Goal: Complete application form

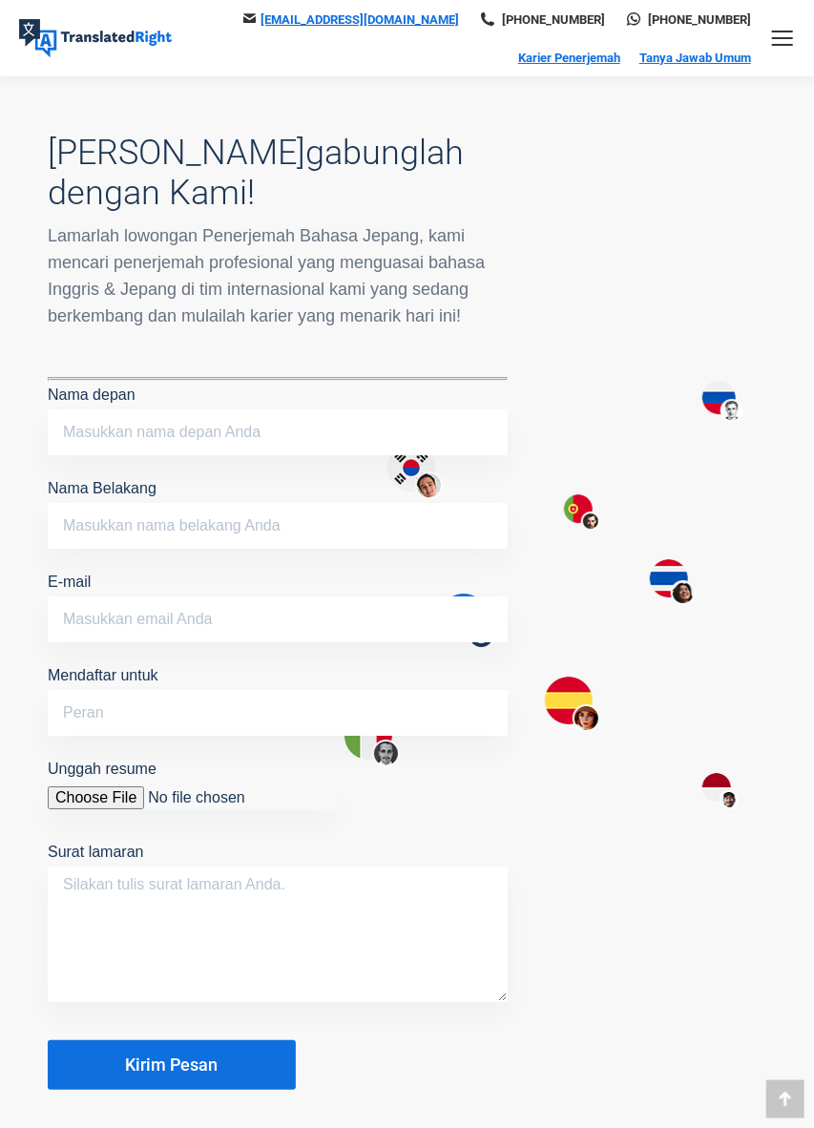
scroll to position [1769, 0]
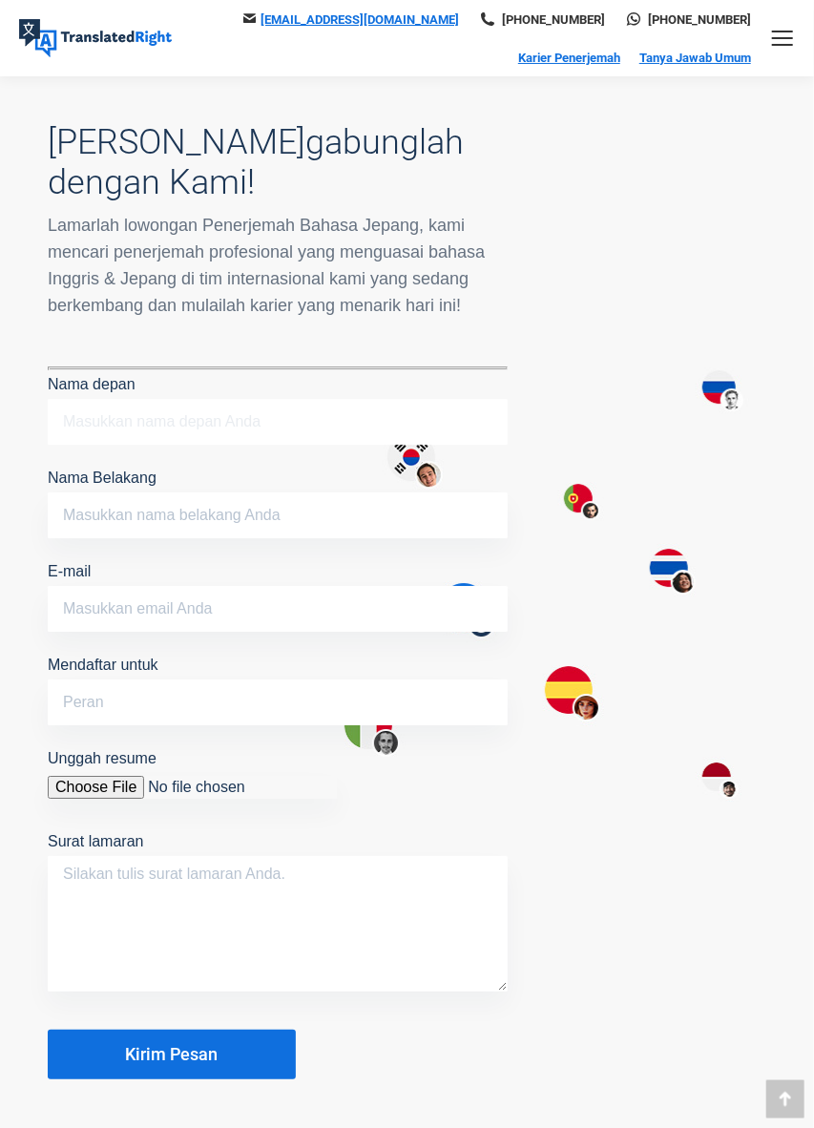
click at [80, 426] on input "Nama depan" at bounding box center [278, 422] width 460 height 46
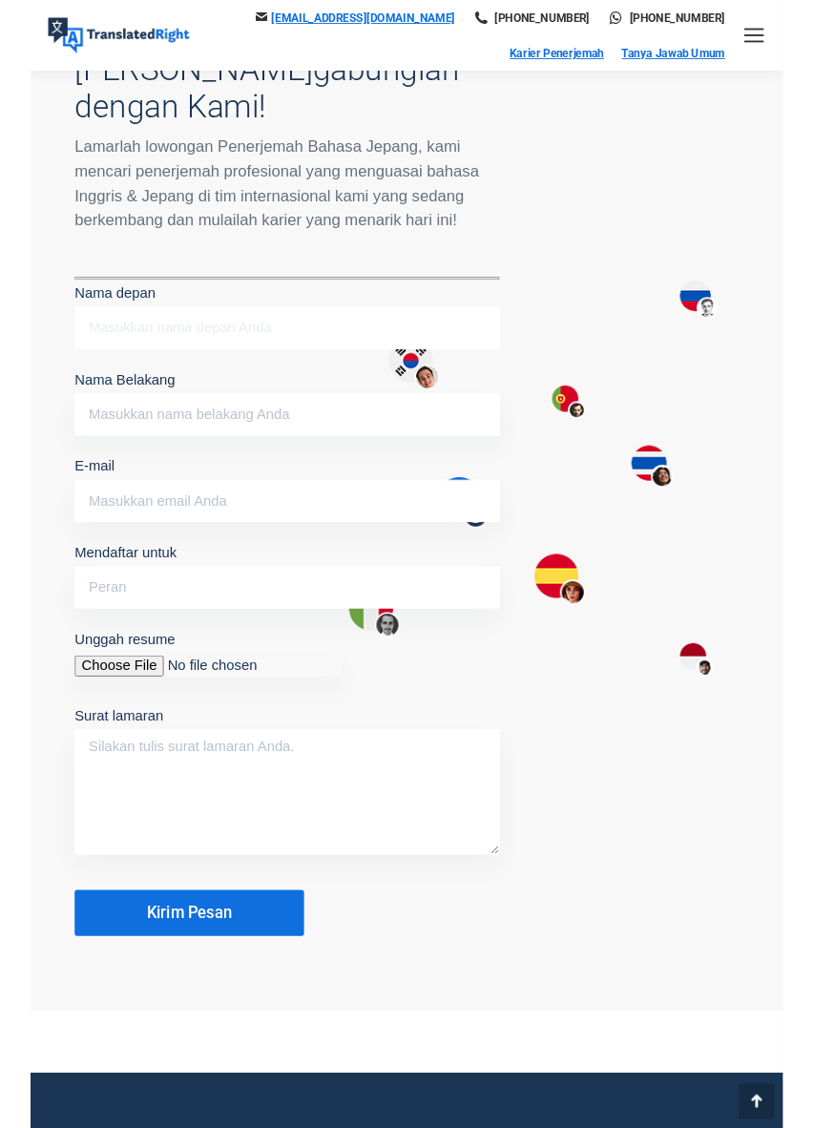
scroll to position [1836, 0]
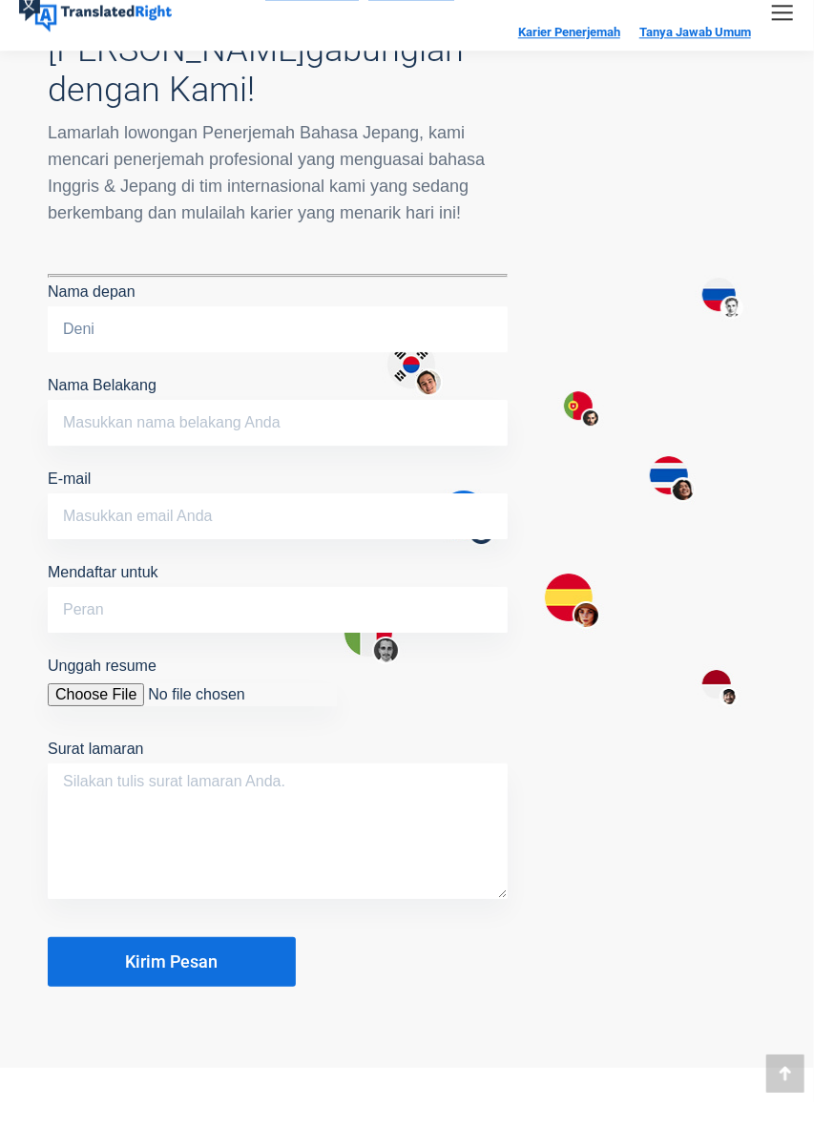
type input "Deni"
click at [93, 451] on input "Nama Belakang" at bounding box center [278, 449] width 460 height 46
type input "n"
type input "Nopriansyah"
click at [145, 360] on input "Deni" at bounding box center [278, 355] width 460 height 46
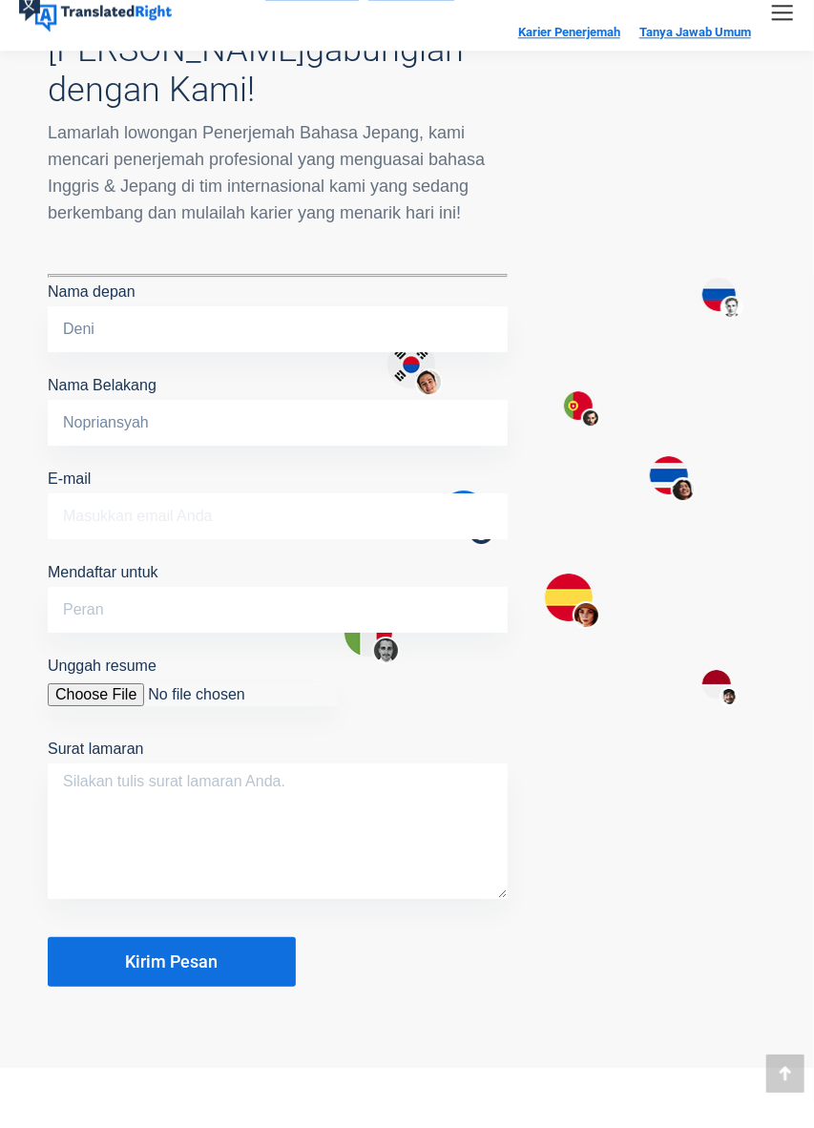
click at [65, 534] on input "E-mail" at bounding box center [278, 542] width 460 height 46
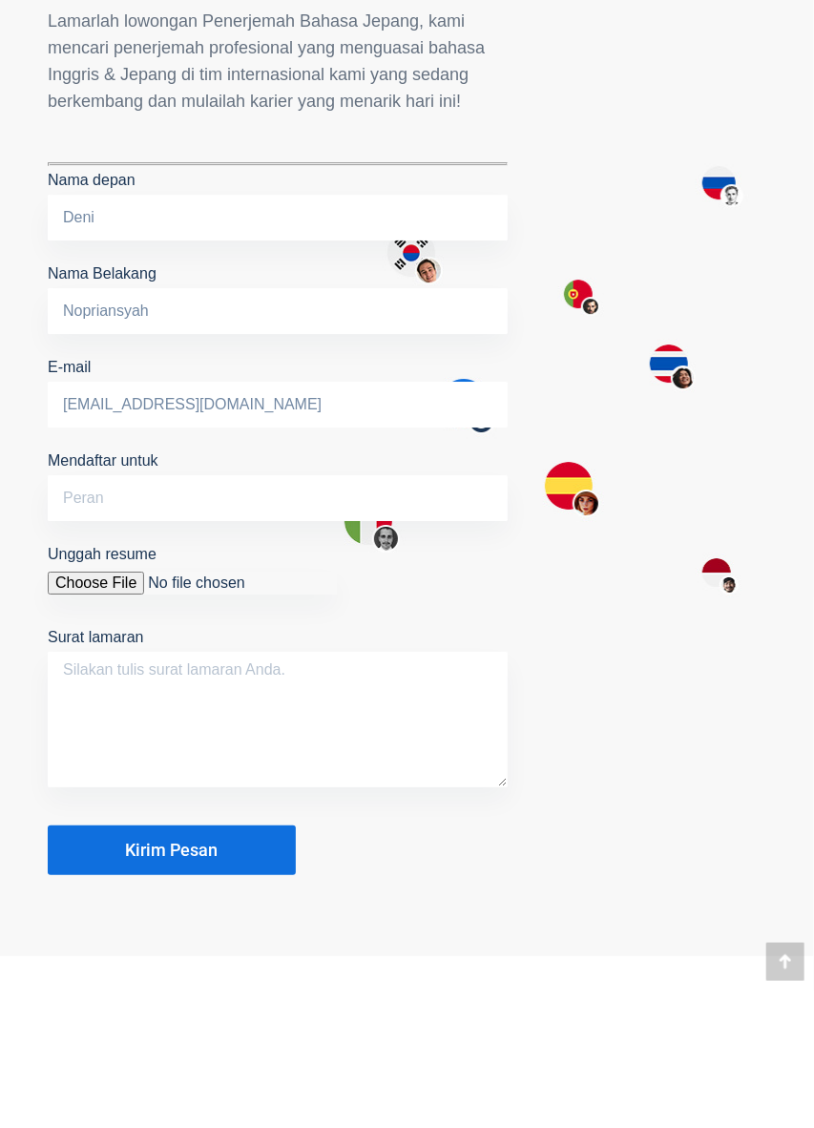
type input "[EMAIL_ADDRESS][DOMAIN_NAME]"
click at [73, 632] on input "Mendaftar untuk" at bounding box center [278, 636] width 460 height 46
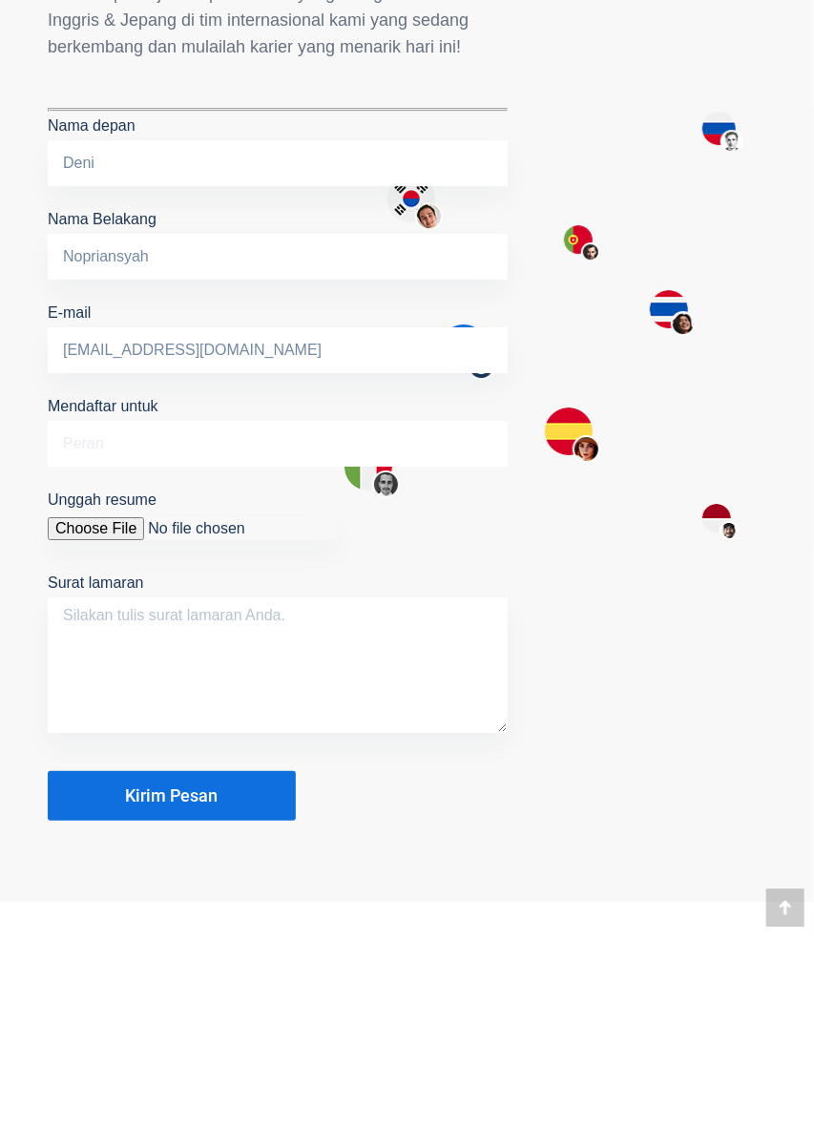
click at [75, 631] on input "Mendaftar untuk" at bounding box center [278, 636] width 460 height 46
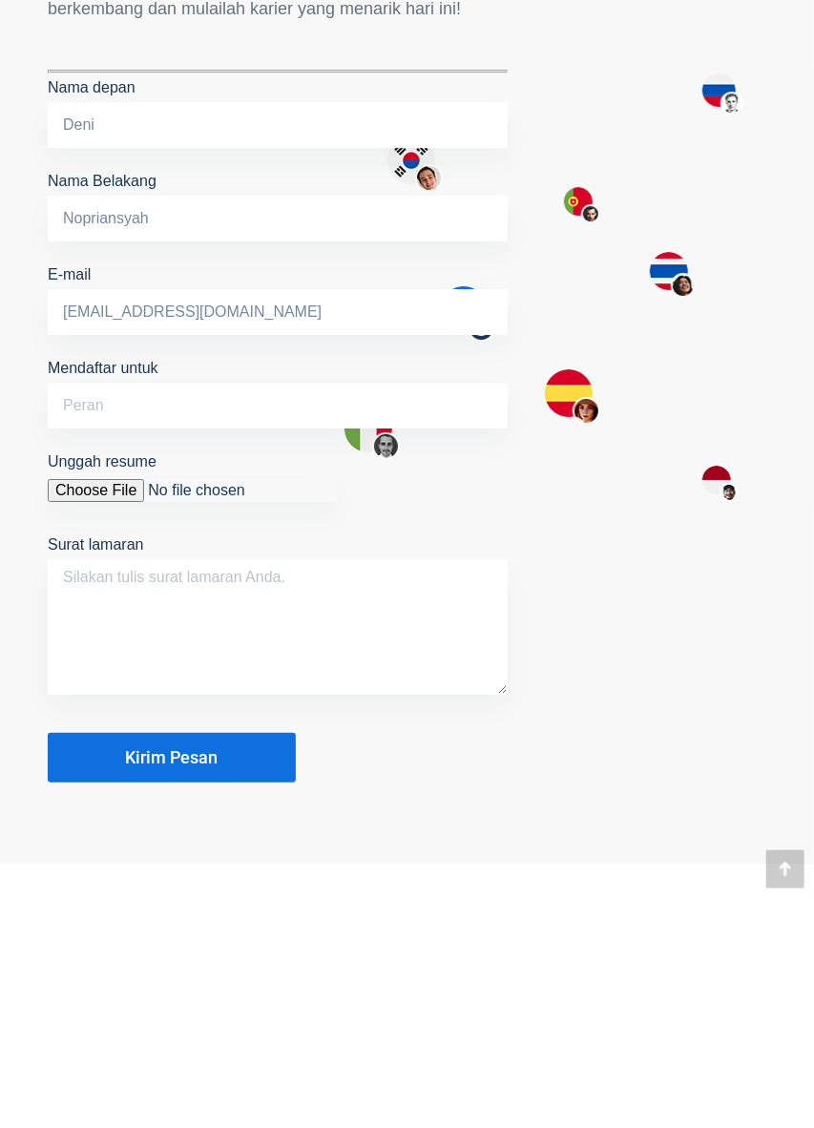
click at [62, 710] on input "Unggah resume" at bounding box center [192, 720] width 289 height 23
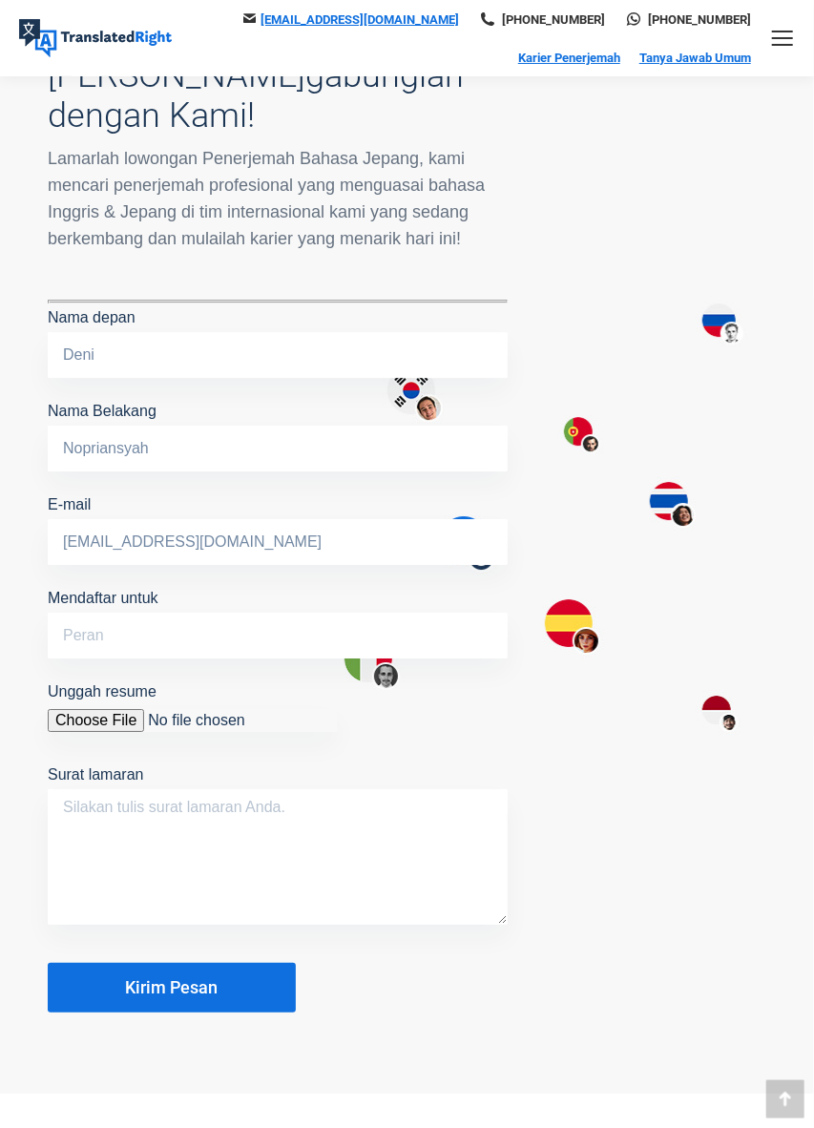
click at [81, 712] on input "Unggah resume" at bounding box center [192, 720] width 289 height 23
type input "C:\fakepath\CV_Deni_Nopriansyah.pdf"
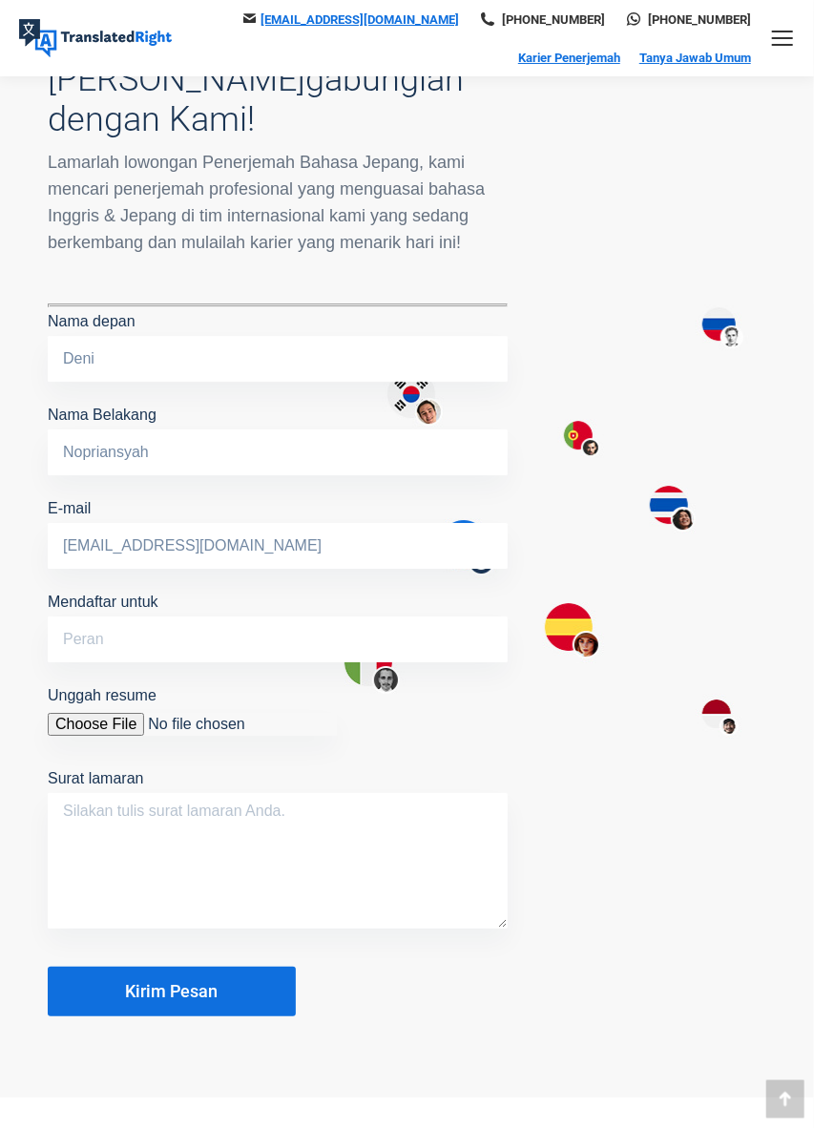
scroll to position [1834, 0]
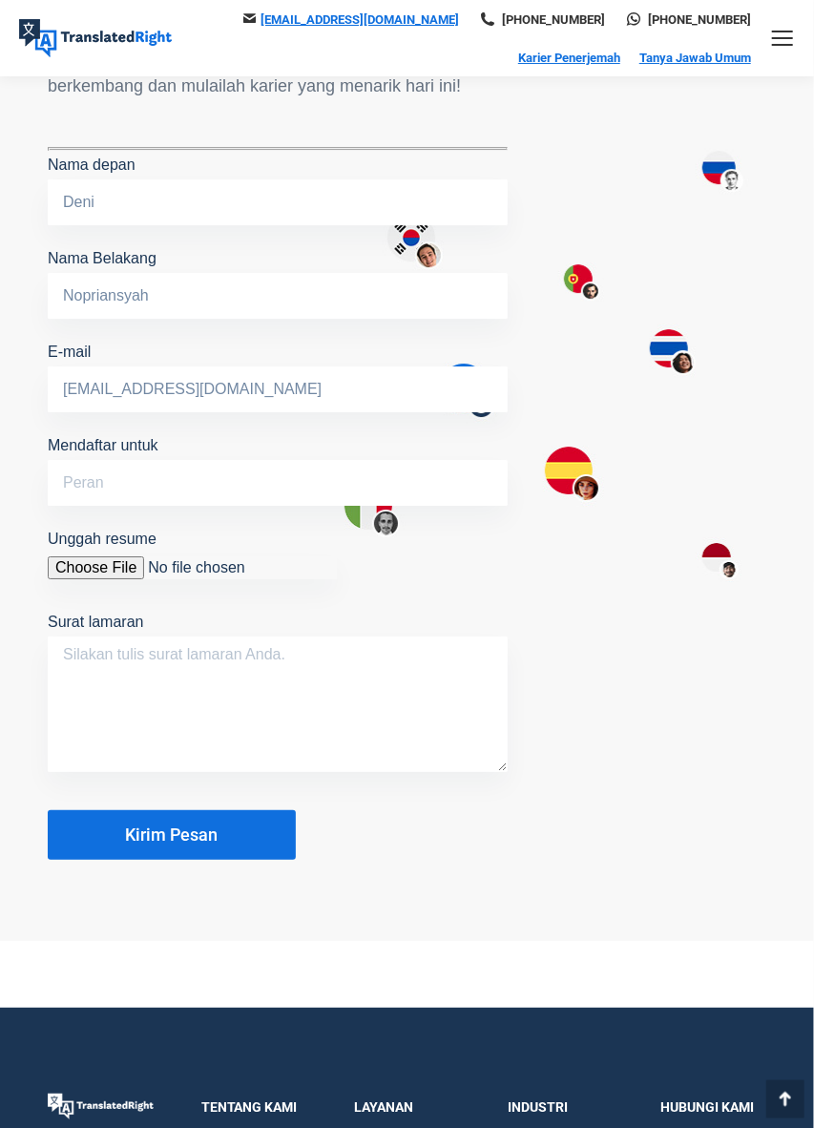
scroll to position [1988, 0]
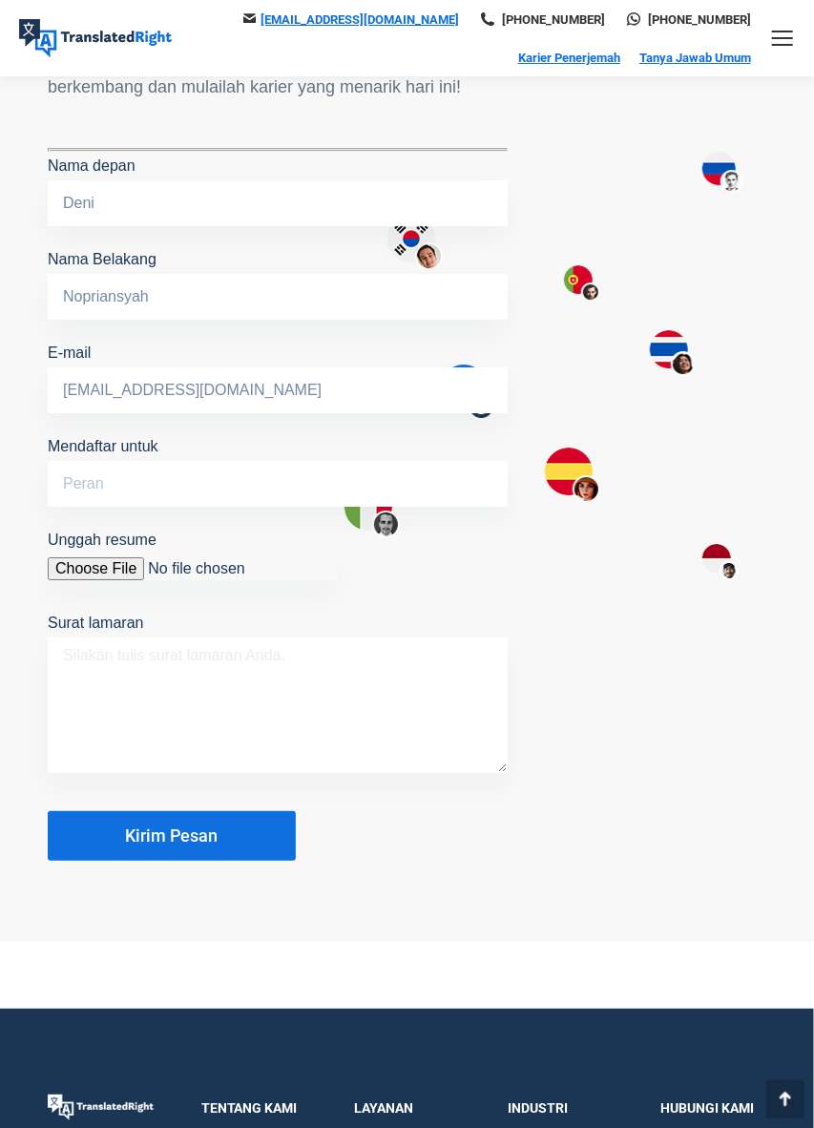
paste textarea "Dear Hiring Team at TranslatedRight, I am writing to apply for the position of …"
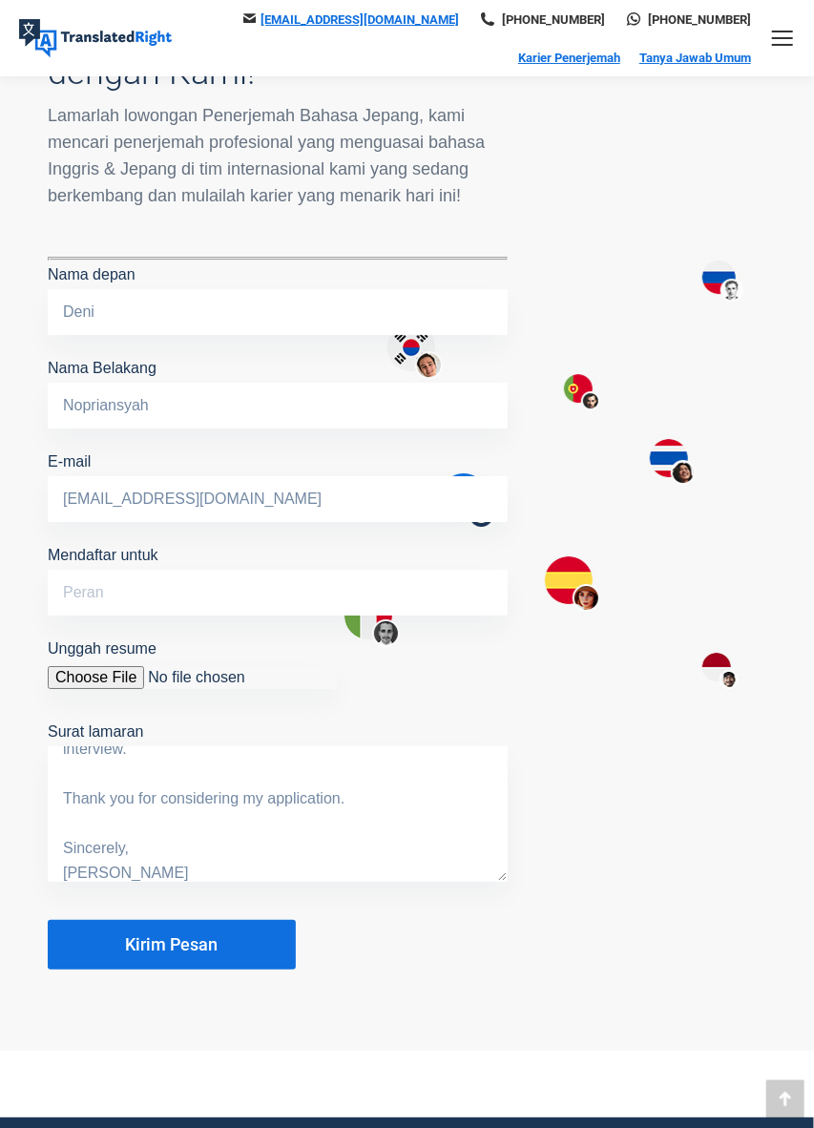
scroll to position [1871, 0]
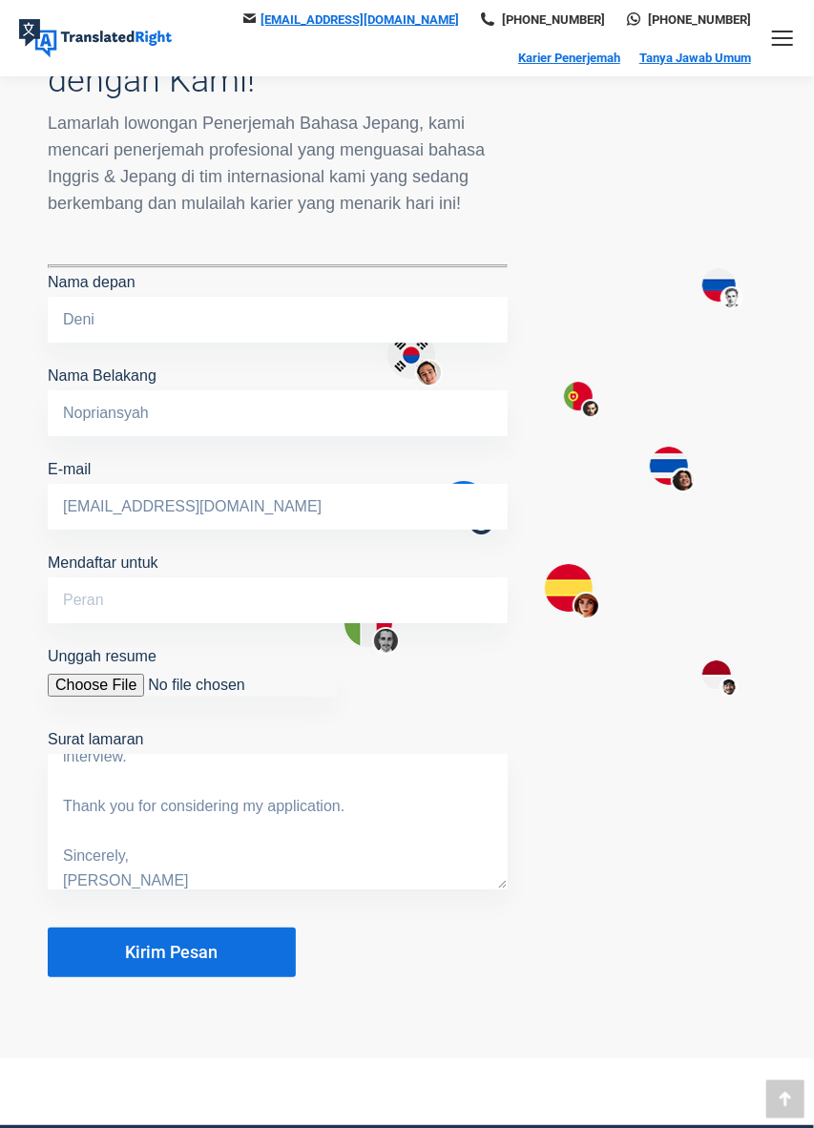
type textarea "Dear Hiring Team at TranslatedRight, I am writing to apply for the position of …"
click at [73, 594] on input "Mendaftar untuk" at bounding box center [278, 600] width 460 height 46
click at [74, 588] on input "Mendaftar untuk" at bounding box center [278, 600] width 460 height 46
paste input "Japanese Translator"
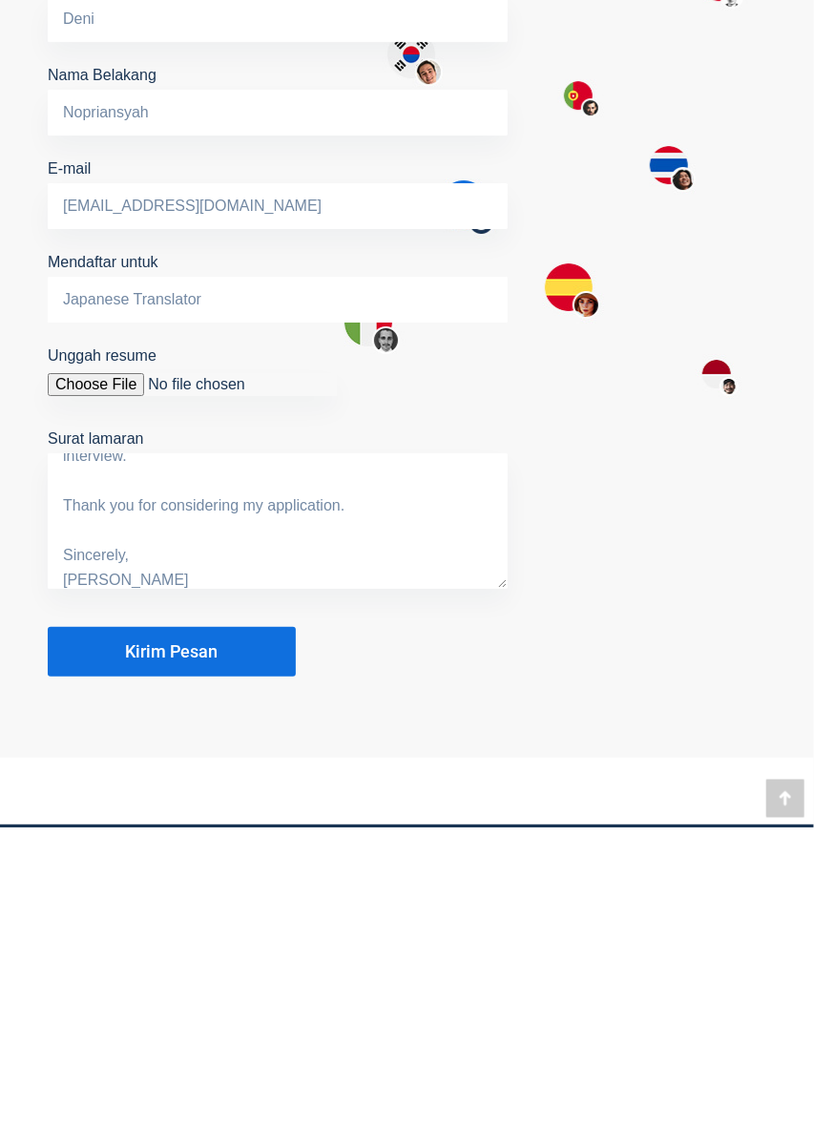
type input "Japanese Translator"
click at [79, 936] on button "Kirim Pesan" at bounding box center [172, 953] width 248 height 50
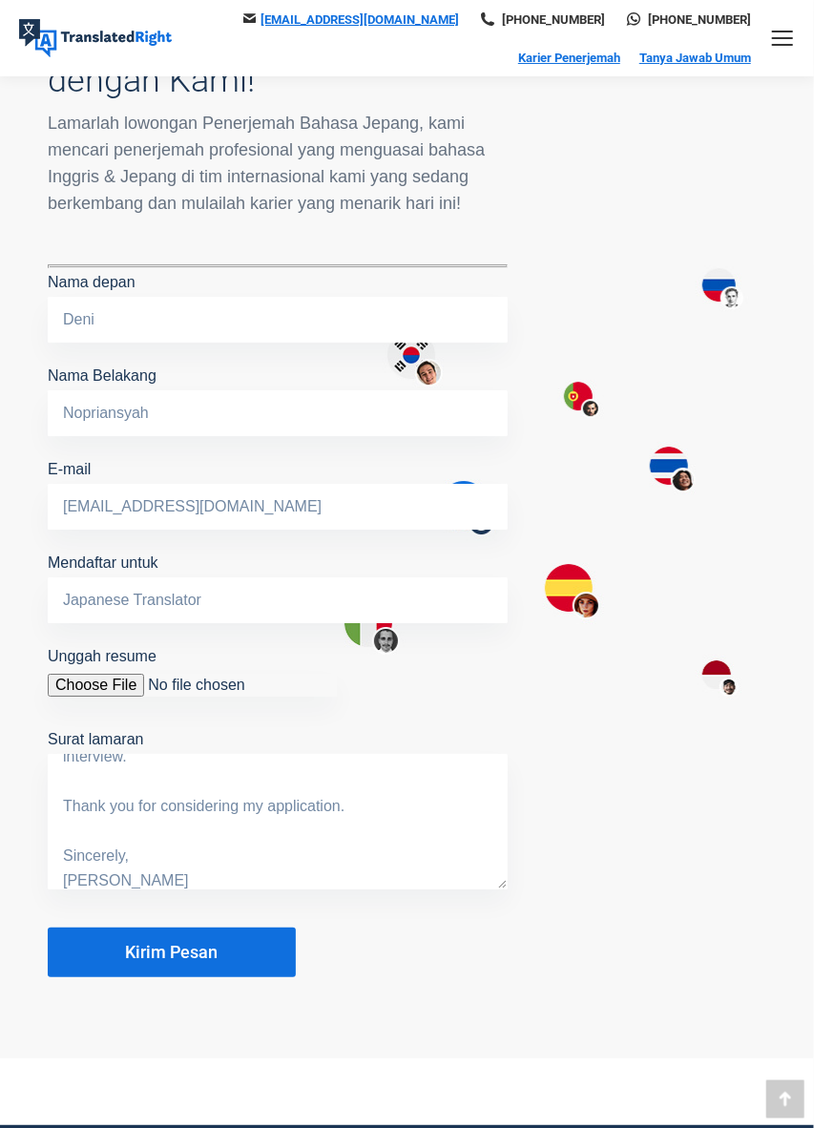
click at [155, 947] on font "Kirim Pesan" at bounding box center [172, 952] width 93 height 20
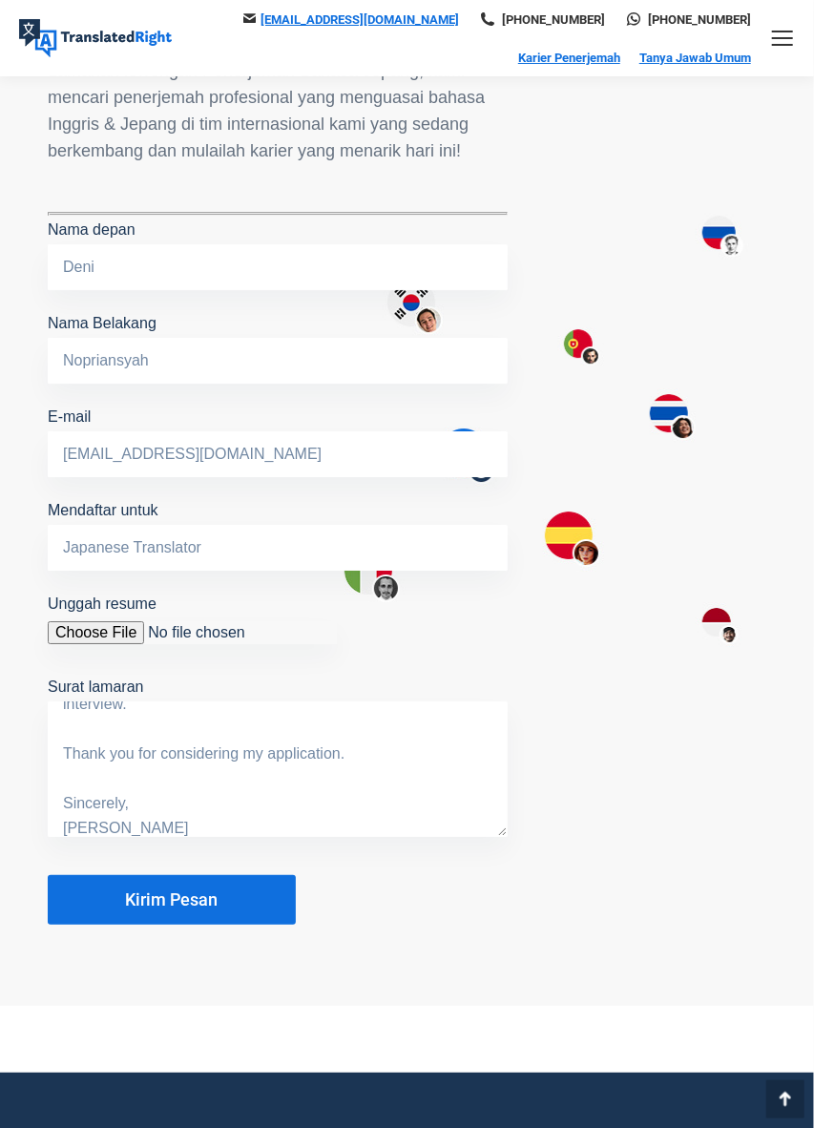
scroll to position [1927, 0]
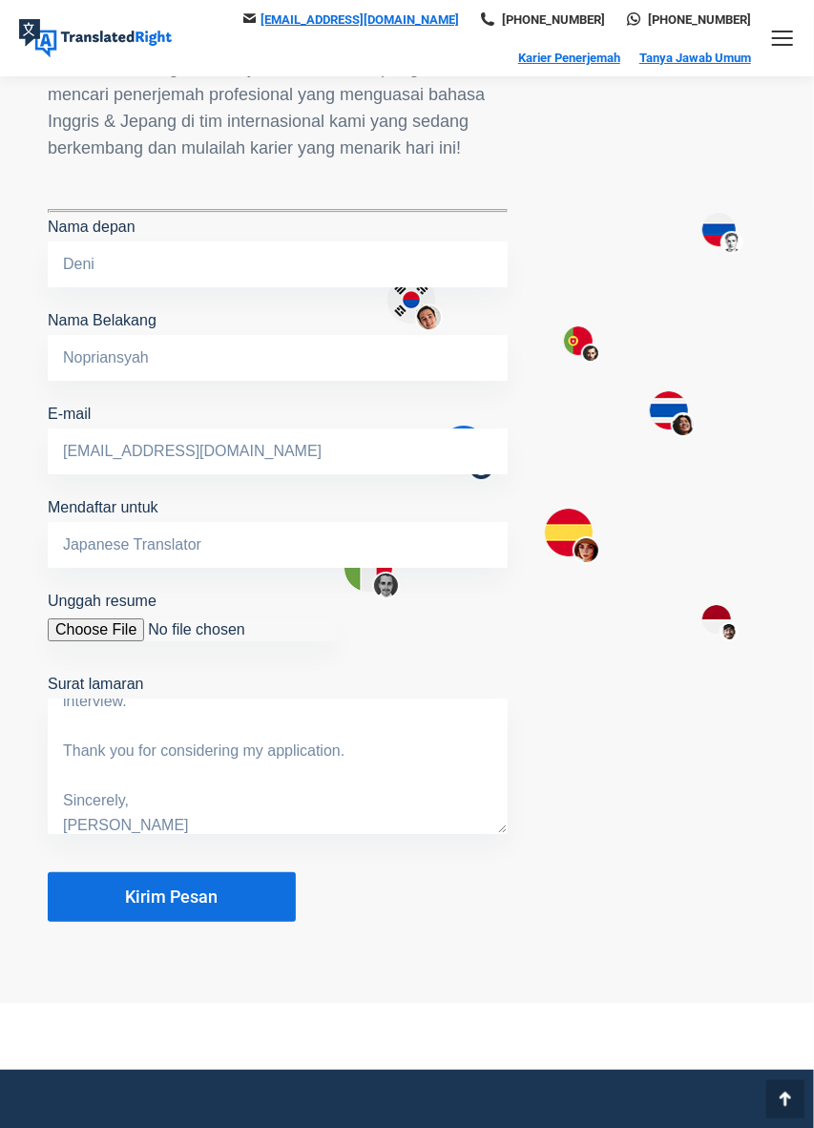
click at [232, 890] on button "Kirim Pesan" at bounding box center [172, 897] width 248 height 50
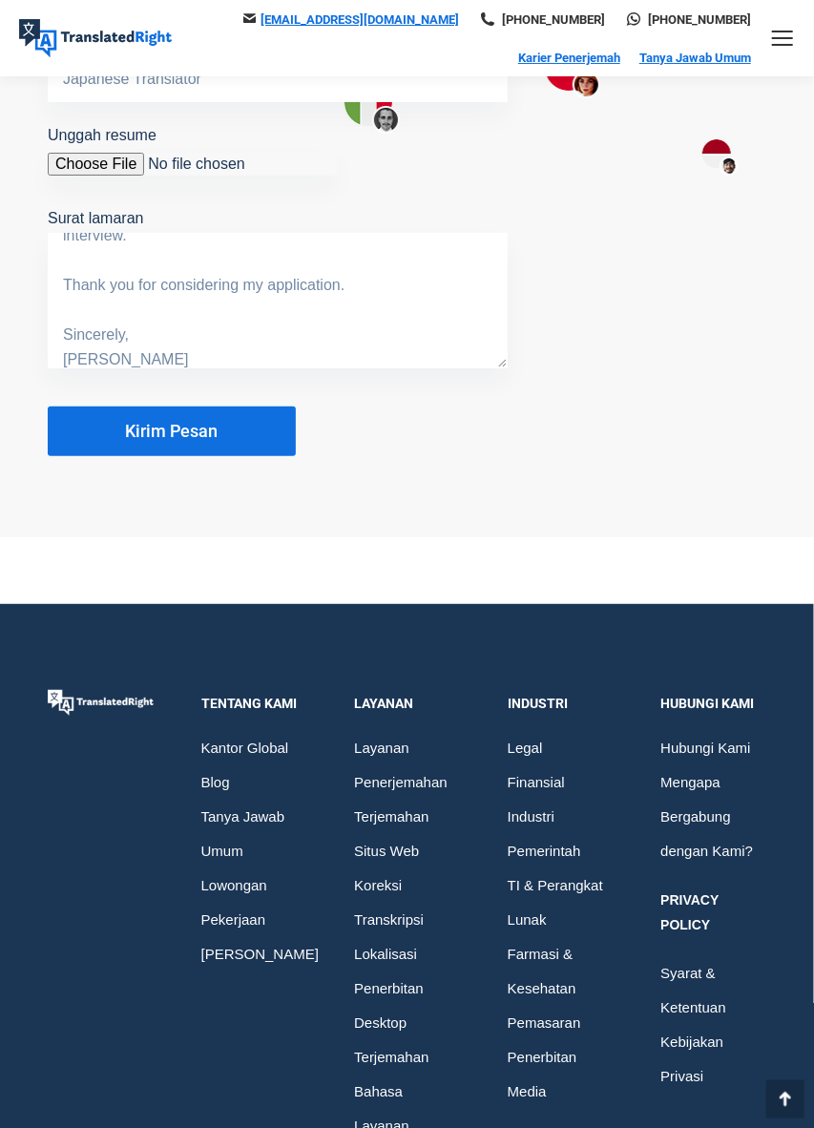
scroll to position [2382, 0]
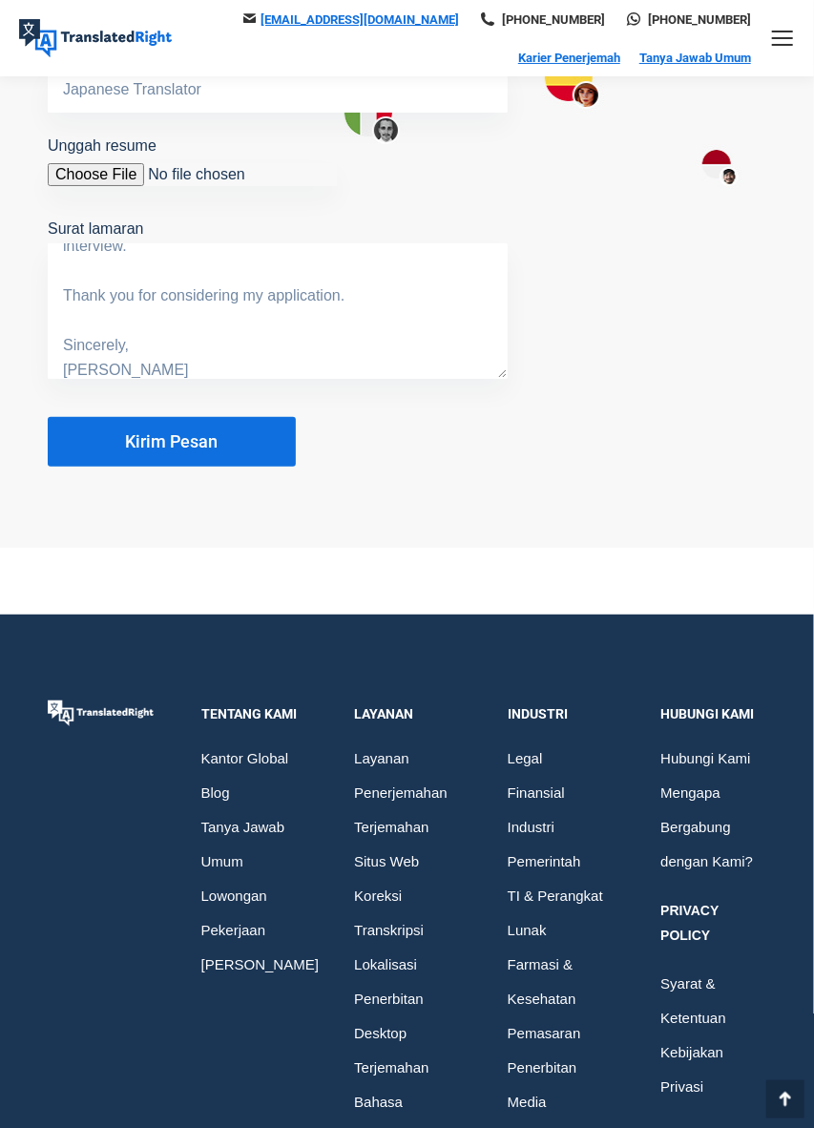
click at [225, 458] on button "Kirim Pesan" at bounding box center [172, 442] width 248 height 50
click at [226, 444] on button "Kirim Pesan" at bounding box center [172, 442] width 248 height 50
click at [231, 431] on button "Kirim Pesan" at bounding box center [172, 442] width 248 height 50
click at [246, 452] on button "Kirim Pesan" at bounding box center [172, 442] width 248 height 50
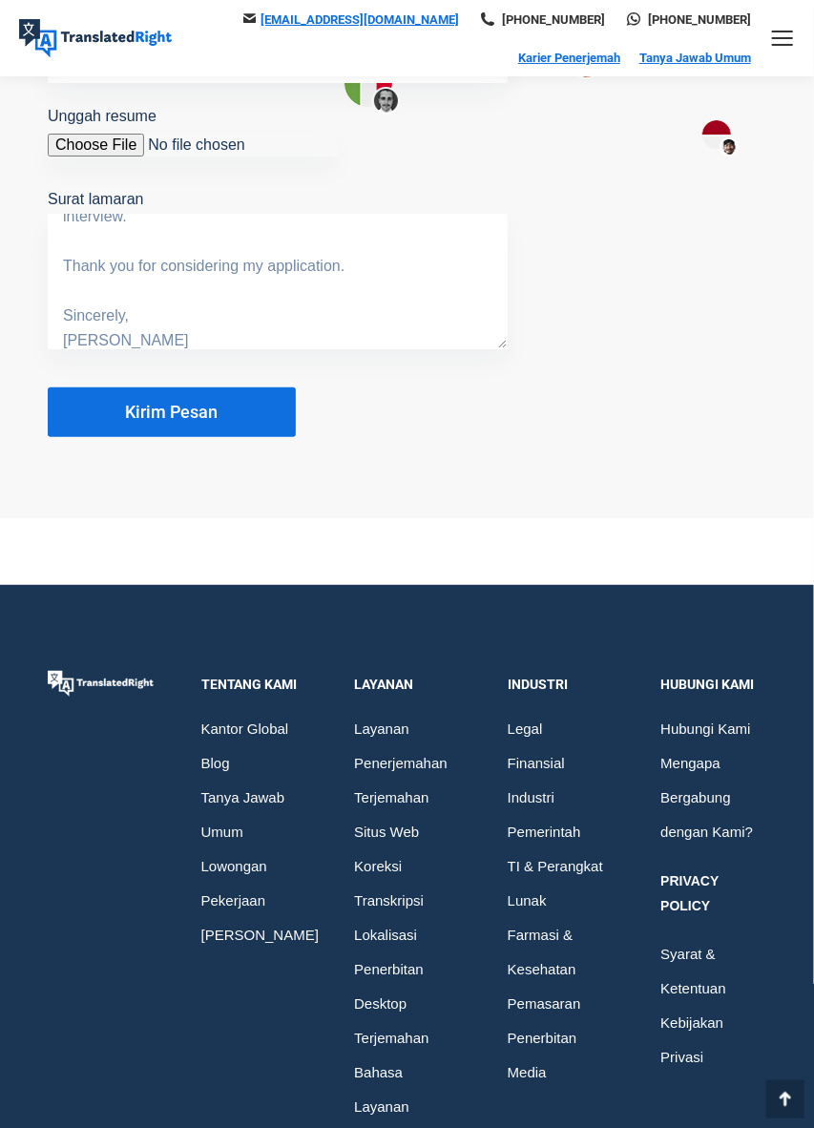
scroll to position [2433, 0]
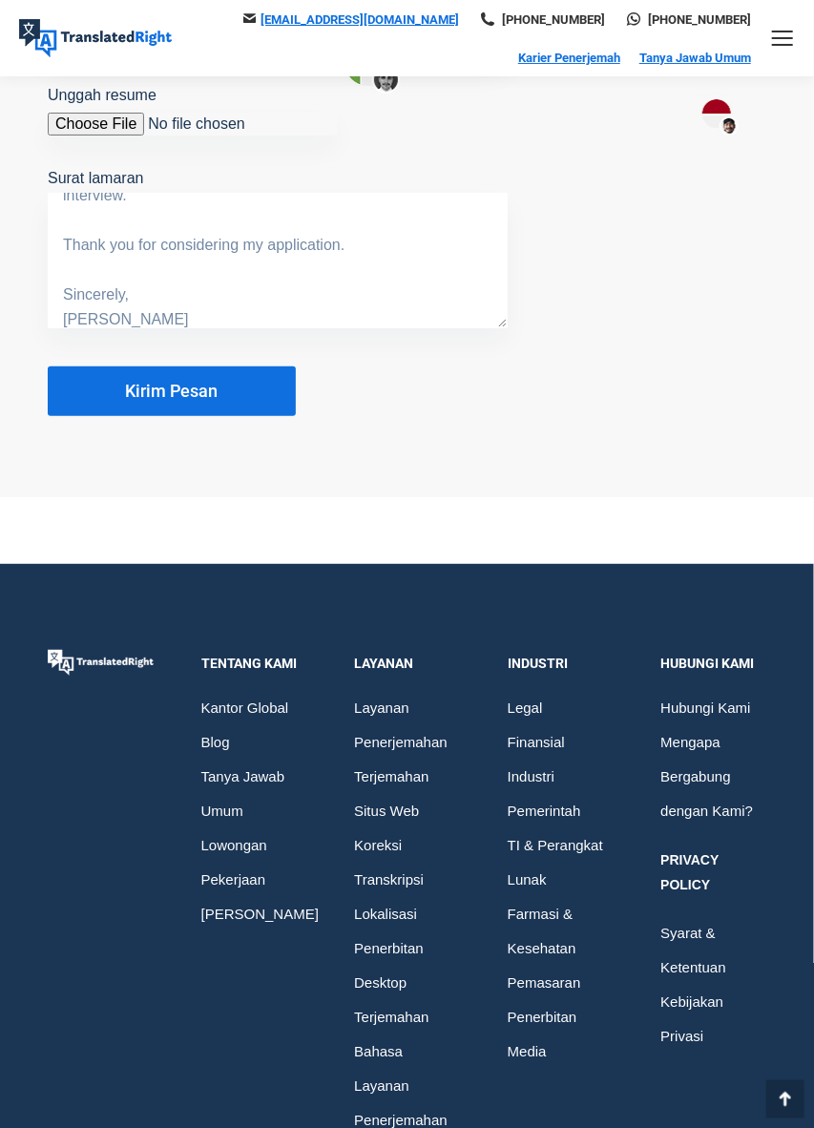
click at [218, 393] on font "Kirim Pesan" at bounding box center [172, 391] width 93 height 20
click at [126, 394] on font "Kirim Pesan" at bounding box center [172, 391] width 93 height 20
click at [83, 392] on button "Kirim Pesan" at bounding box center [172, 391] width 248 height 50
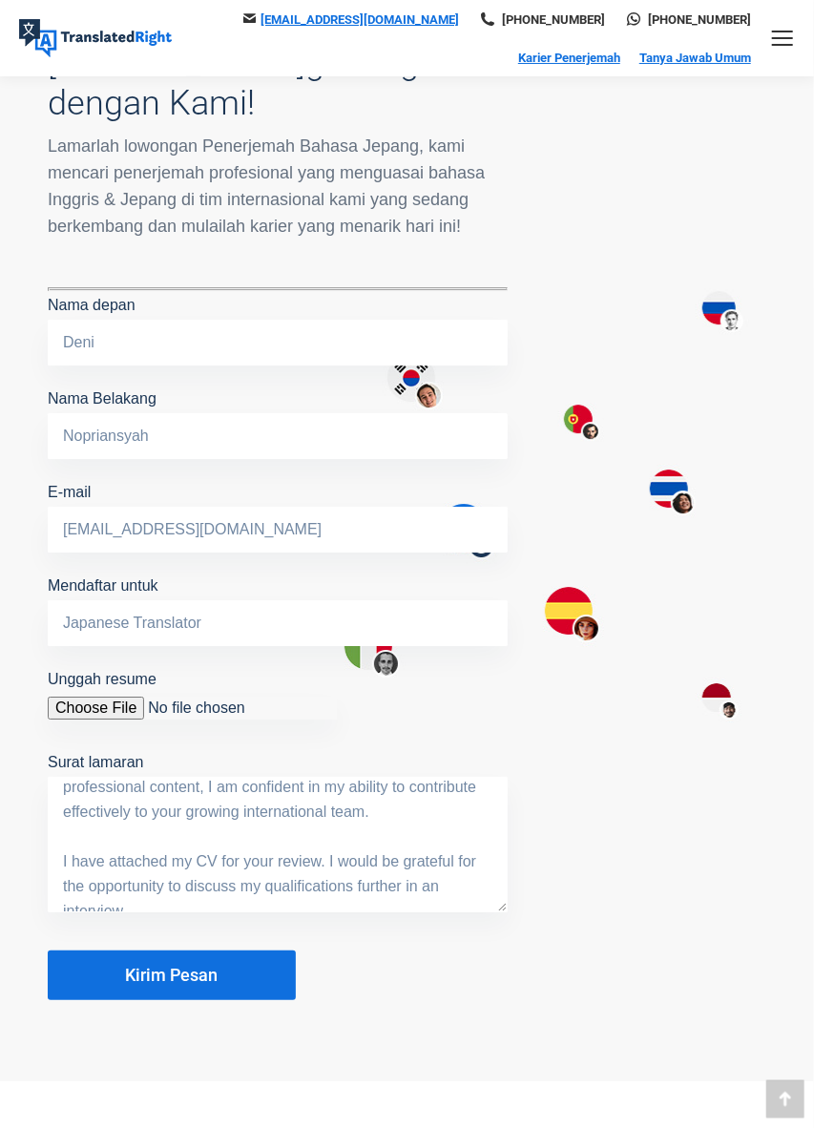
scroll to position [163, 0]
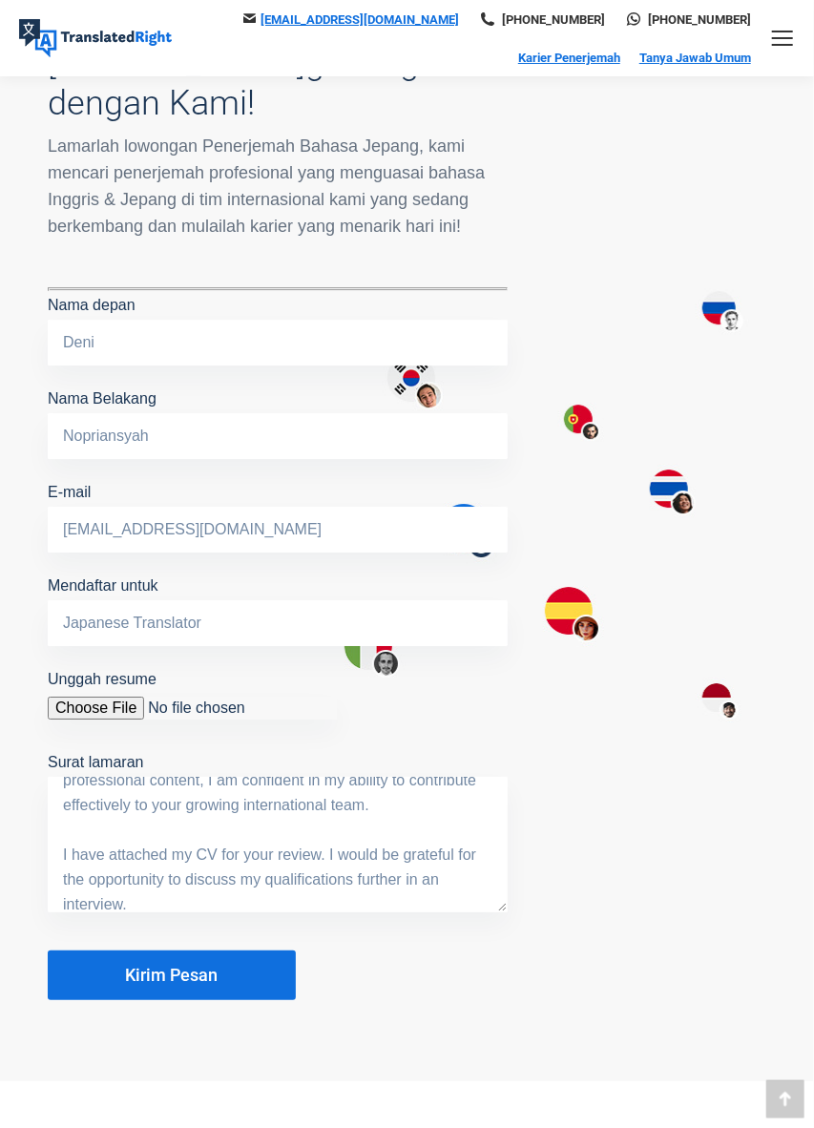
click at [69, 818] on textarea "Dear Hiring Team at TranslatedRight, I am writing to apply for the position of …" at bounding box center [278, 845] width 460 height 136
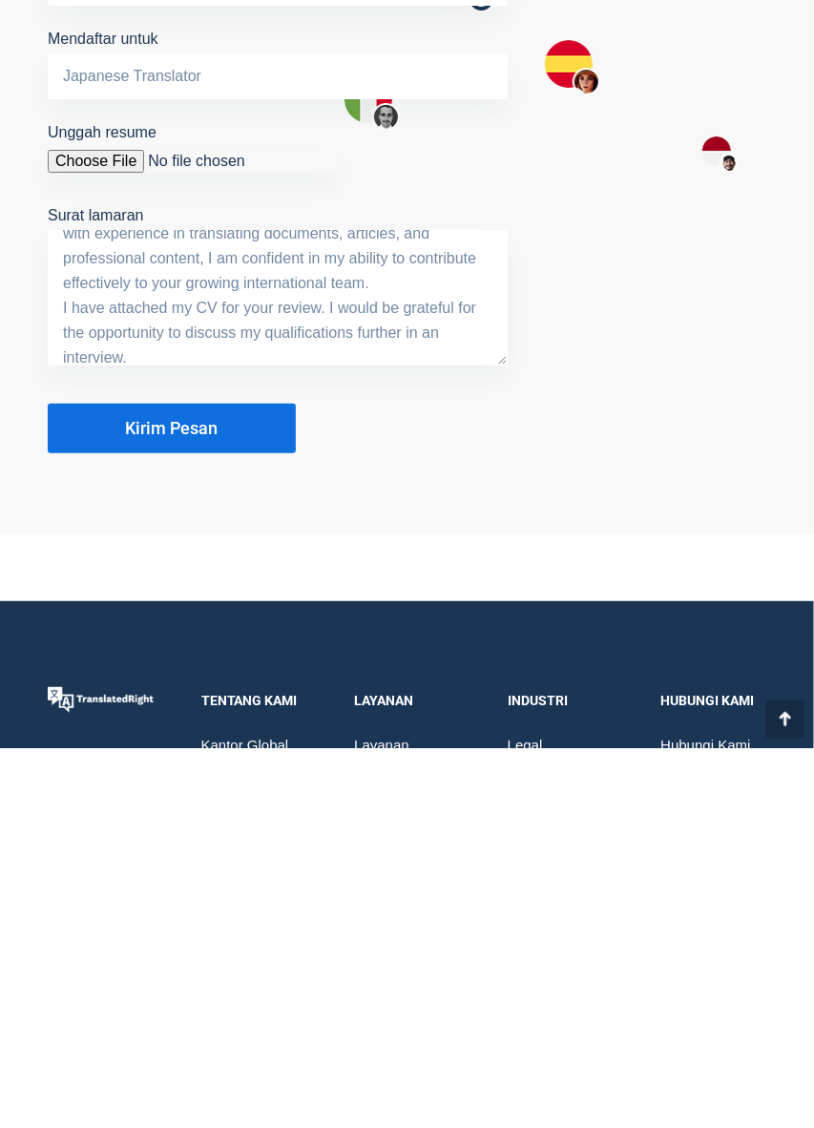
scroll to position [2016, 0]
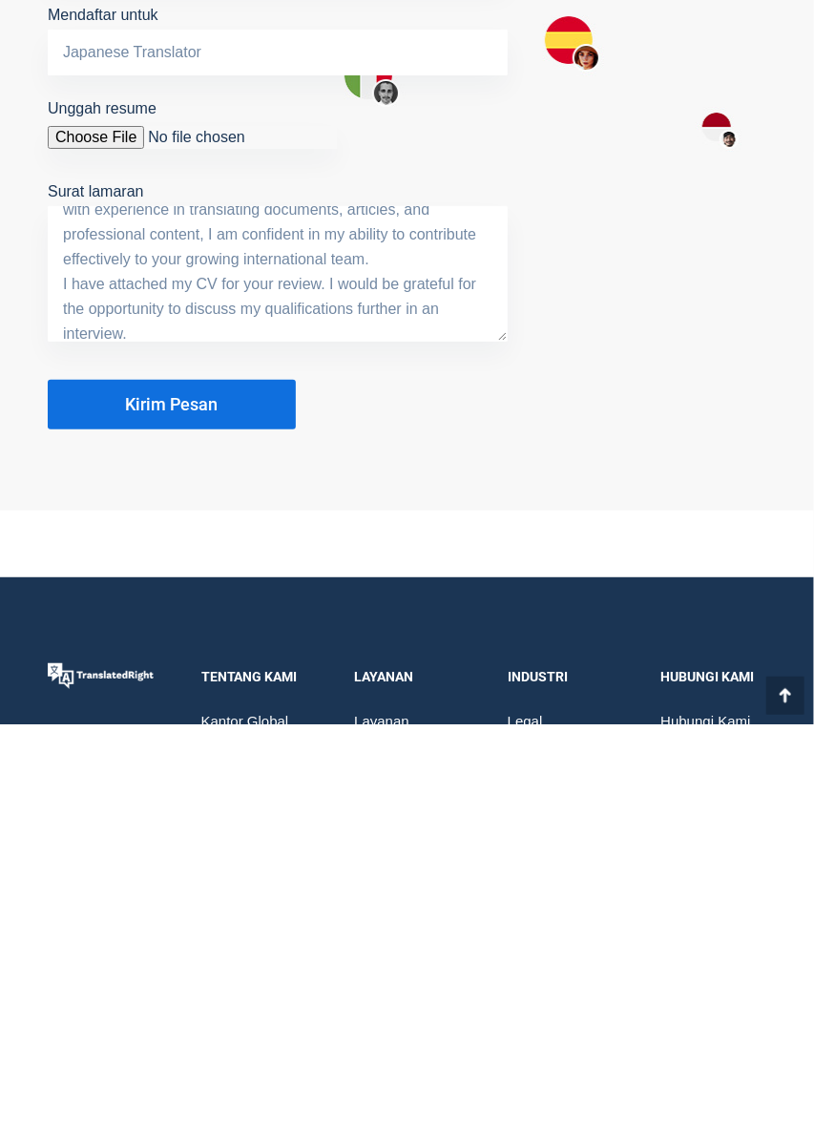
click at [169, 728] on textarea "Dear Hiring Team at TranslatedRight, I am writing to apply for the position of …" at bounding box center [278, 678] width 460 height 136
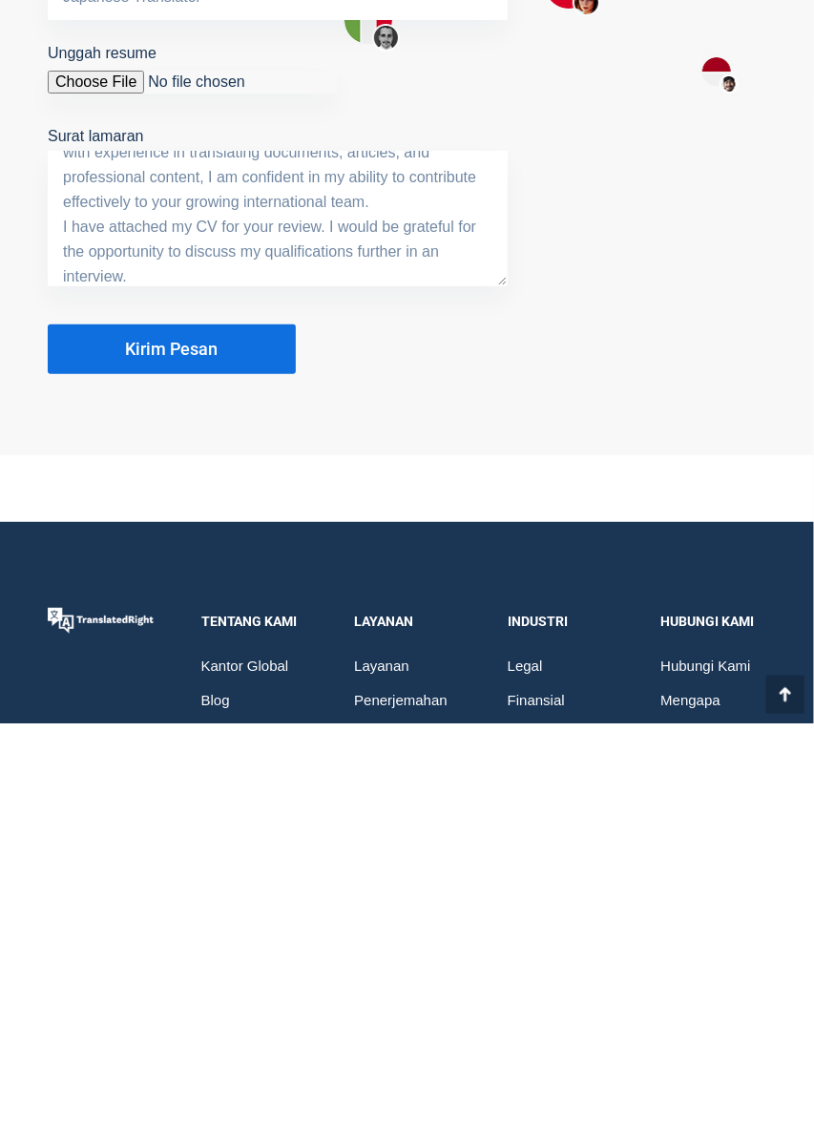
scroll to position [2071, 0]
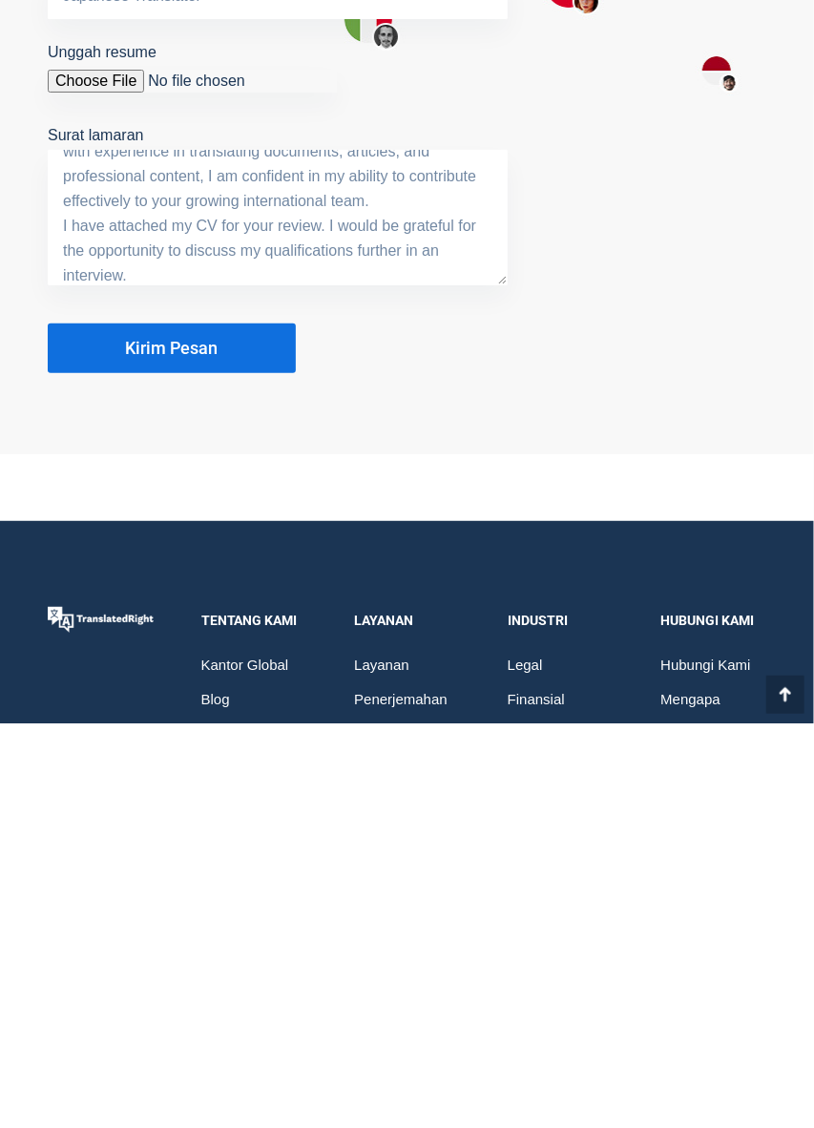
type textarea "Dear Hiring Team at TranslatedRight, I am writing to apply for the position of …"
click at [108, 760] on button "Kirim Pesan" at bounding box center [172, 753] width 248 height 50
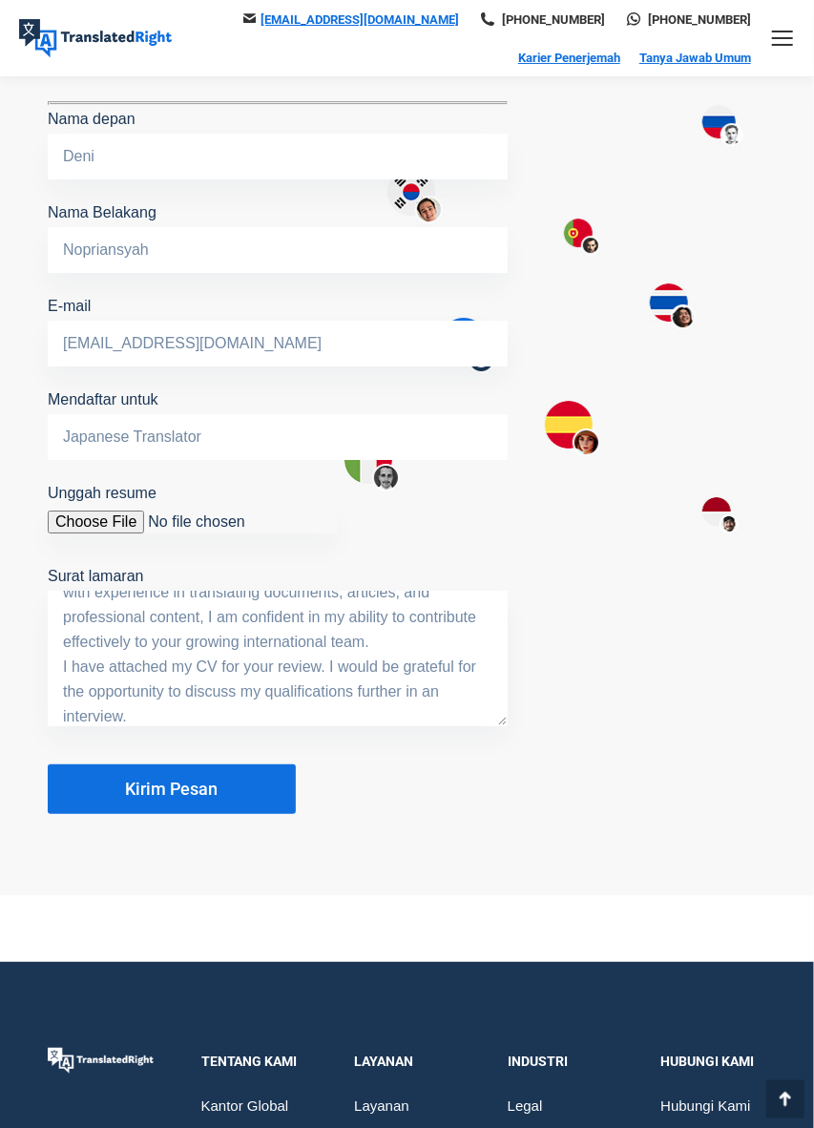
click at [237, 435] on input "Japanese Translator" at bounding box center [278, 437] width 460 height 46
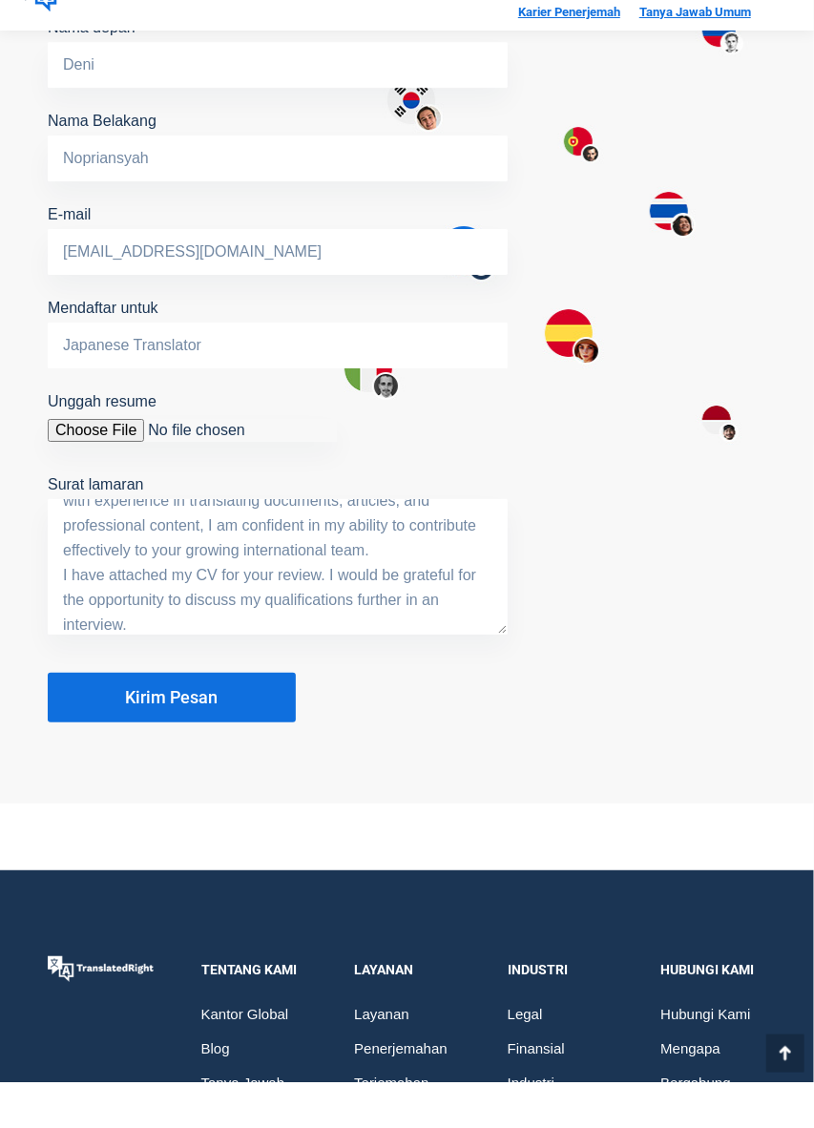
click at [64, 377] on input "Japanese Translator" at bounding box center [278, 391] width 460 height 46
click at [303, 399] on input "Japanese Translator" at bounding box center [278, 391] width 460 height 46
type input "Japanes"
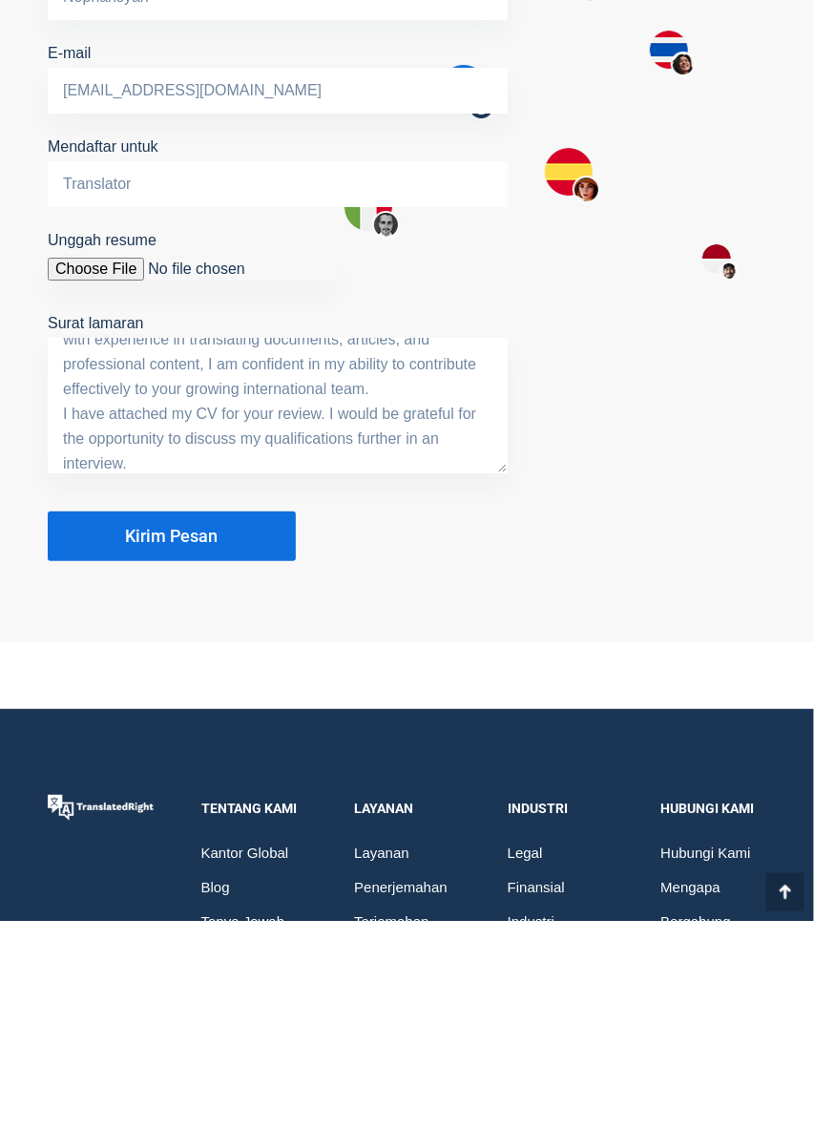
type input "Translator"
click at [99, 756] on button "Kirim Pesan" at bounding box center [172, 744] width 248 height 50
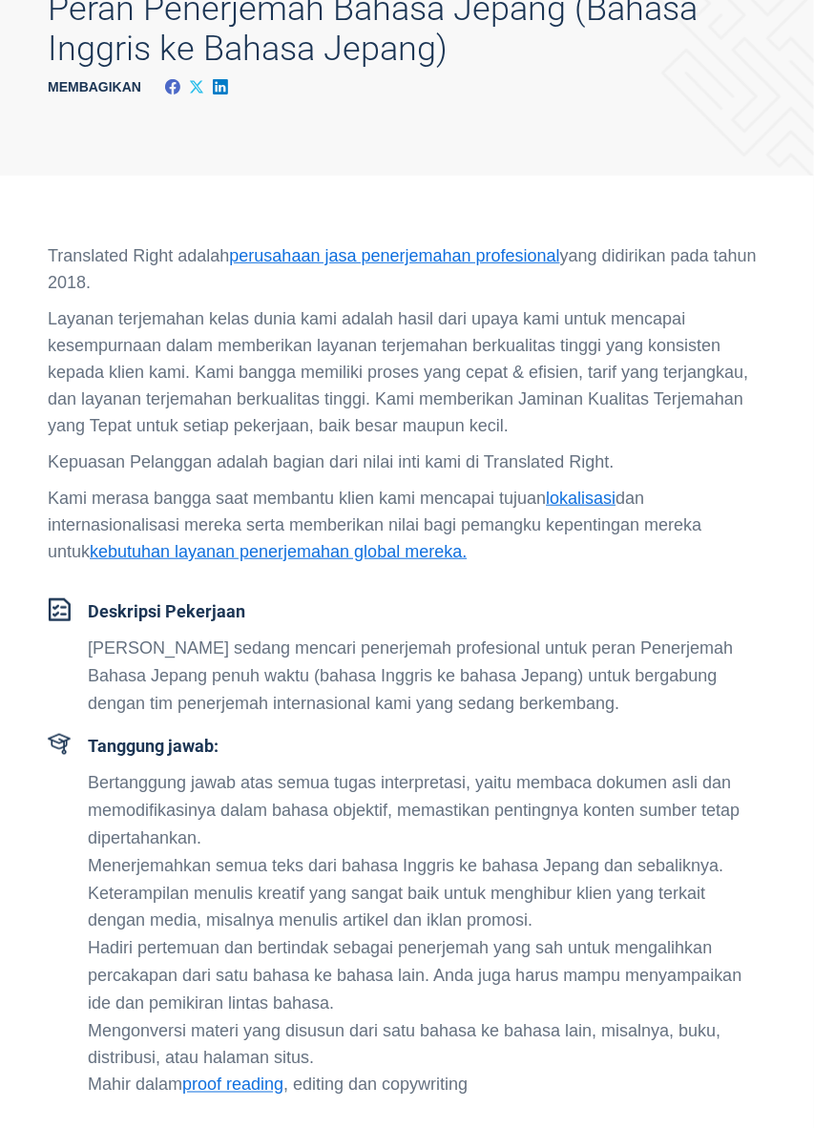
scroll to position [0, 0]
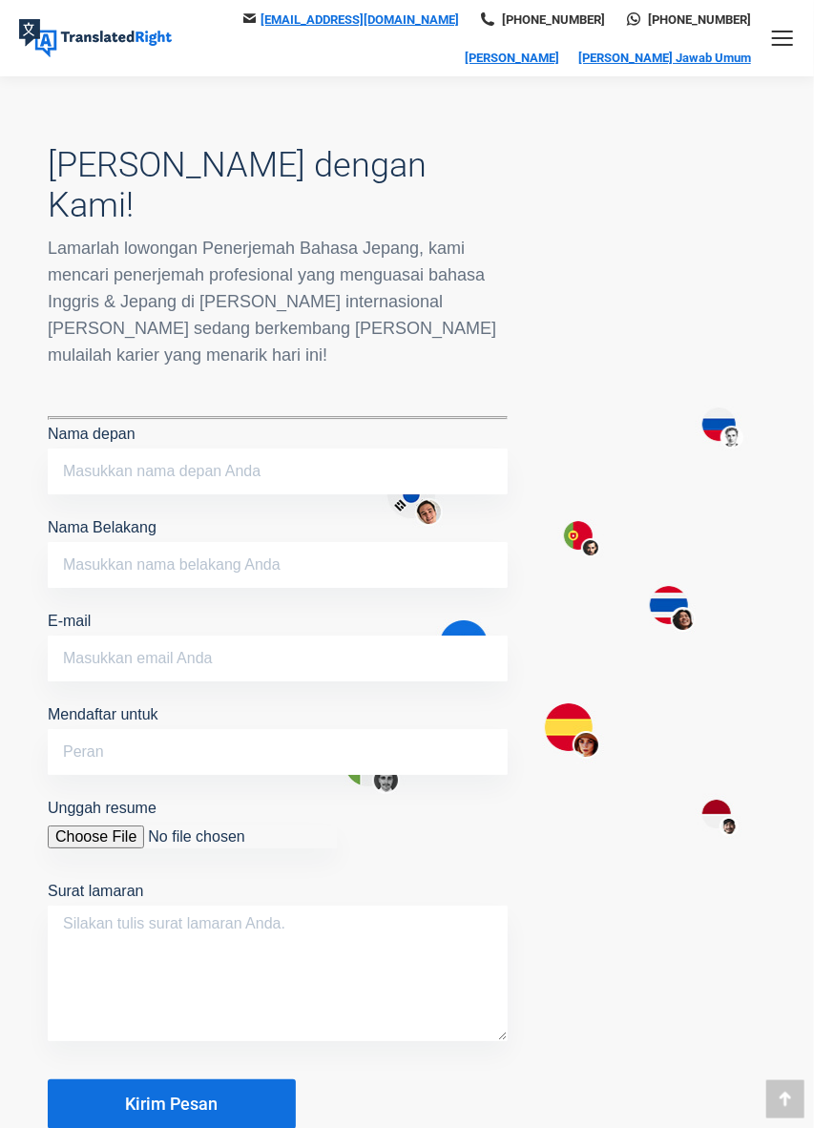
scroll to position [1880, 0]
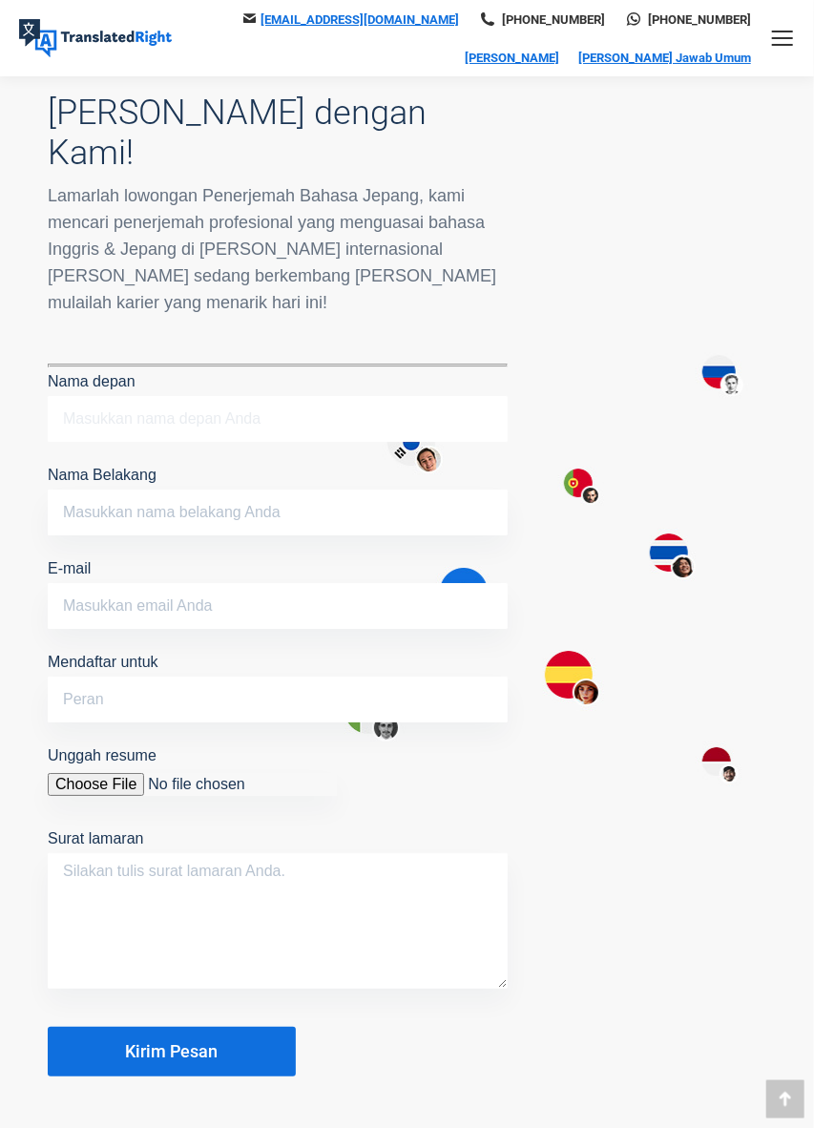
click at [98, 396] on input "Nama depan" at bounding box center [278, 419] width 460 height 46
type input "Deni"
click at [77, 490] on input "Nama Belakang" at bounding box center [278, 513] width 460 height 46
type input "Nopriansyah"
click at [89, 583] on input "E-mail" at bounding box center [278, 606] width 460 height 46
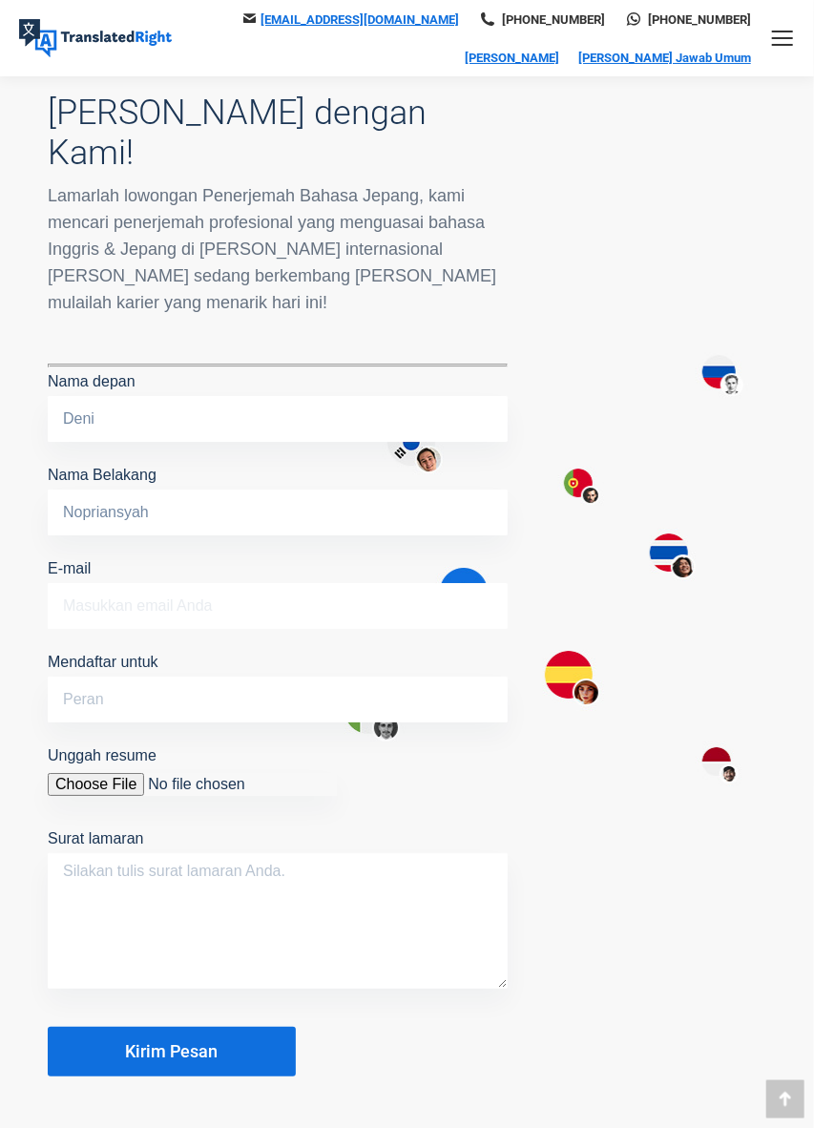
type input "[EMAIL_ADDRESS][DOMAIN_NAME]"
click at [74, 677] on input "Mendaftar untuk" at bounding box center [278, 700] width 460 height 46
type input "Japanese Translator"
click at [72, 773] on input "Unggah resume" at bounding box center [192, 784] width 289 height 23
type input "C:\fakepath\CV_Deni_Nopriansyah.pdf"
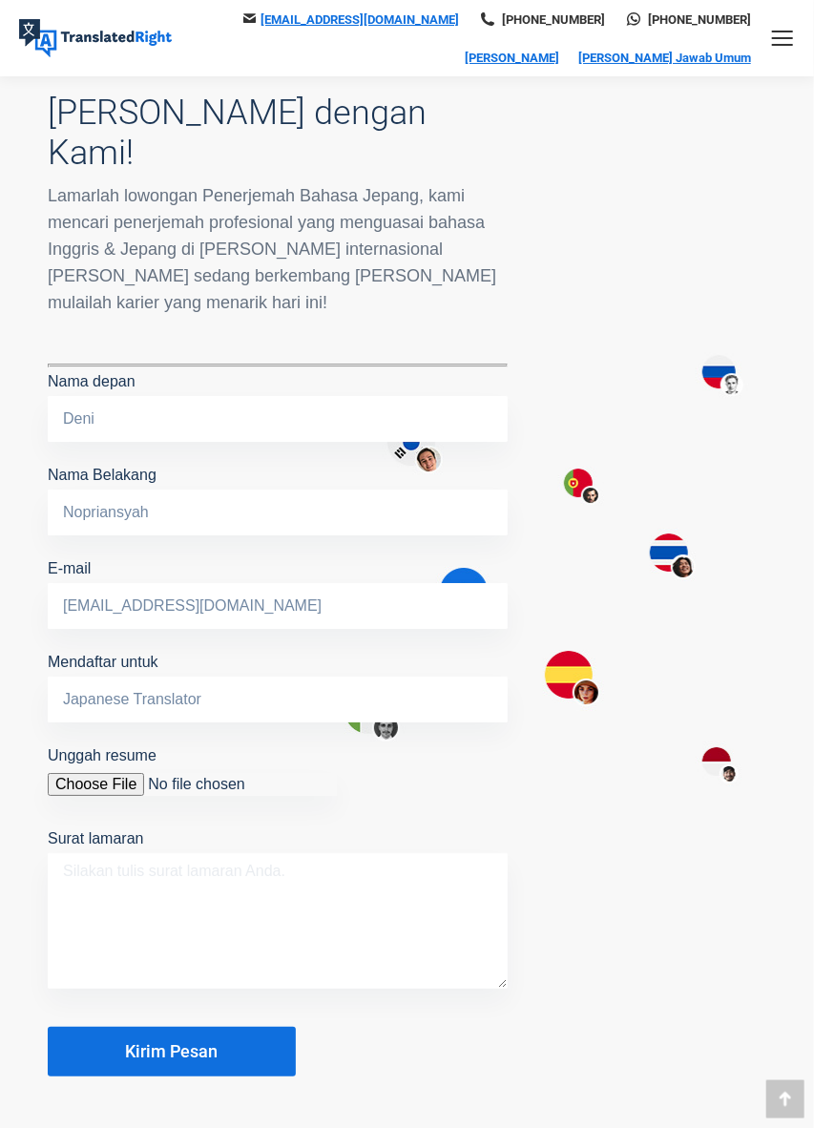
click at [90, 853] on textarea "Surat lamaran" at bounding box center [278, 921] width 460 height 136
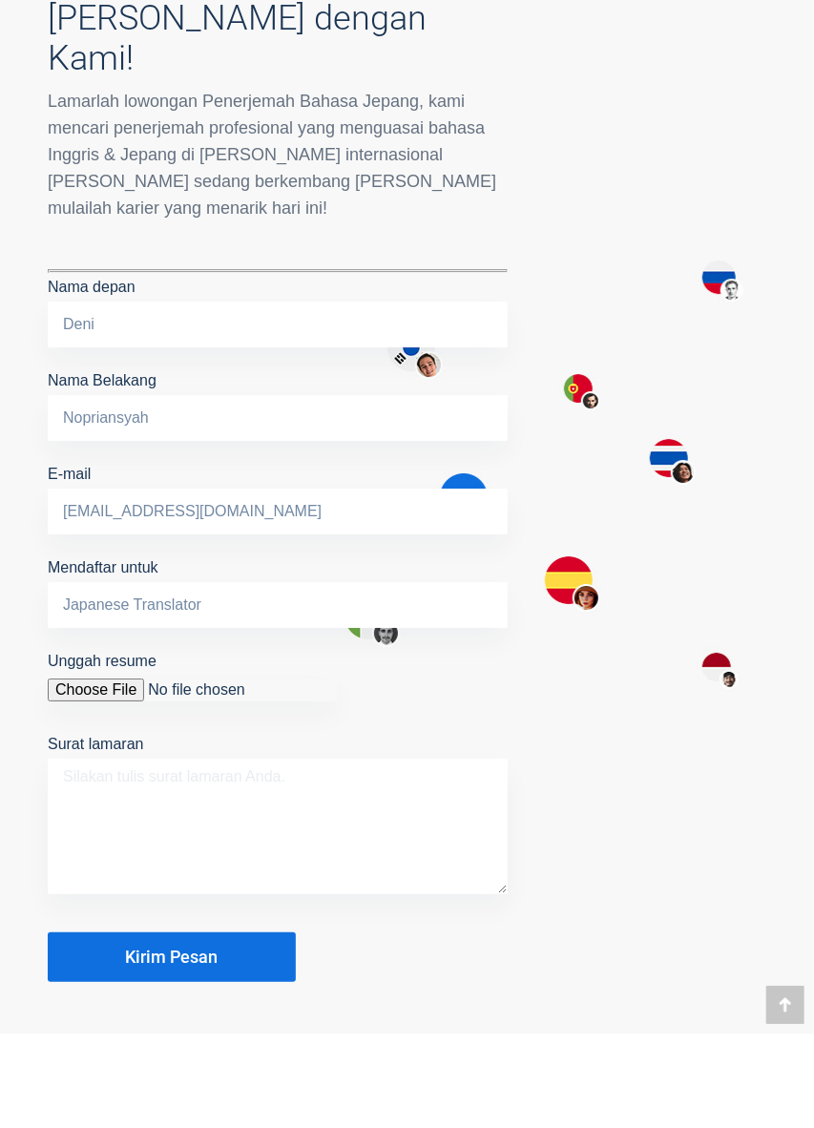
scroll to position [1921, 0]
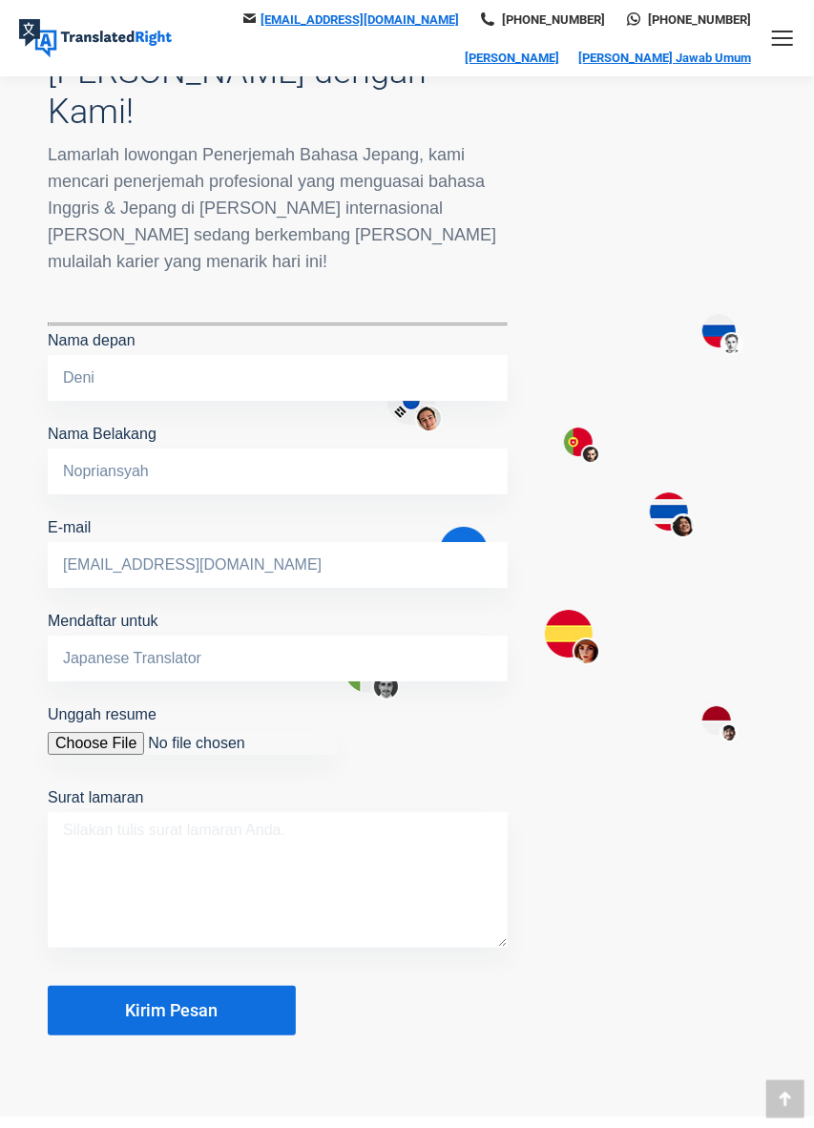
click at [77, 812] on textarea "Surat lamaran" at bounding box center [278, 880] width 460 height 136
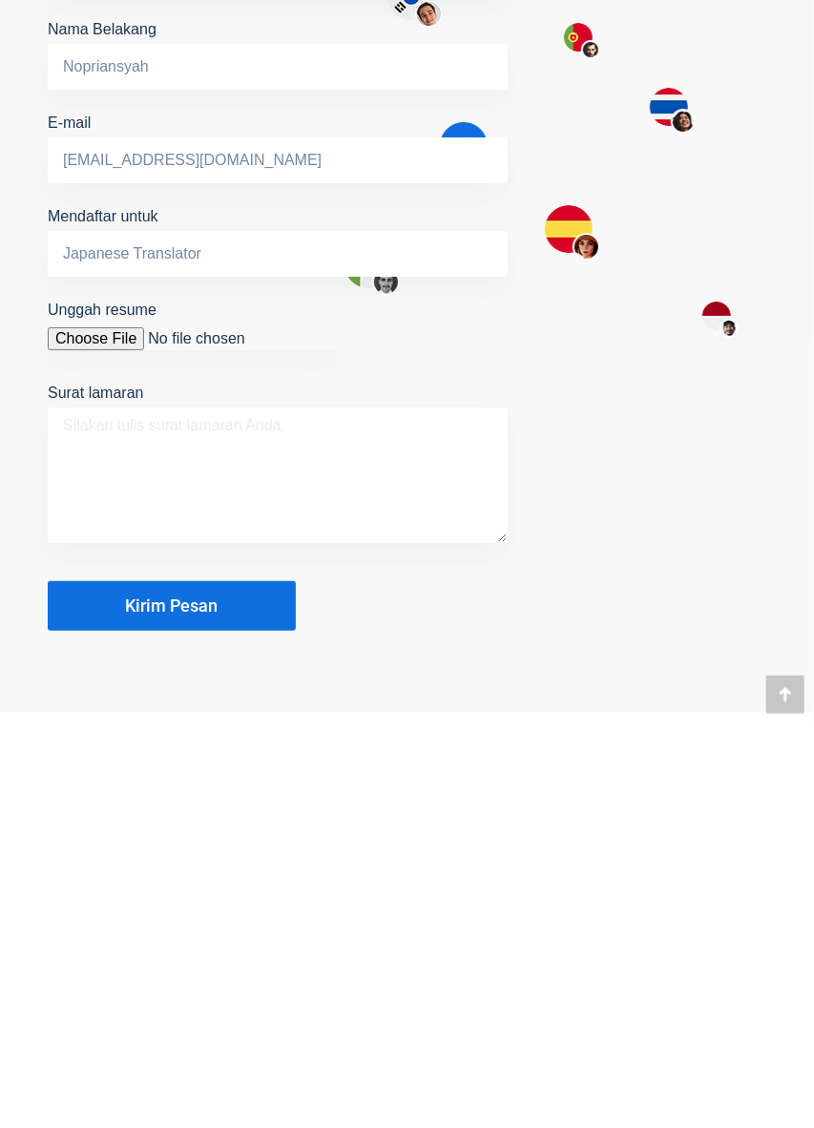
click at [92, 812] on textarea "Surat lamaran" at bounding box center [278, 880] width 460 height 136
paste textarea "Dear Hiring Team at TranslatedRight, I am writing to apply for the position of …"
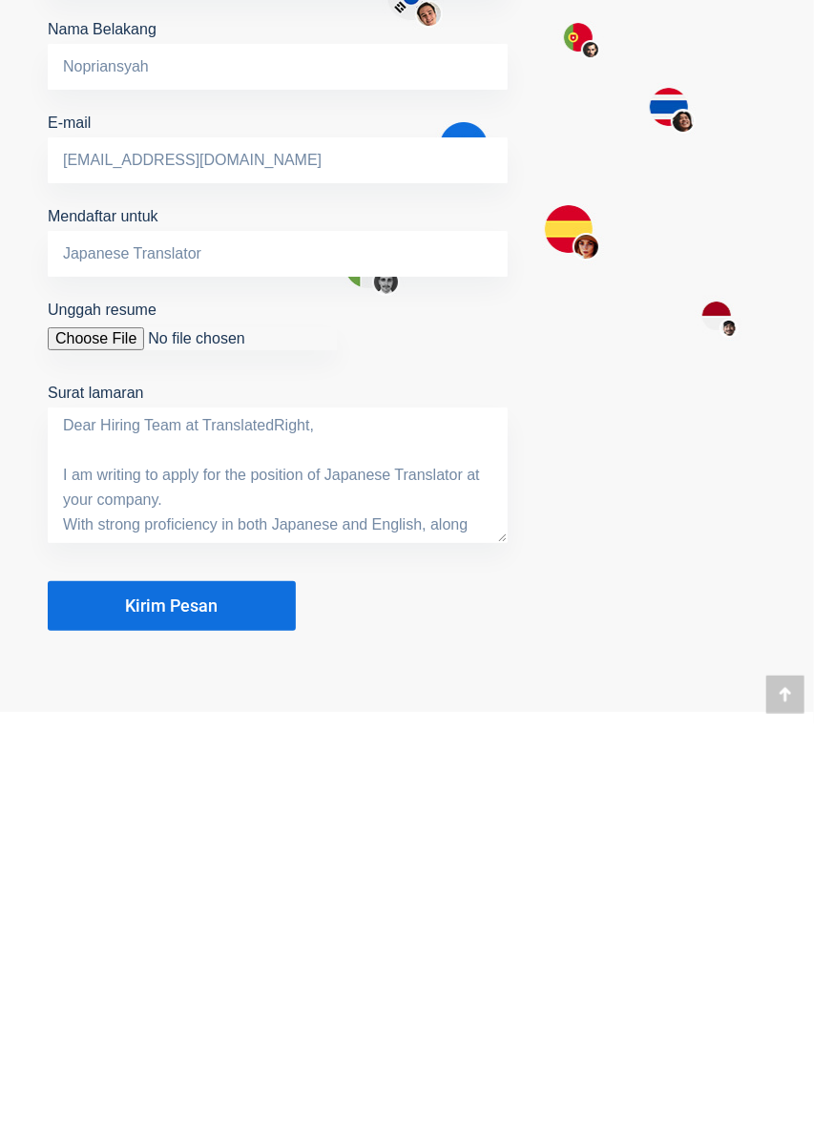
scroll to position [288, 0]
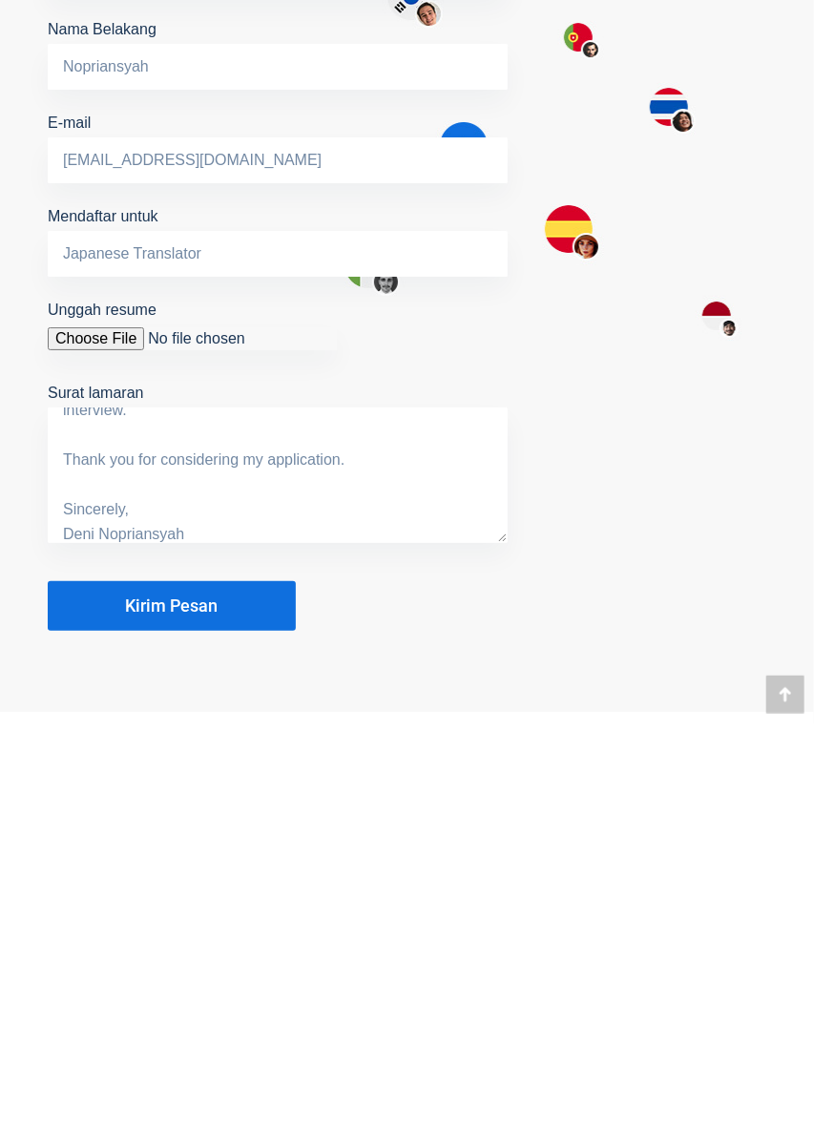
click at [89, 986] on button "Kirim Pesan" at bounding box center [172, 1011] width 248 height 50
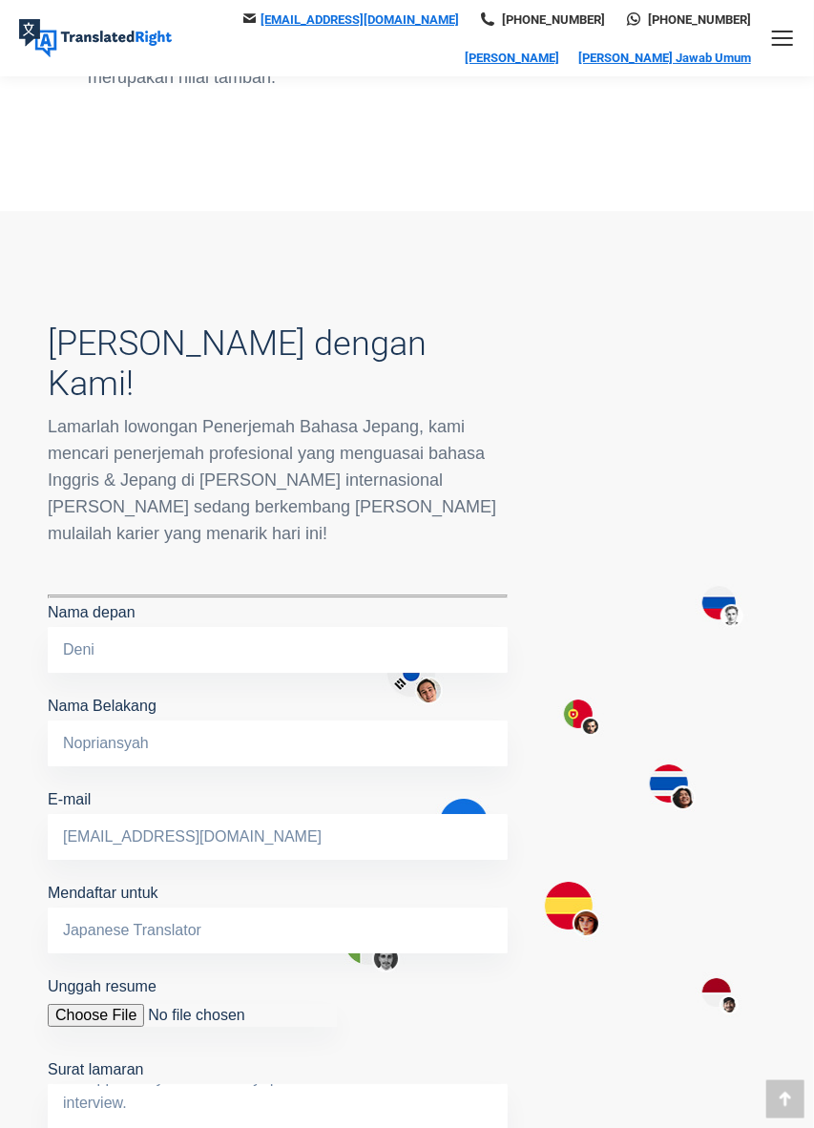
scroll to position [298, 0]
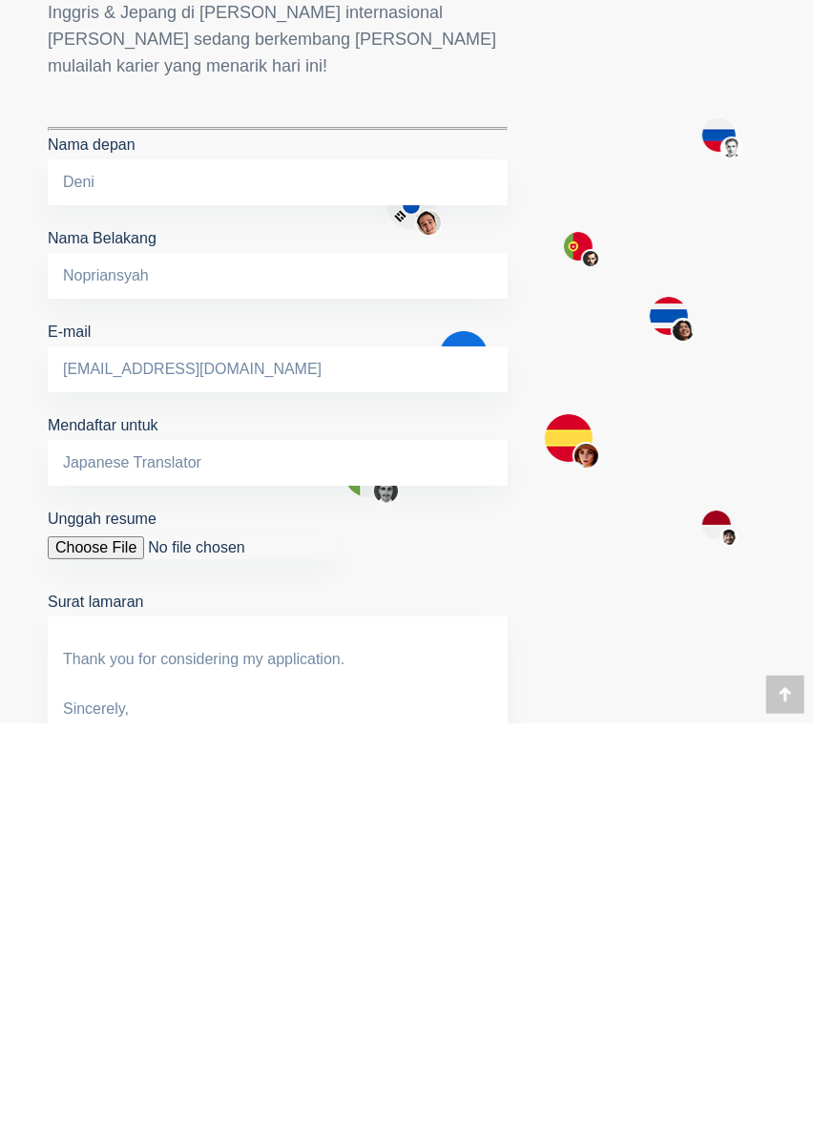
scroll to position [1875, 0]
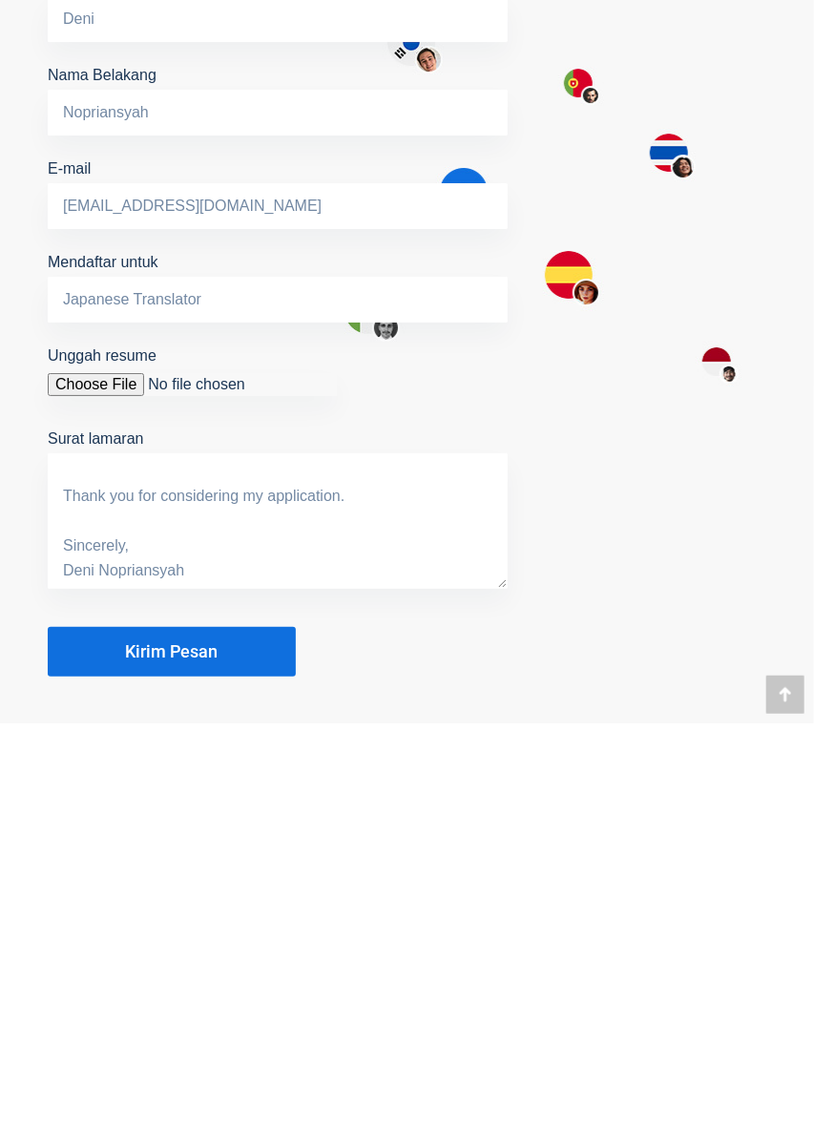
click at [349, 866] on textarea "Dear Hiring Team at TranslatedRight, I am writing to apply for the position of …" at bounding box center [278, 926] width 460 height 136
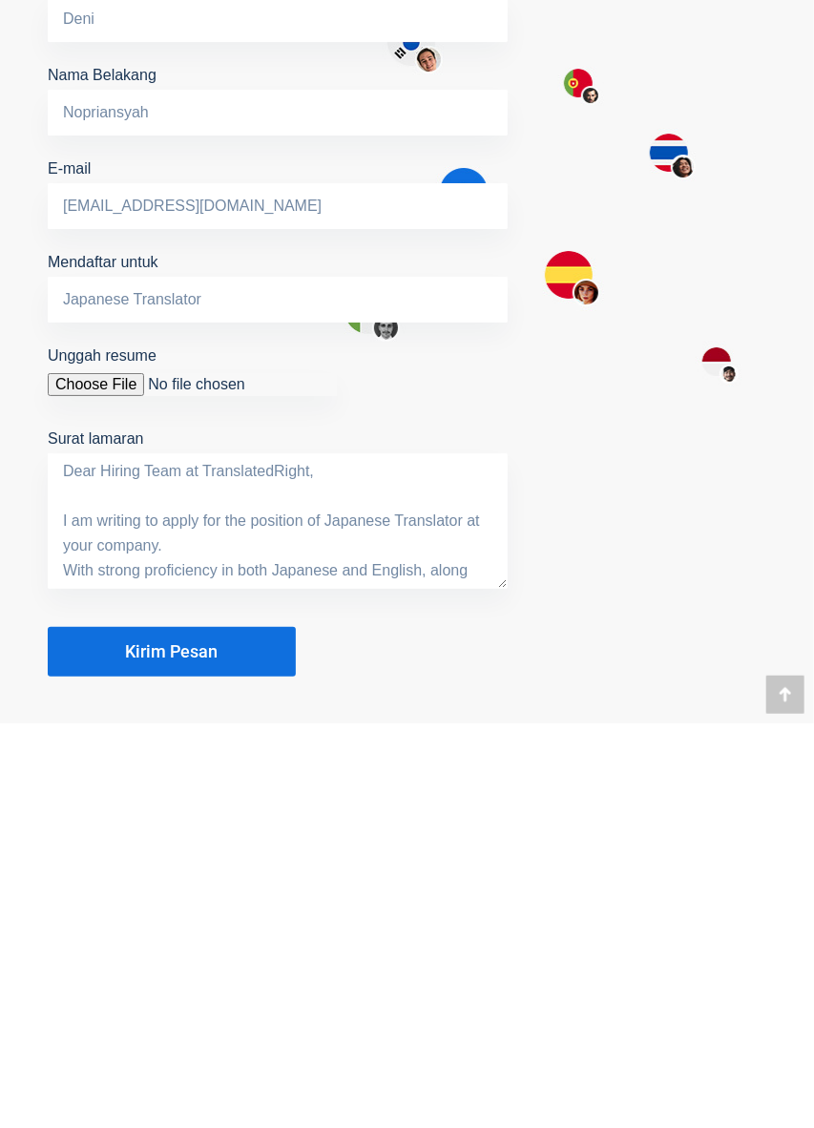
scroll to position [0, 0]
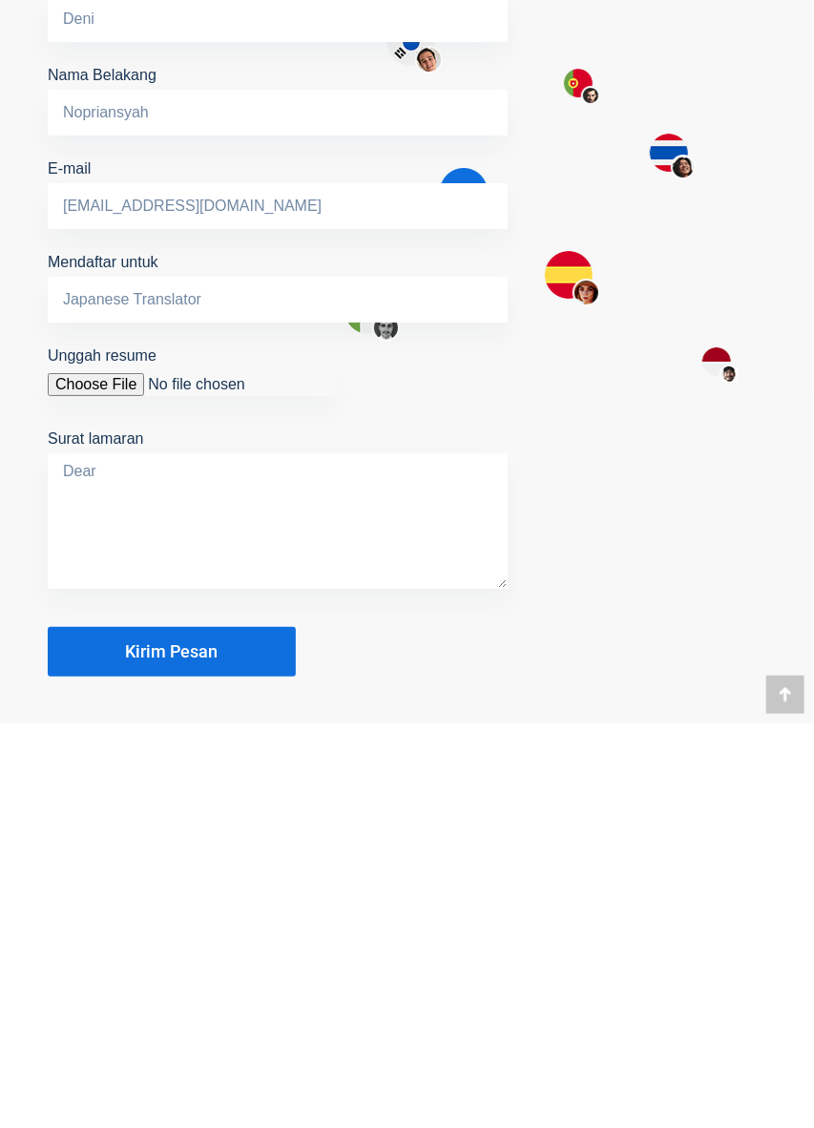
type textarea "Dear"
click at [233, 1032] on button "Kirim Pesan" at bounding box center [172, 1057] width 248 height 50
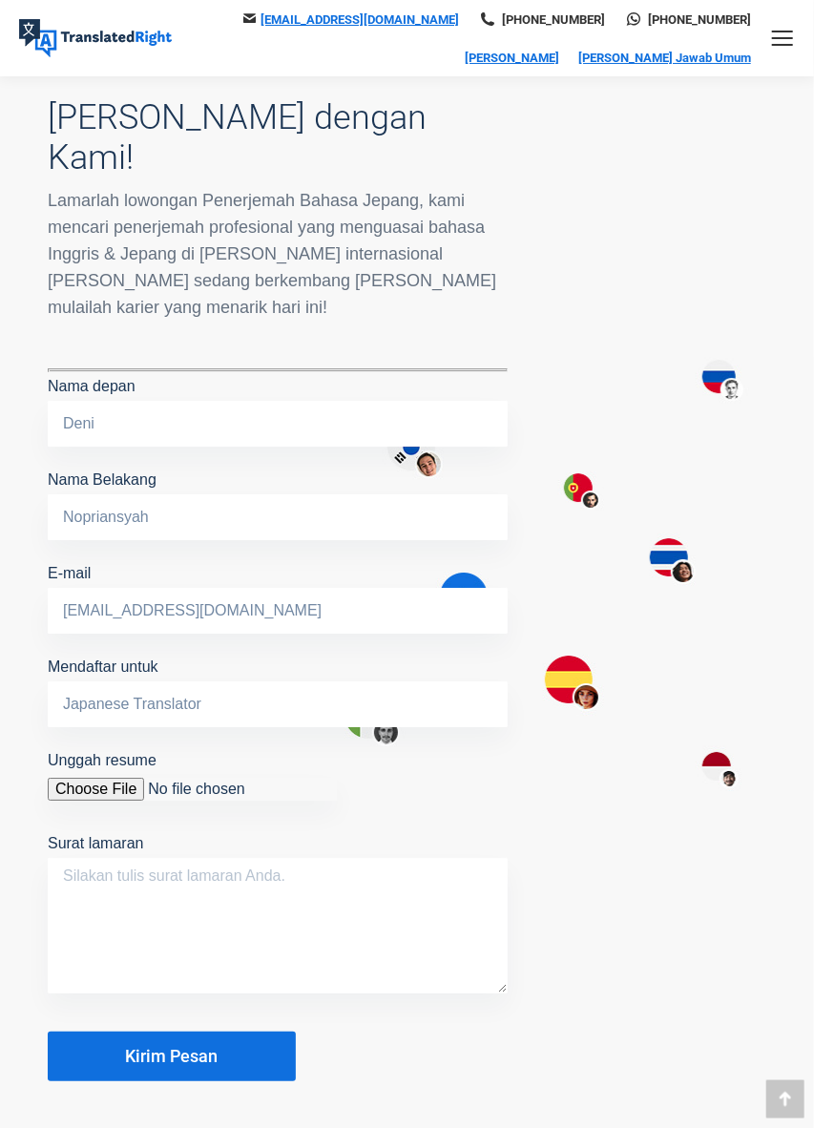
click at [258, 1032] on button "Kirim Pesan" at bounding box center [172, 1057] width 248 height 50
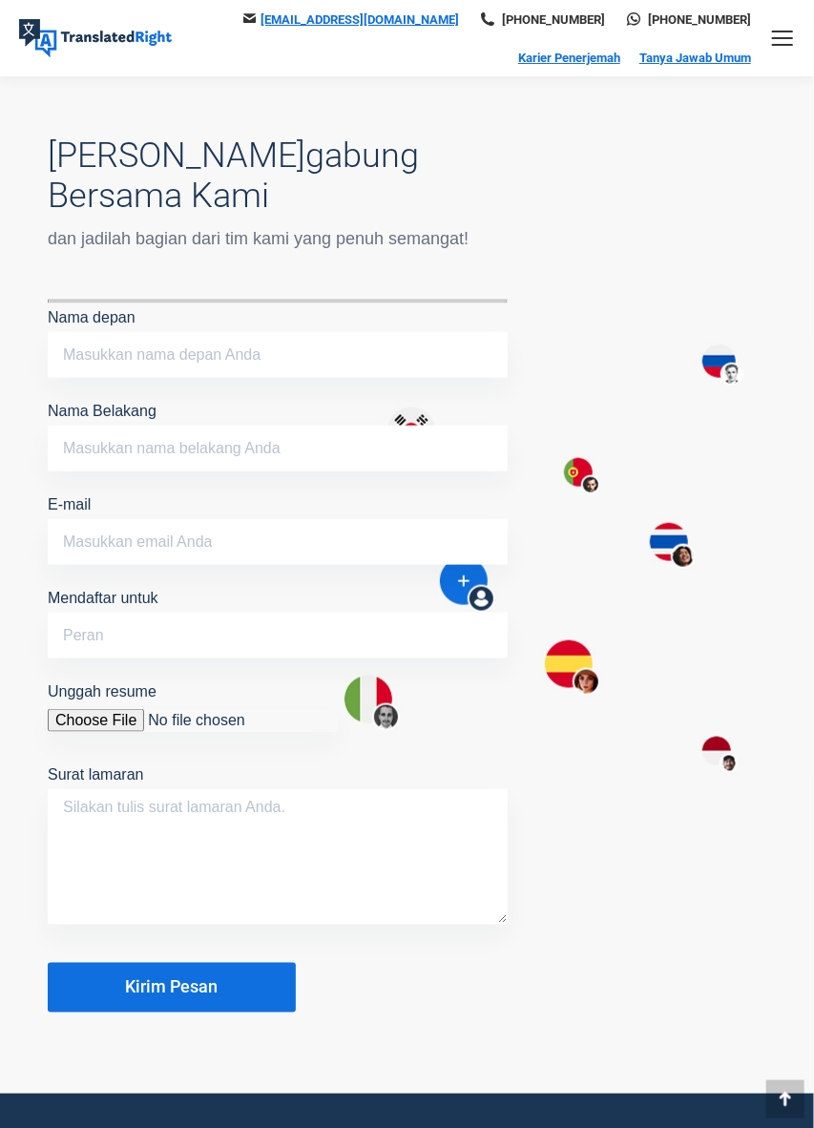
scroll to position [2836, 0]
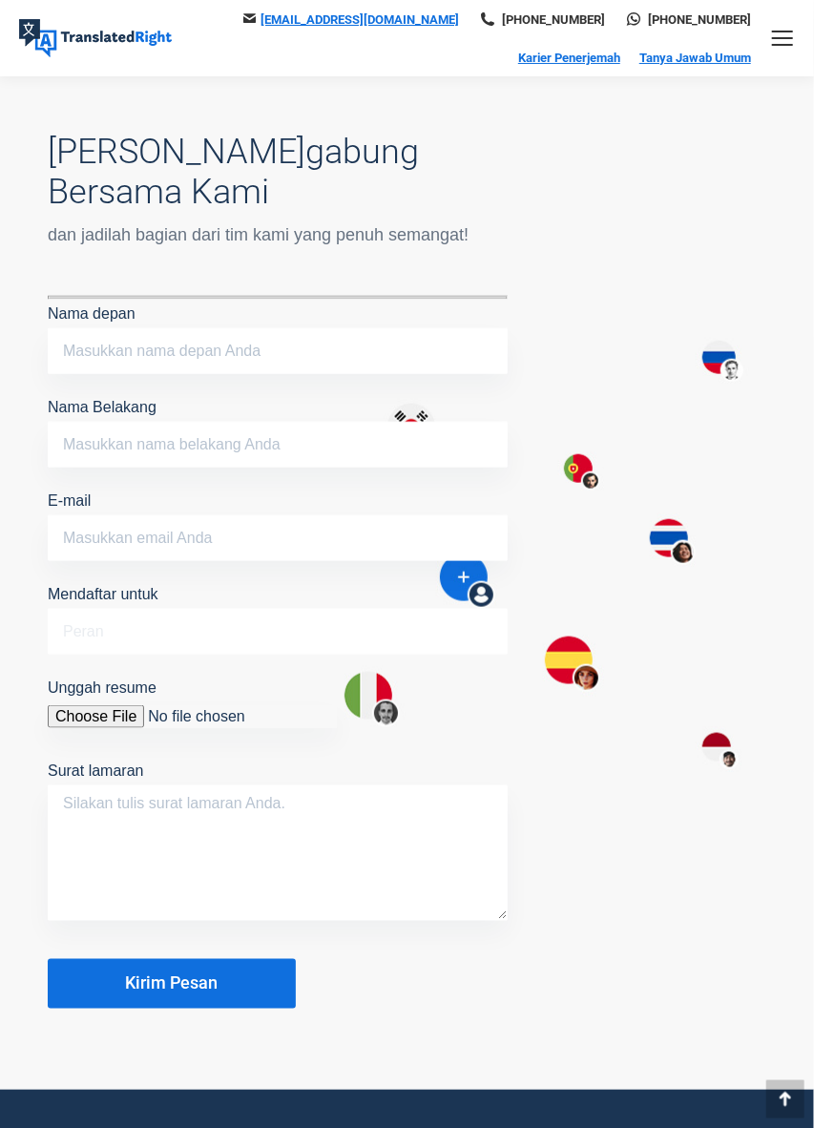
click at [391, 609] on input "Mendaftar untuk" at bounding box center [278, 632] width 460 height 46
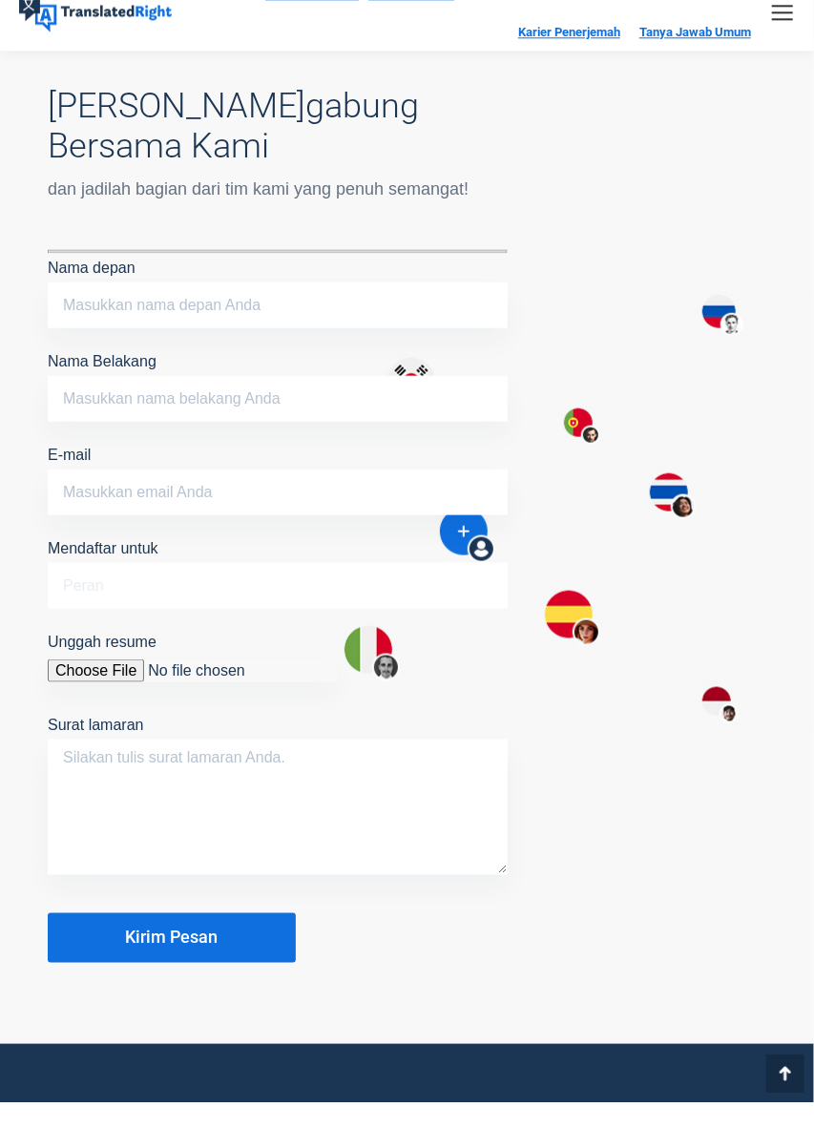
scroll to position [2873, 0]
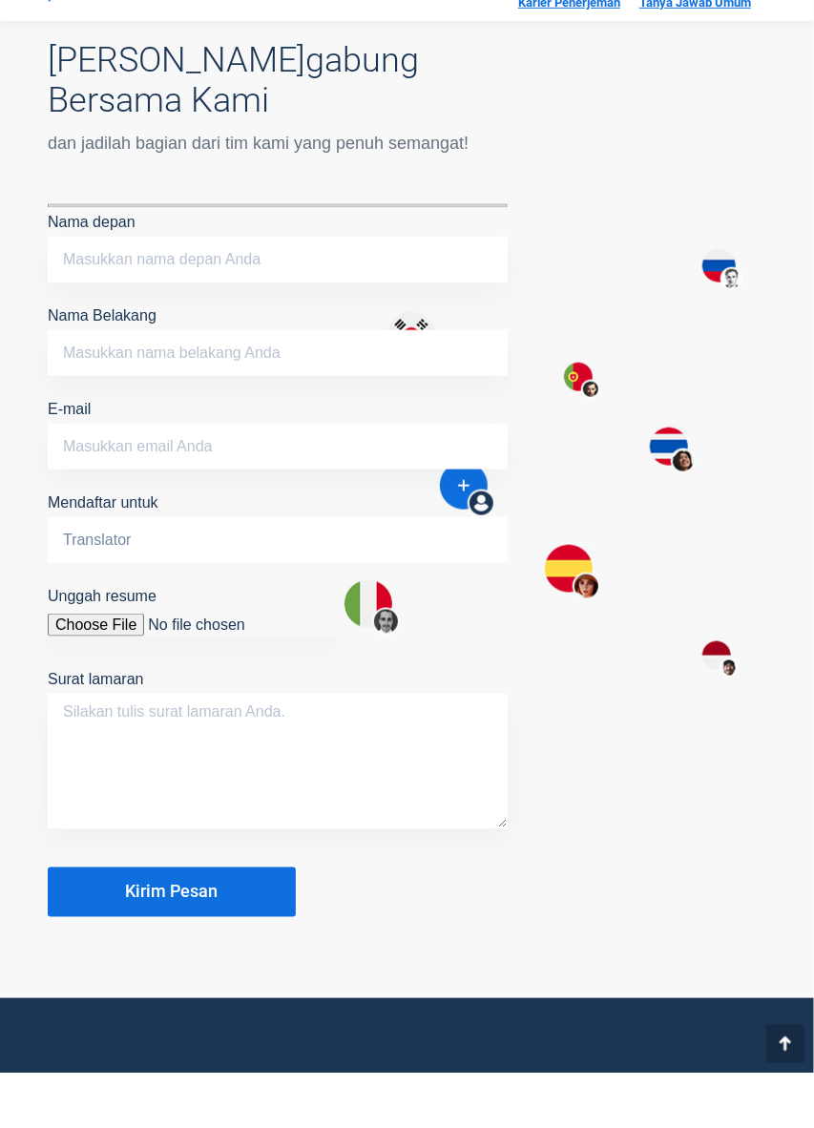
type input "Translator"
click at [353, 479] on input "E-mail" at bounding box center [278, 502] width 460 height 46
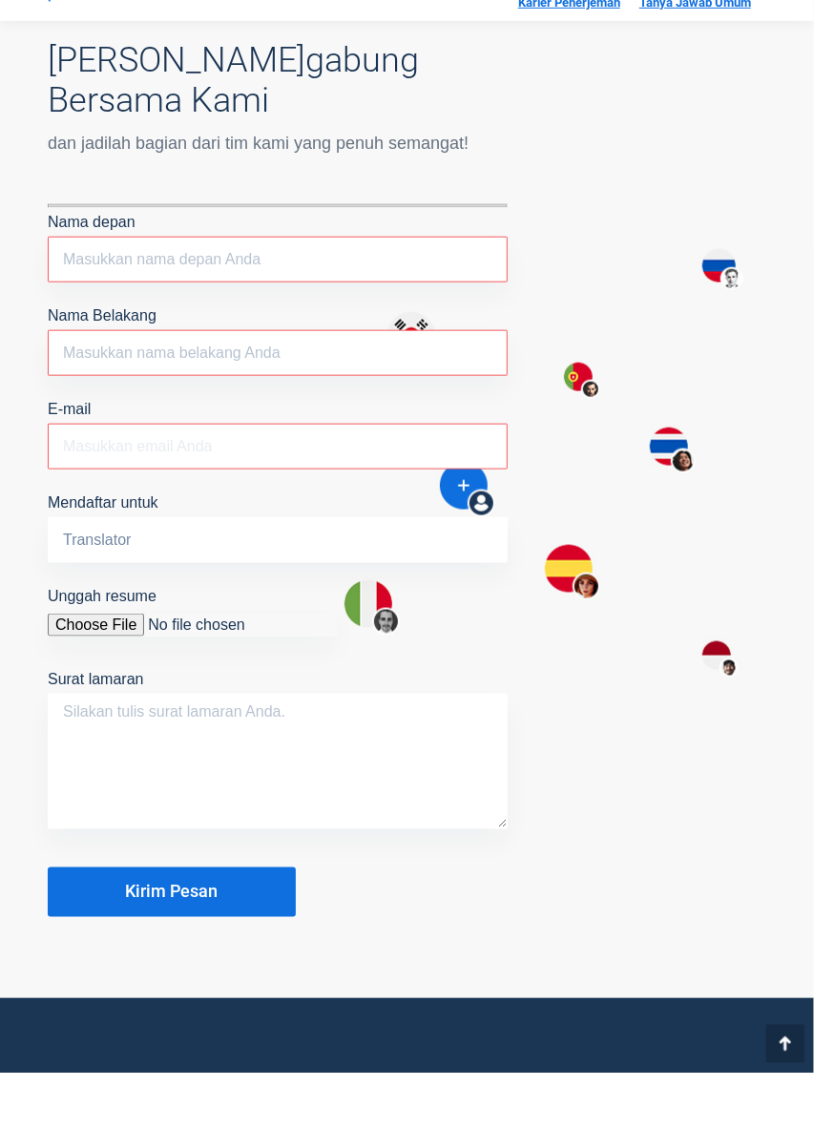
type input "[EMAIL_ADDRESS][DOMAIN_NAME]"
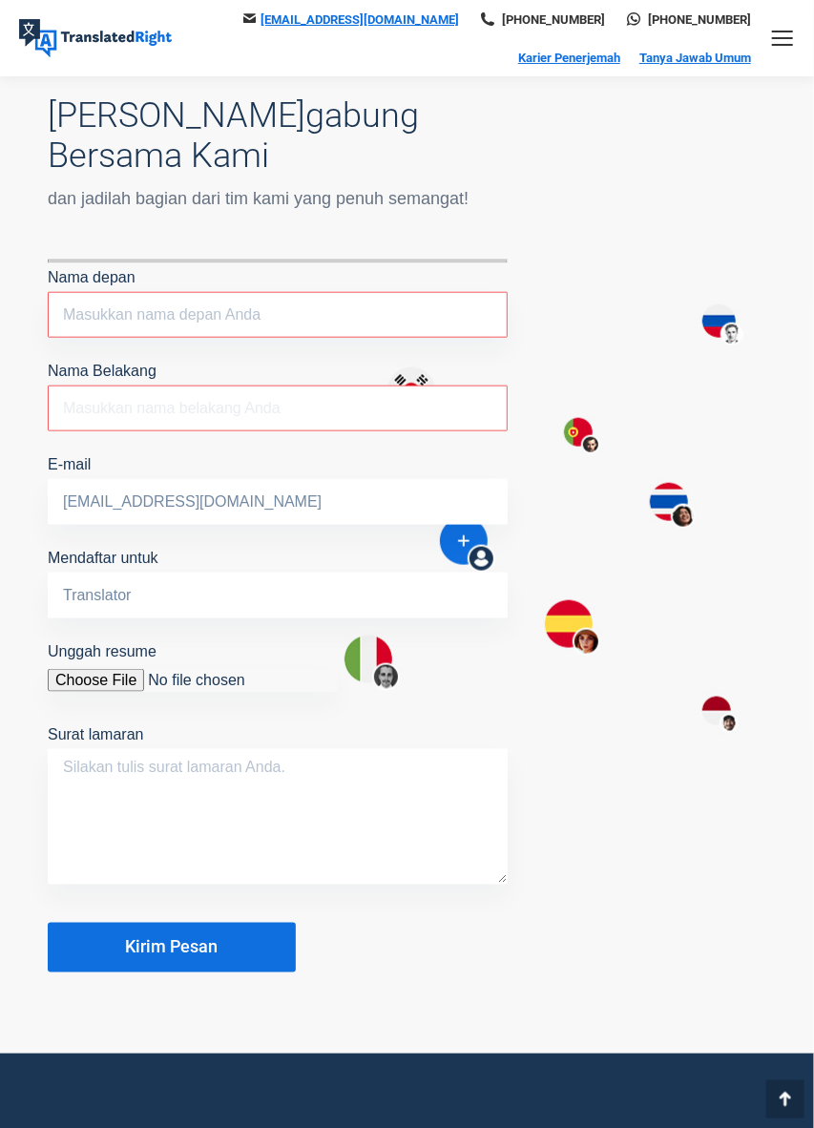
click at [306, 386] on input "Nama Belakang The field is required." at bounding box center [278, 409] width 460 height 46
type input "Nopriansyah"
click at [233, 292] on input "Nama depan The field is required." at bounding box center [278, 315] width 460 height 46
type input "Deni"
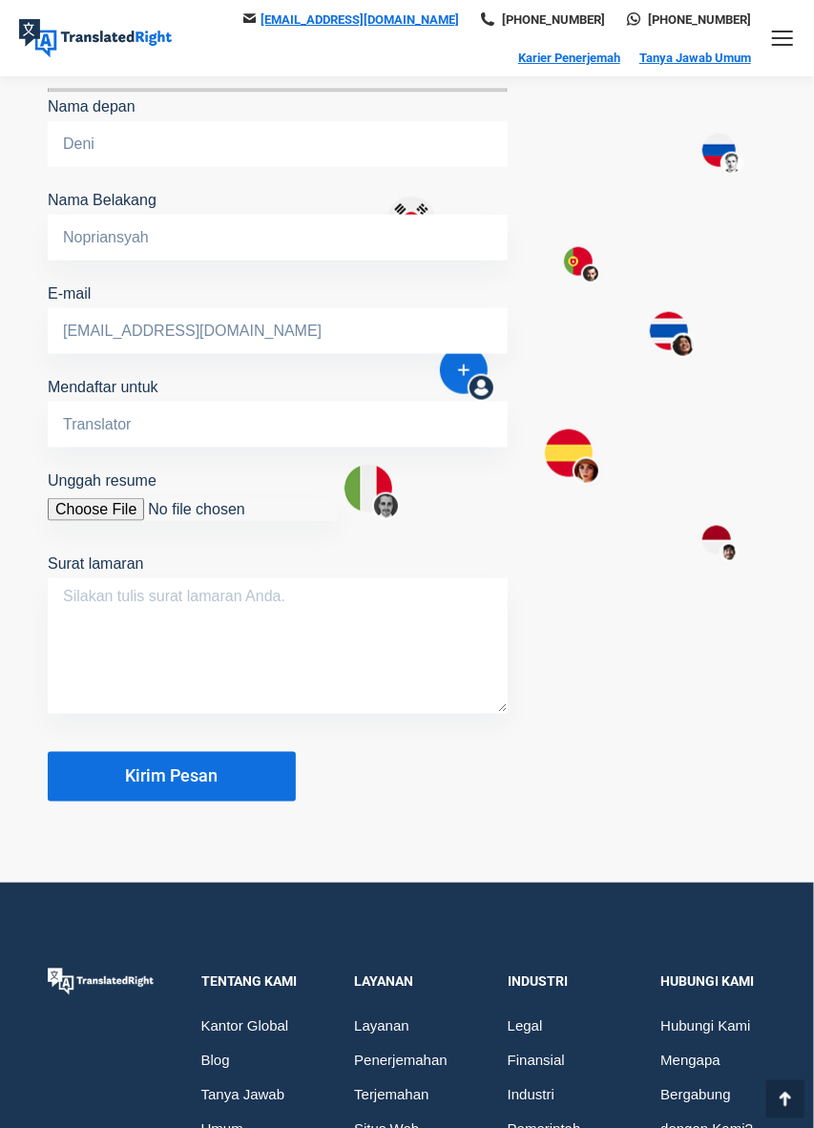
scroll to position [3044, 0]
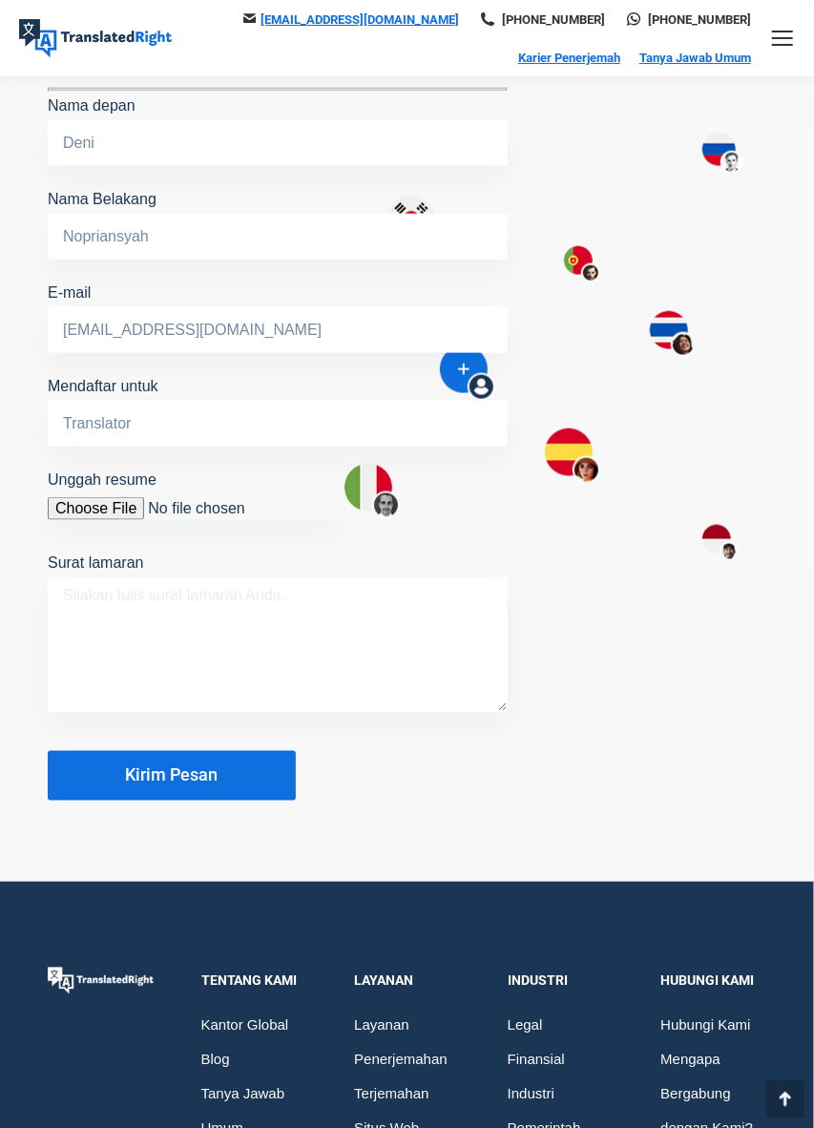
click at [317, 577] on textarea "Surat lamaran" at bounding box center [278, 645] width 460 height 136
click at [139, 577] on textarea "Surat lamaran" at bounding box center [278, 645] width 460 height 136
click at [48, 577] on textarea "Surat lamaran" at bounding box center [278, 645] width 460 height 136
paste textarea "Dear Hiring Team at TranslatedRight, I am writing to apply for the position of …"
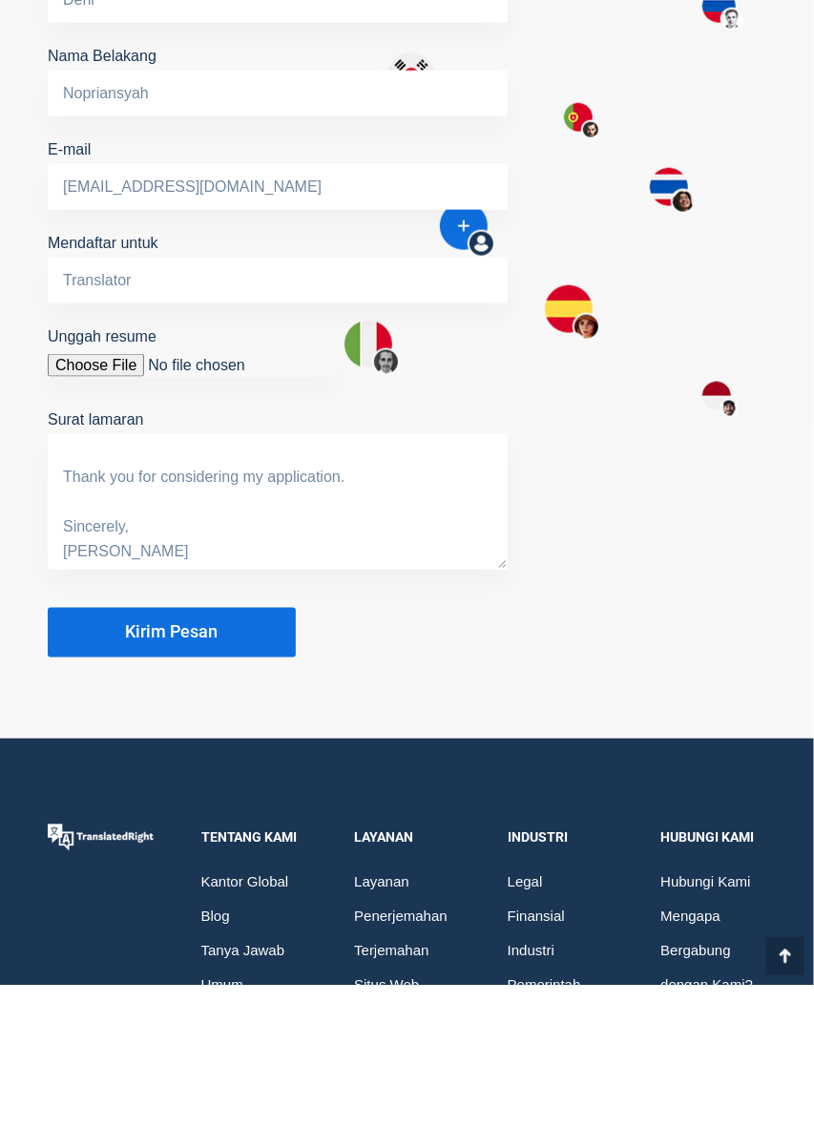
type textarea "Dear Hiring Team at TranslatedRight, I am writing to apply for the position of …"
click at [221, 751] on button "Kirim Pesan" at bounding box center [172, 776] width 248 height 50
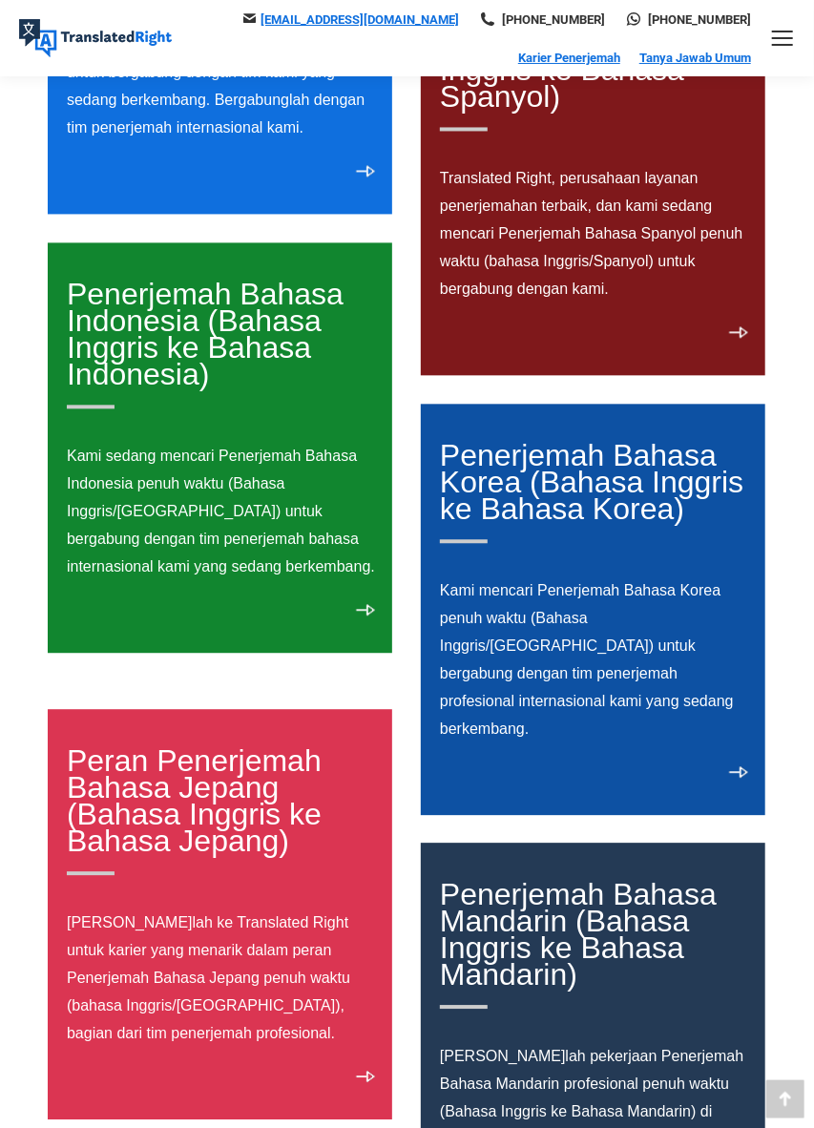
scroll to position [1245, 0]
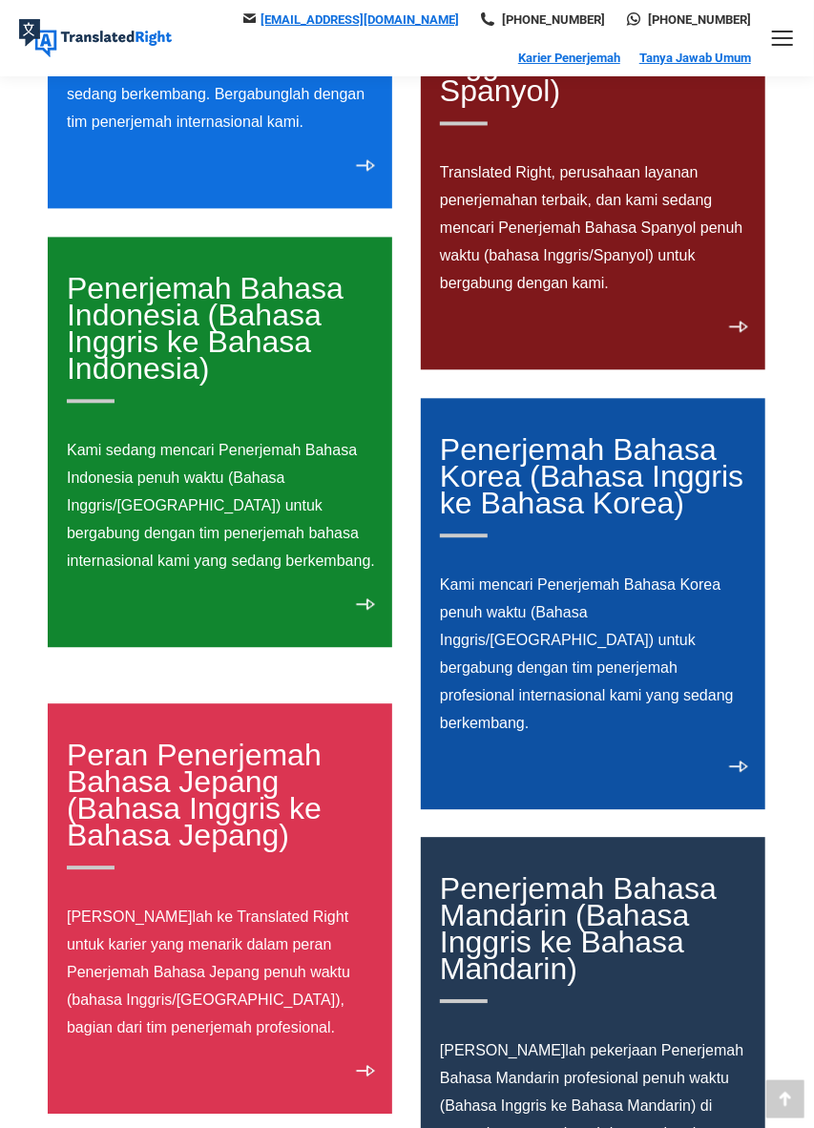
click at [342, 1070] on div "Peran Penerjemah Bahasa Jepang (Bahasa Inggris ke Bahasa Jepang) Lamarlah ke Tr…" at bounding box center [220, 908] width 345 height 410
click at [241, 867] on link "Peran Penerjemah Bahasa Jepang (Bahasa Inggris ke Bahasa Jepang)" at bounding box center [221, 804] width 308 height 132
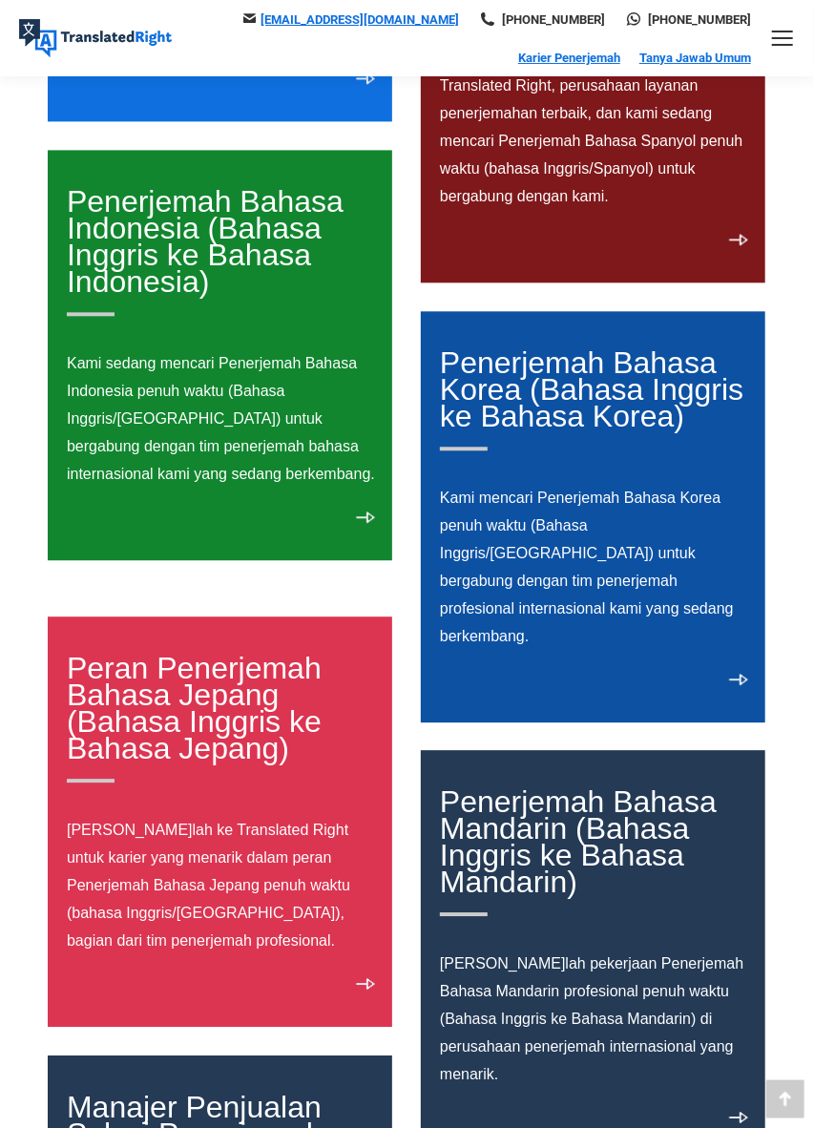
scroll to position [1337, 0]
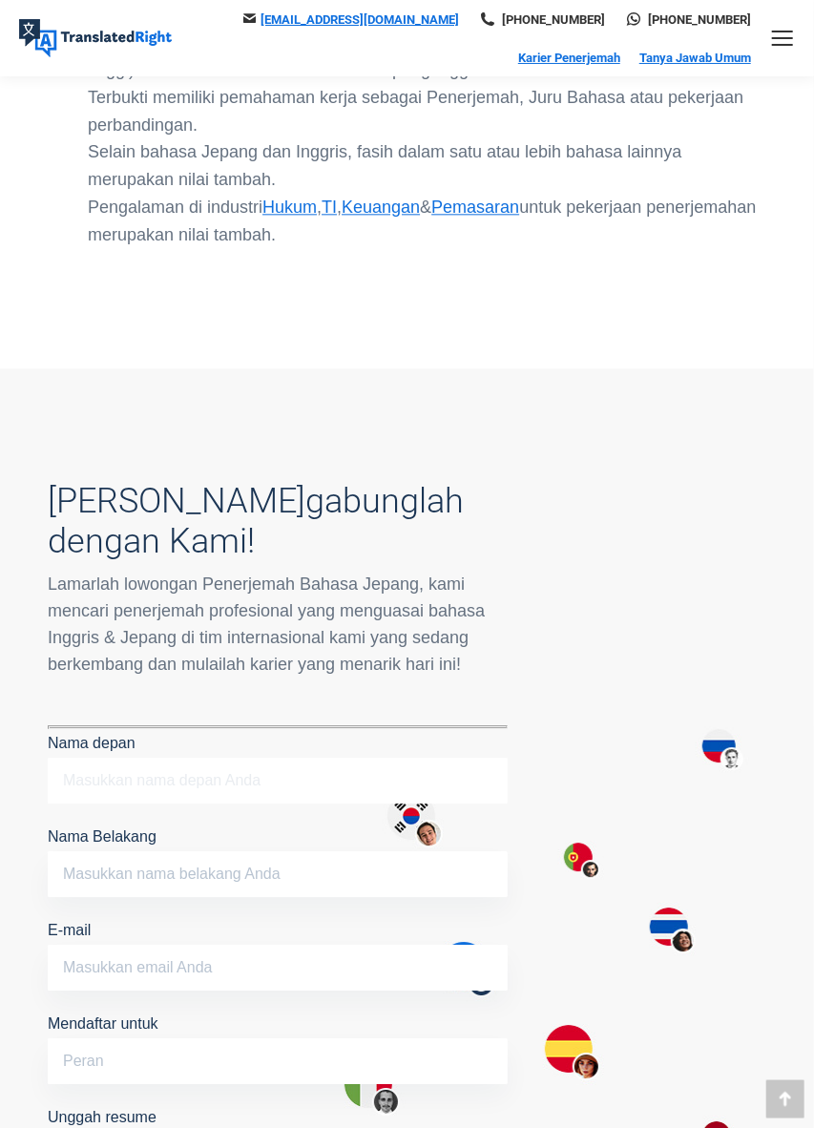
click at [389, 782] on input "Nama depan" at bounding box center [278, 781] width 460 height 46
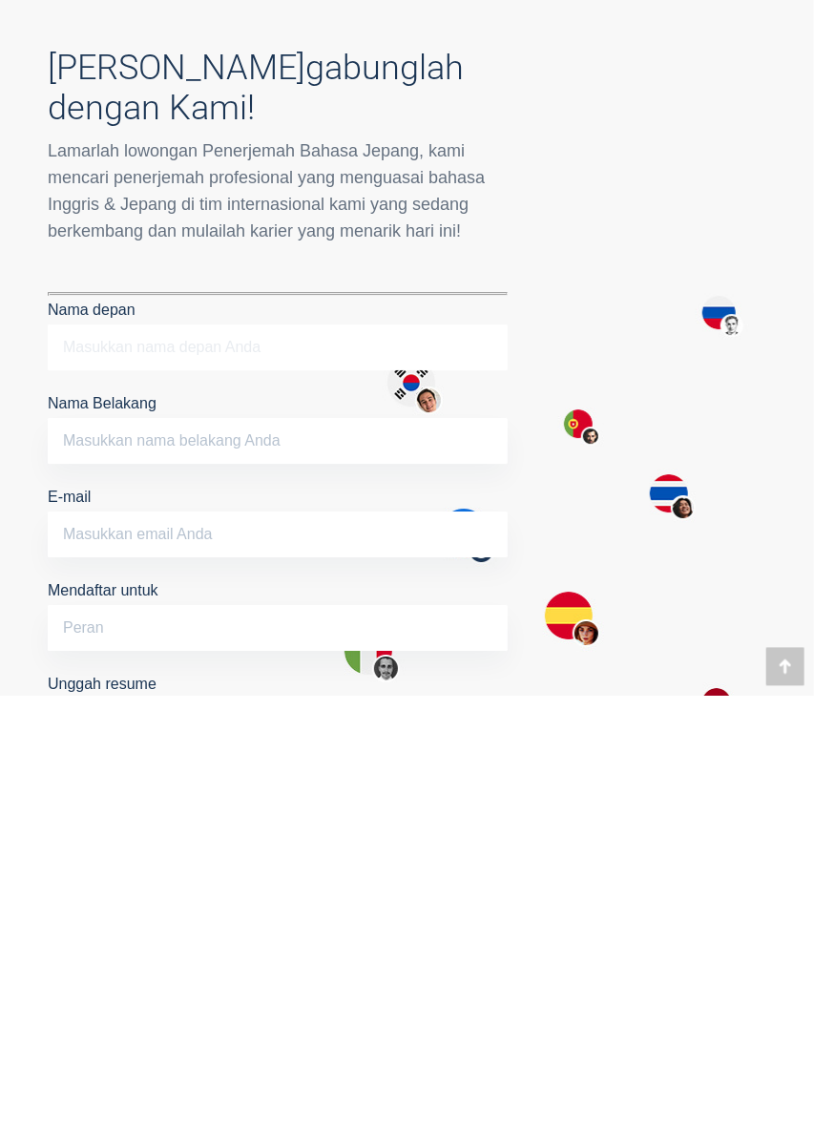
scroll to position [1411, 0]
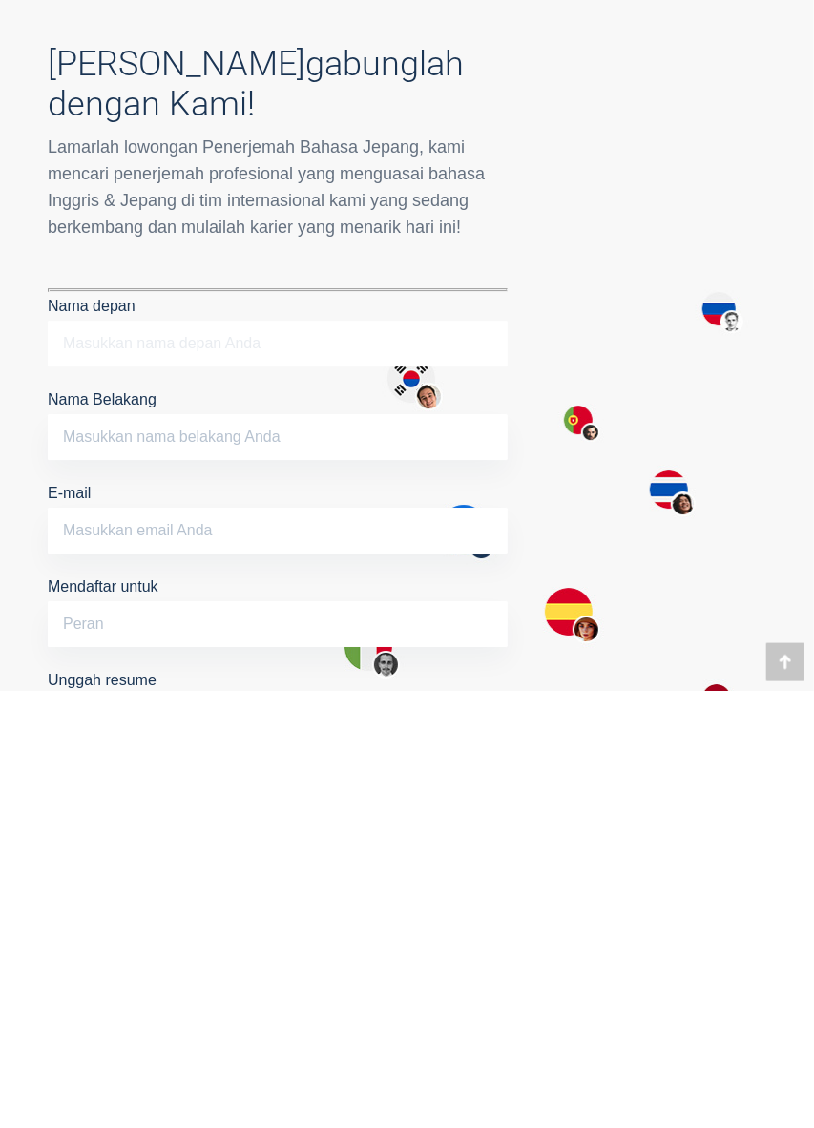
type input "Deni"
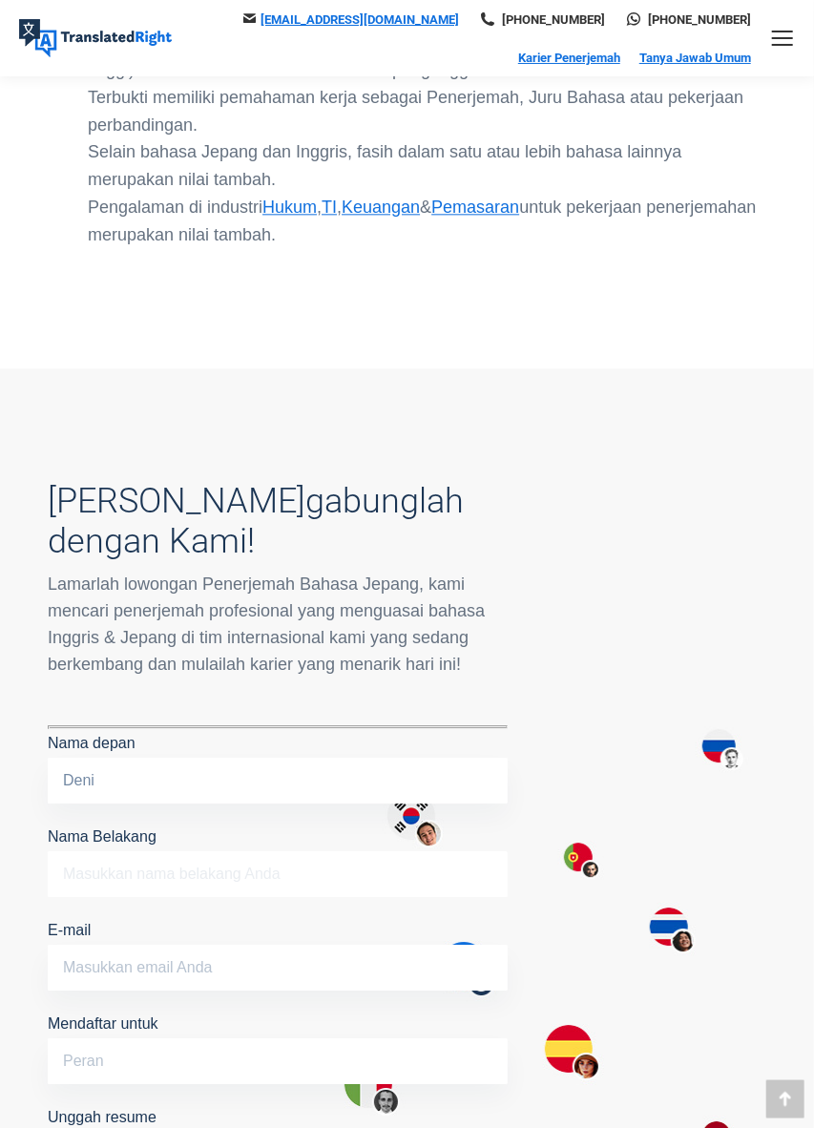
click at [245, 879] on input "Nama Belakang" at bounding box center [278, 874] width 460 height 46
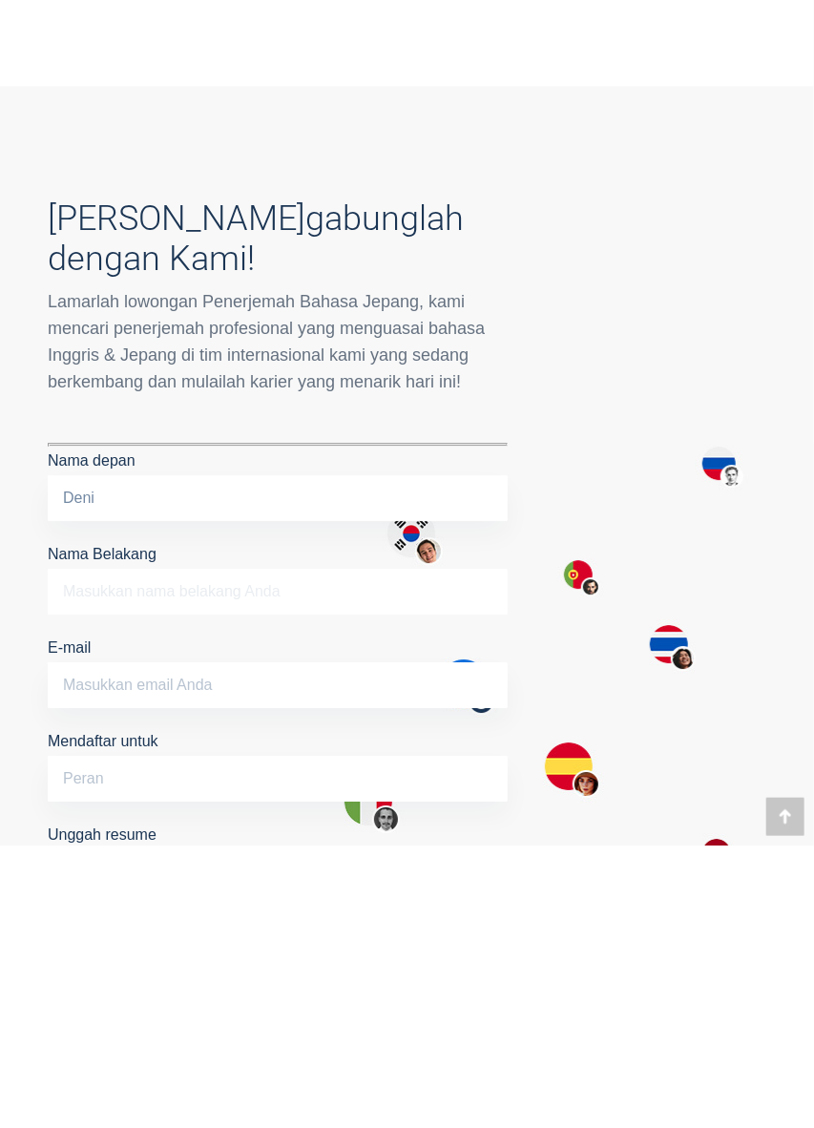
scroll to position [1491, 0]
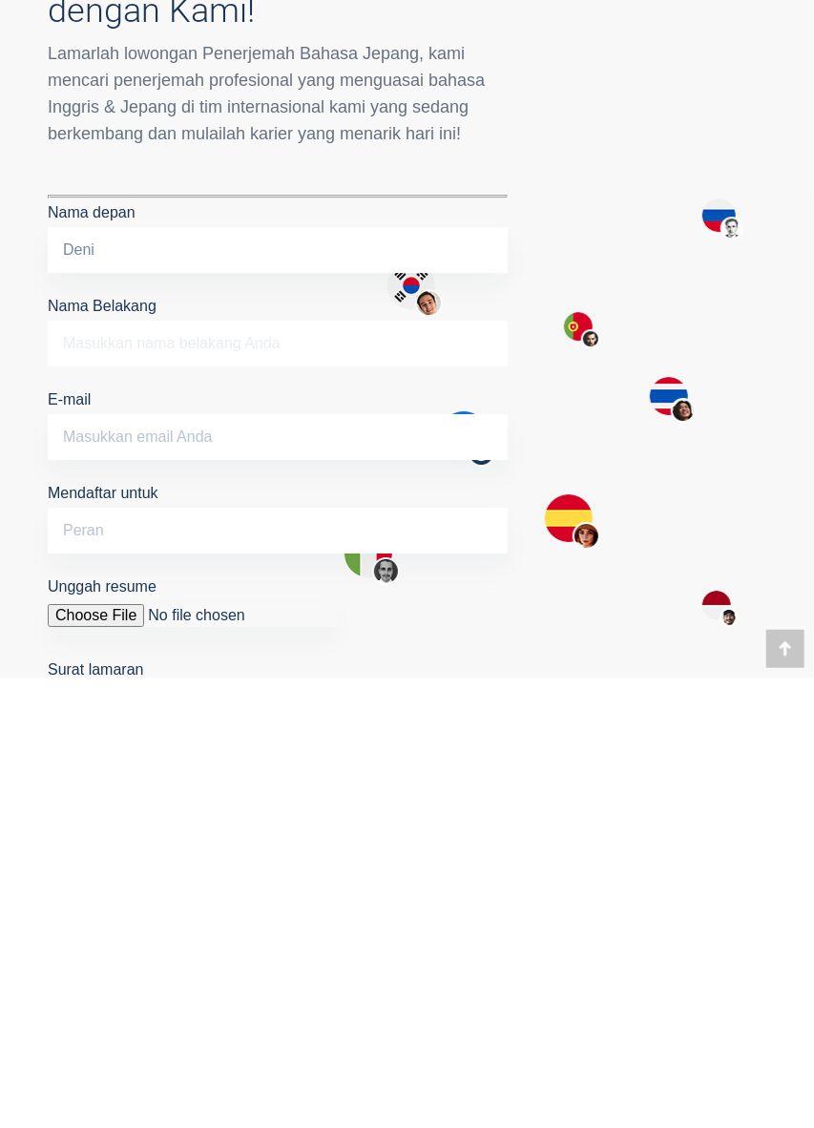
type input "Nopriansyah"
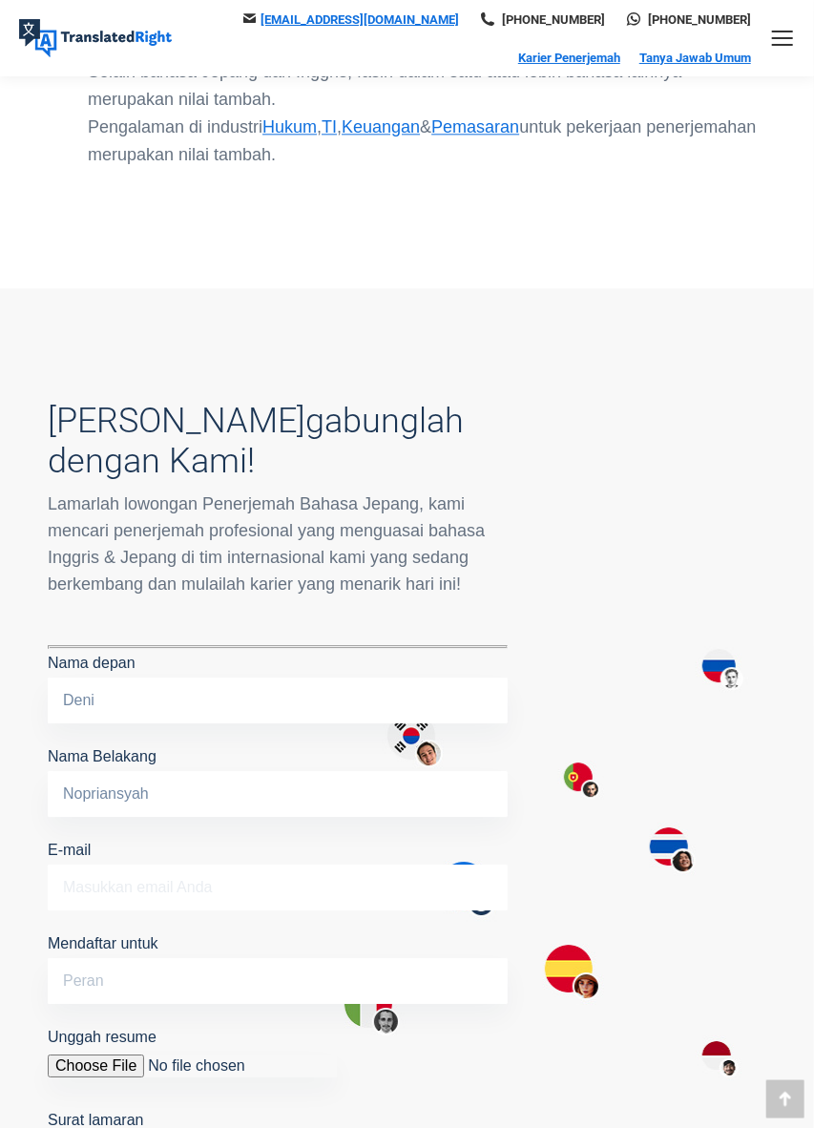
click at [223, 888] on input "E-mail" at bounding box center [278, 888] width 460 height 46
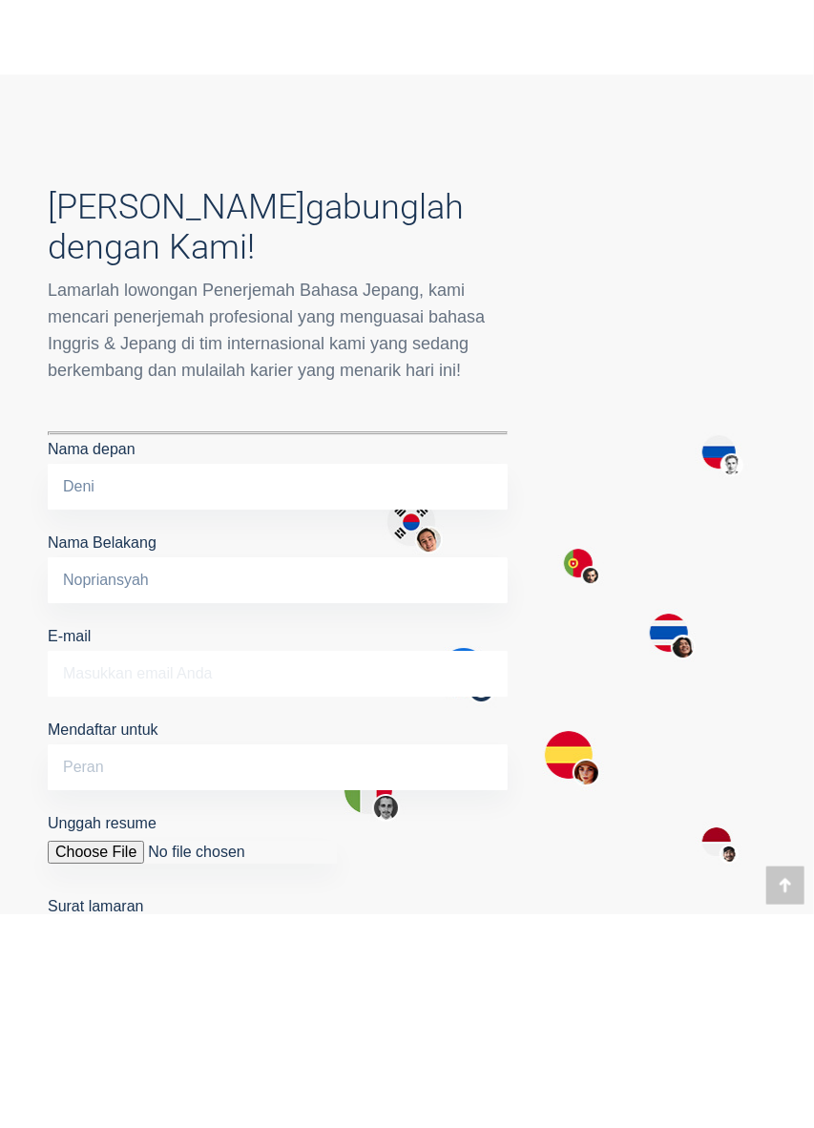
scroll to position [1584, 0]
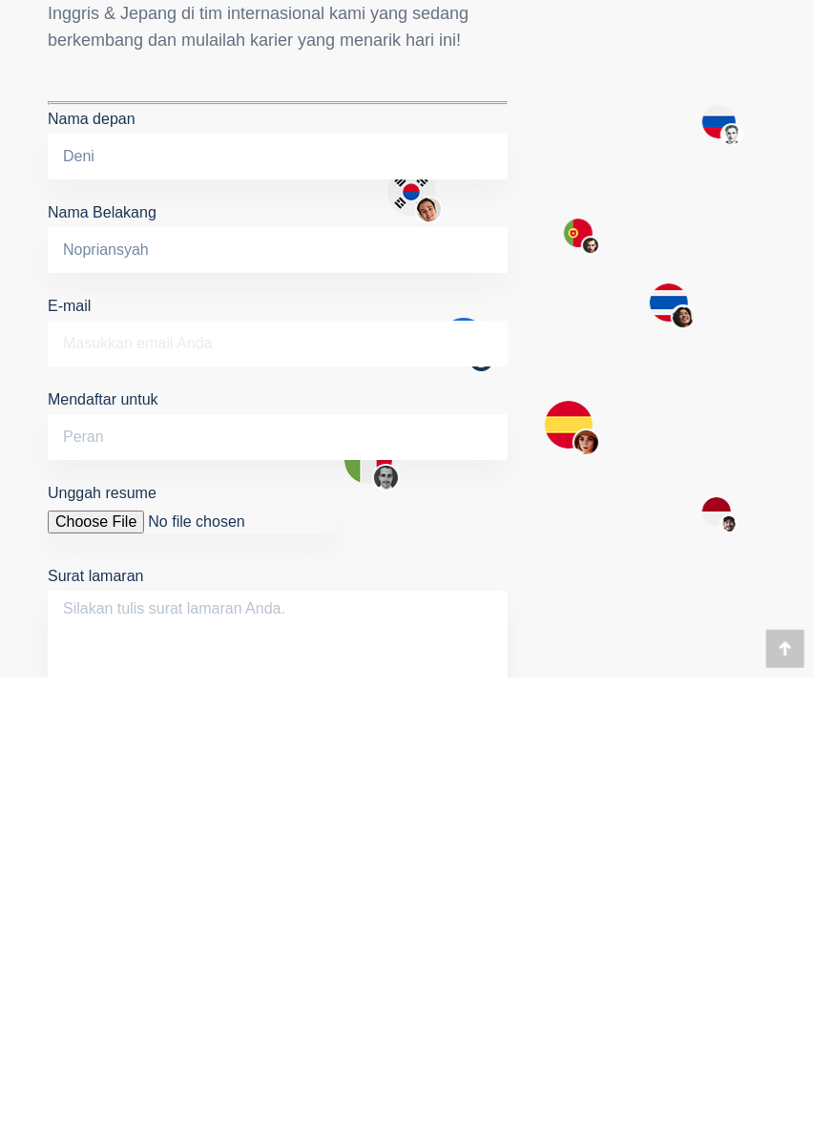
type input "[EMAIL_ADDRESS][DOMAIN_NAME]"
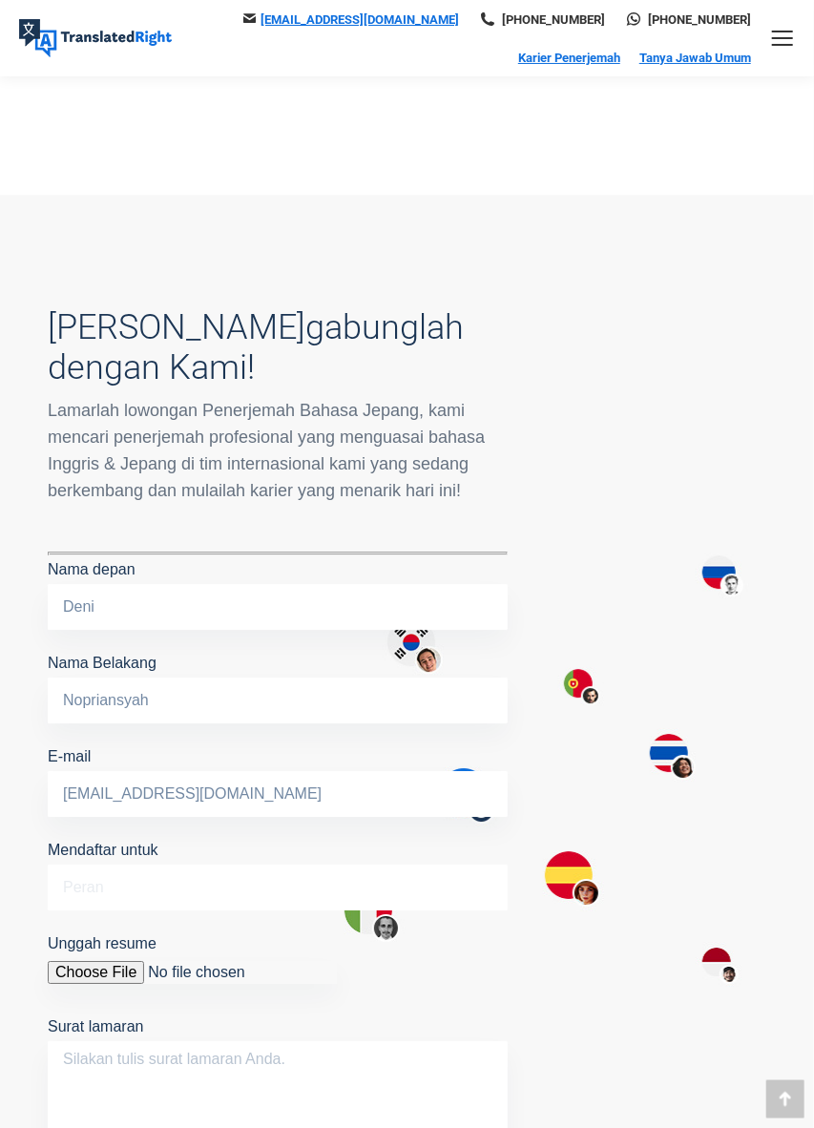
click at [341, 891] on input "Mendaftar untuk" at bounding box center [278, 888] width 460 height 46
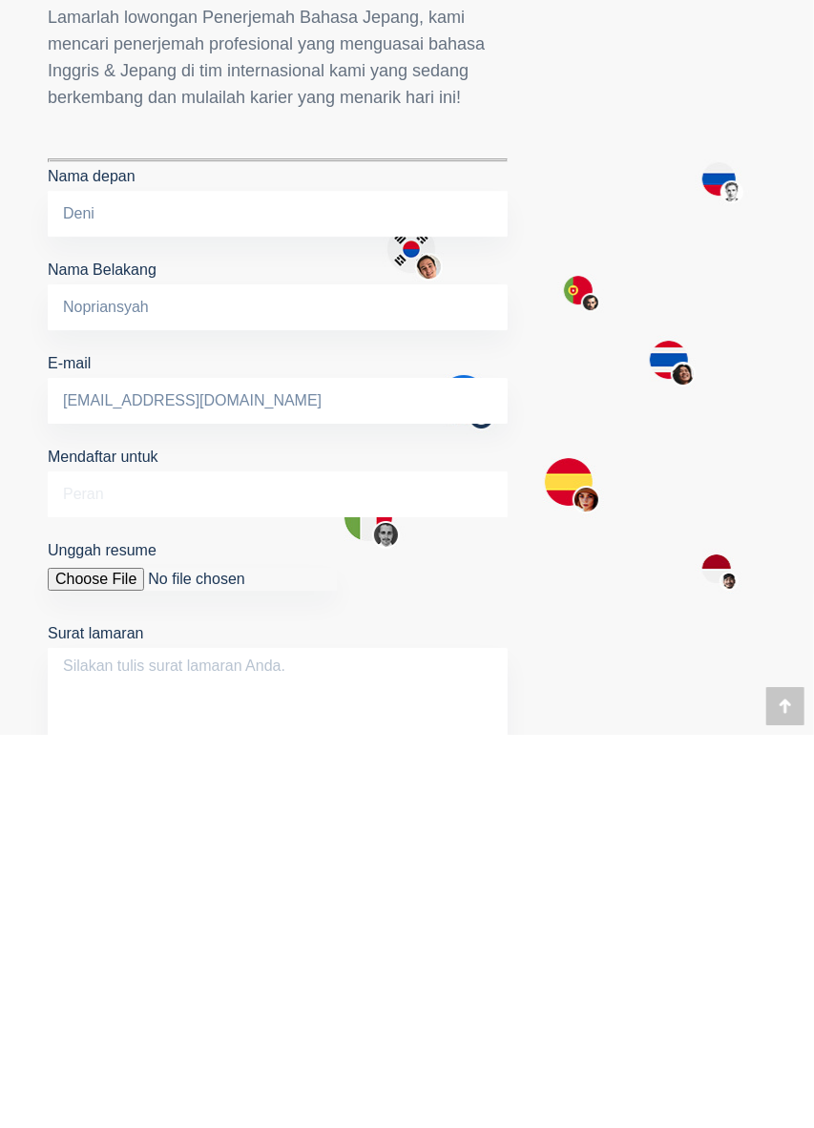
scroll to position [1678, 0]
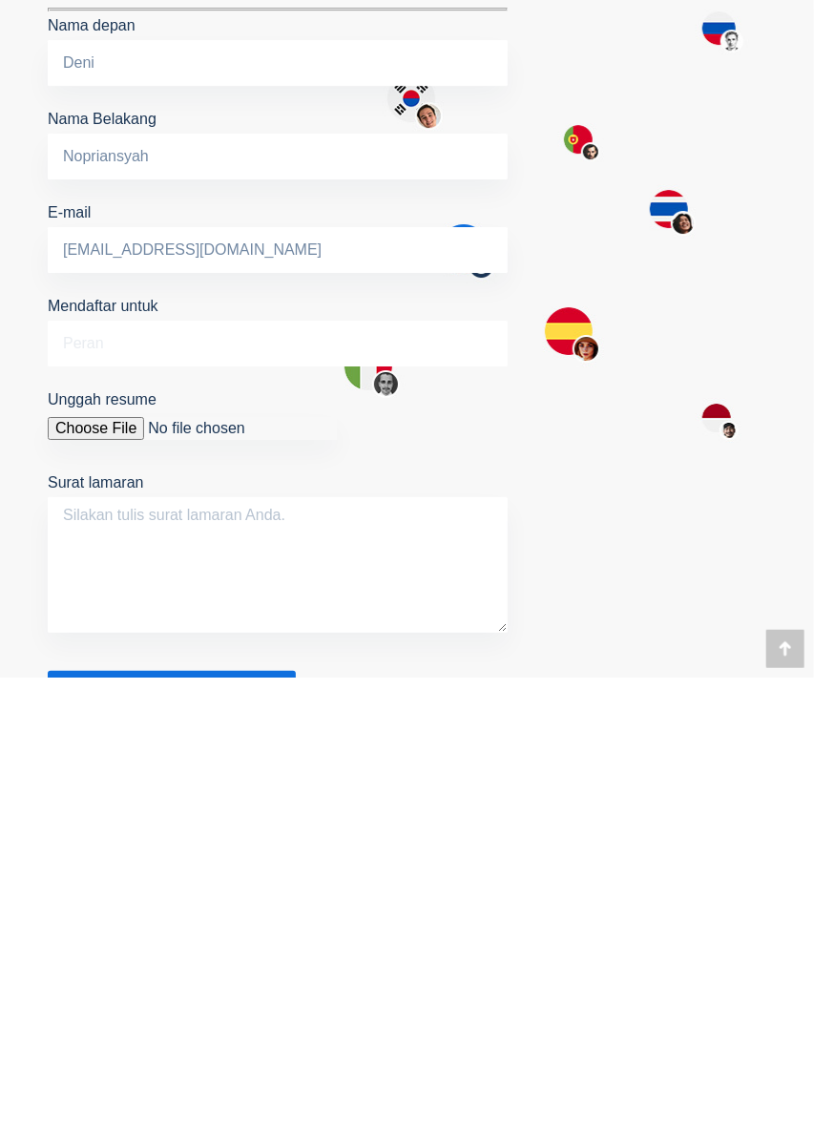
type input "Japanese Translator"
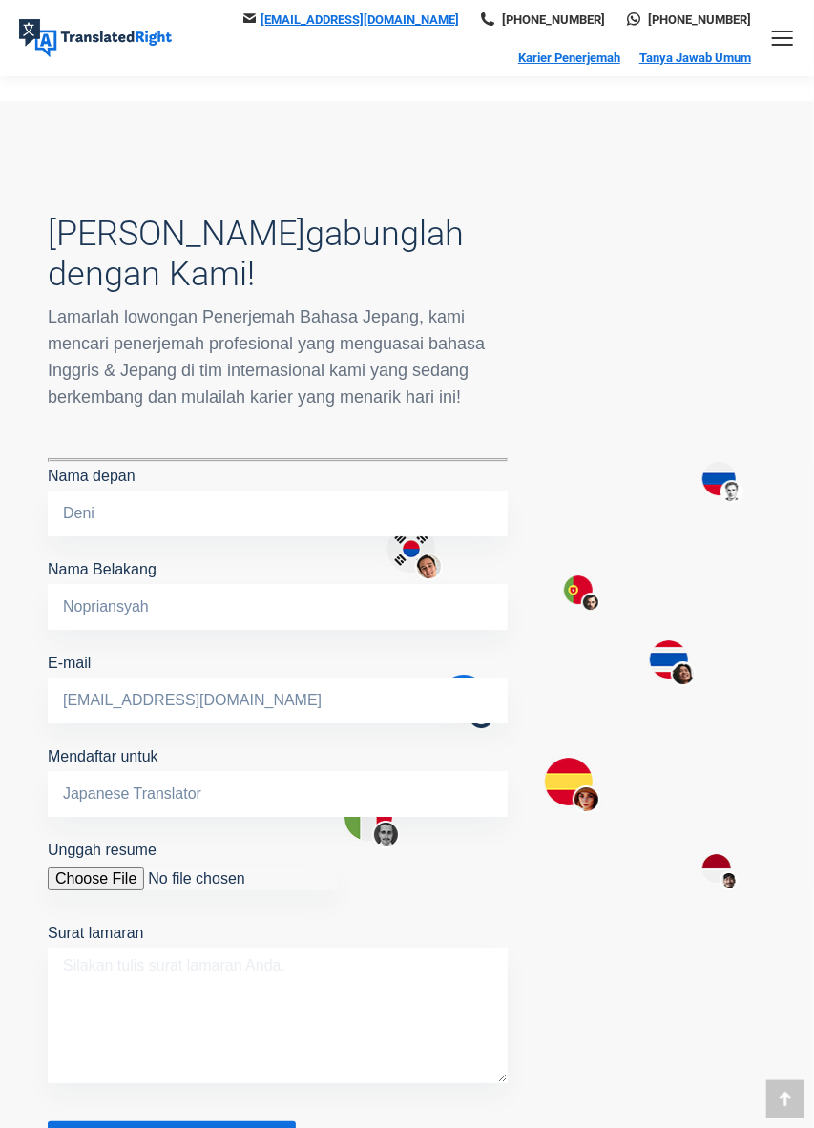
click at [197, 961] on textarea "Surat lamaran" at bounding box center [278, 1016] width 460 height 136
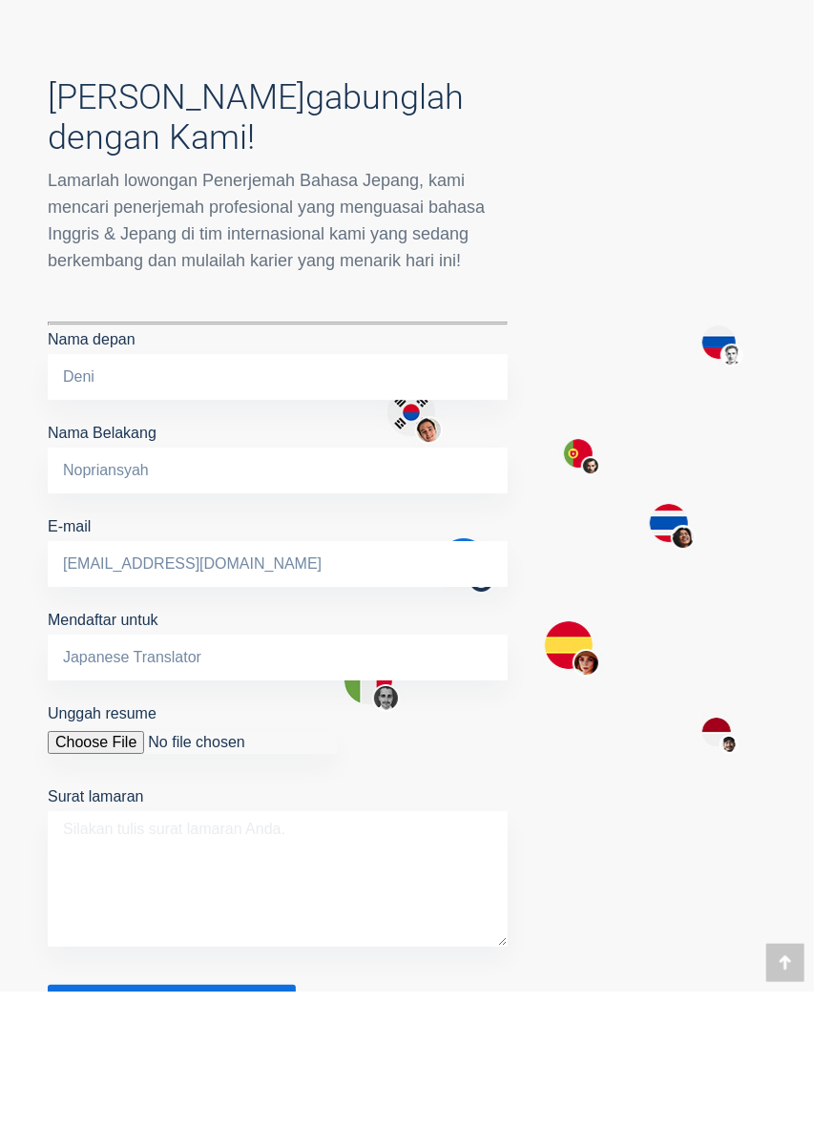
scroll to position [1921, 0]
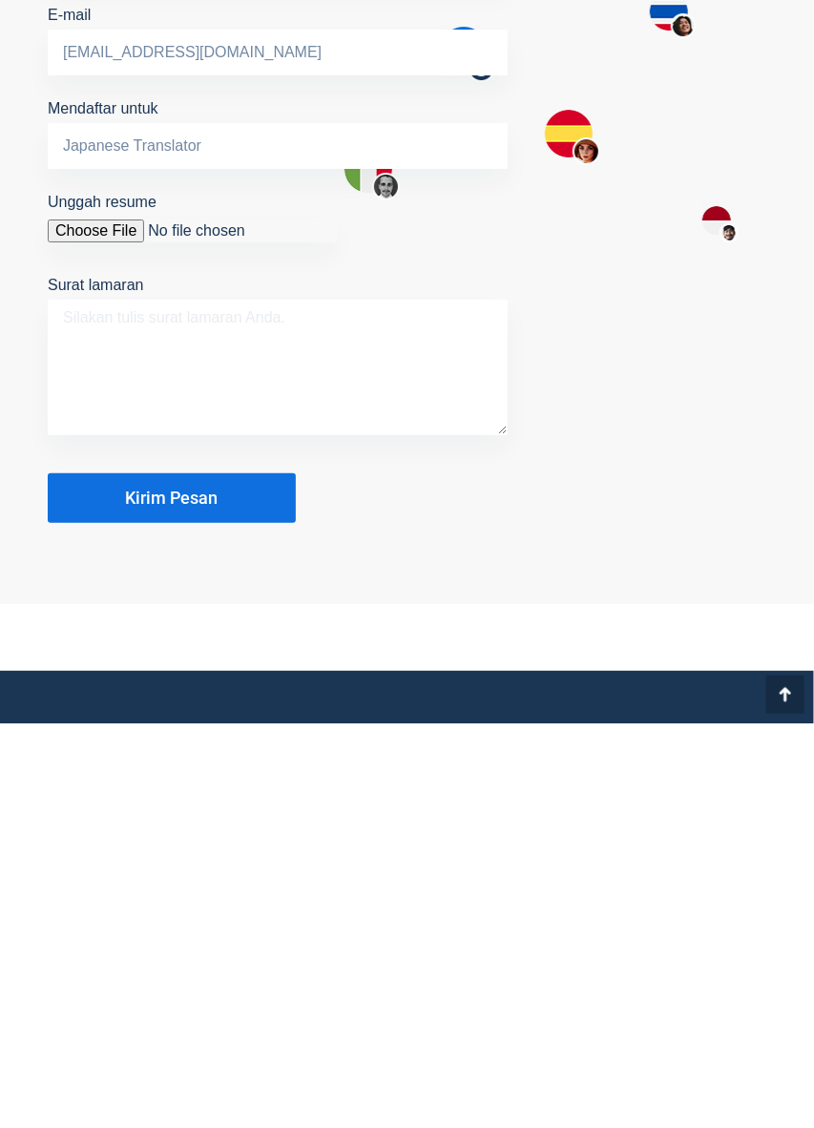
paste textarea "Dear Hiring Team at TranslatedRight, I am writing to apply for the position of …"
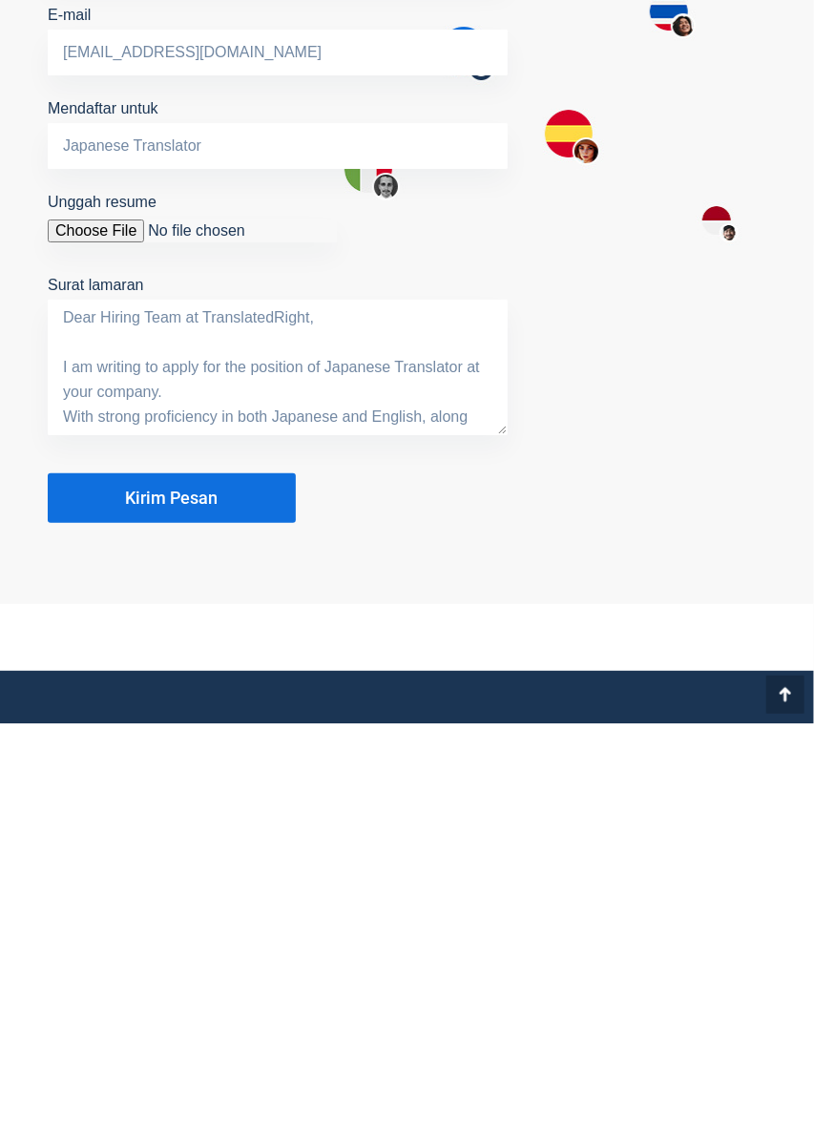
scroll to position [288, 0]
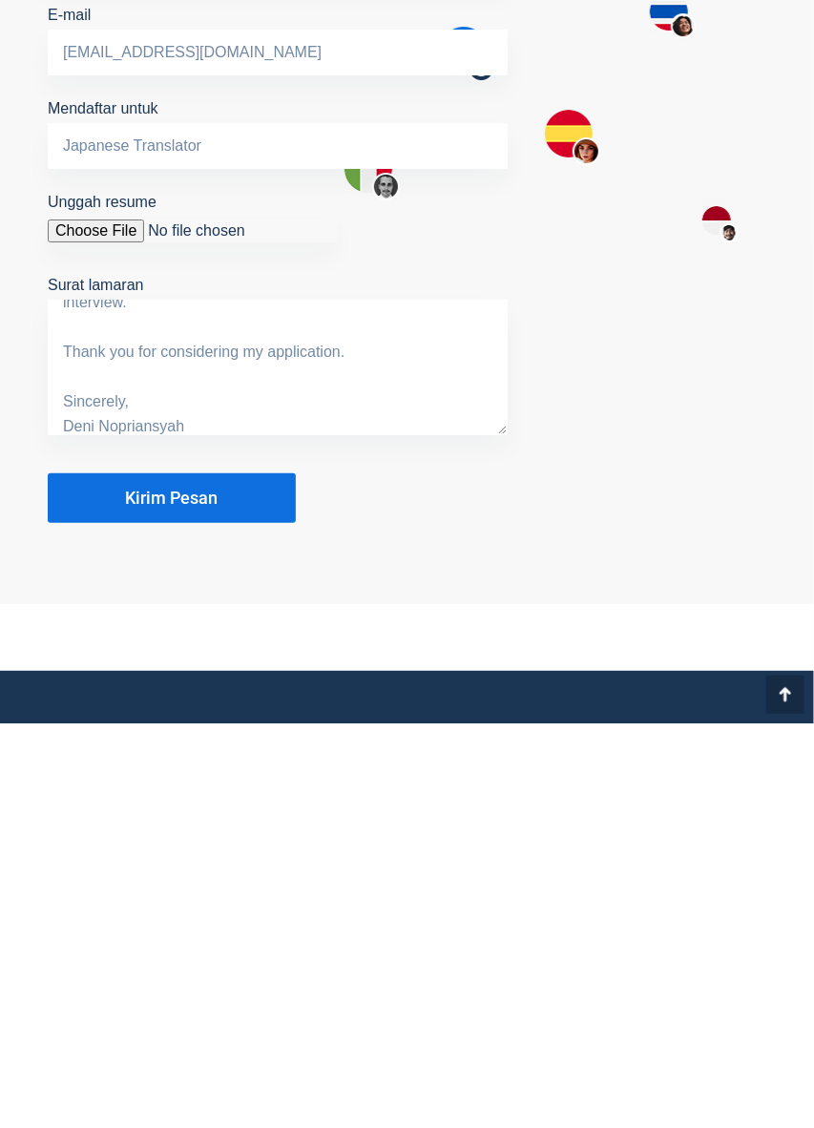
type textarea "Dear Hiring Team at TranslatedRight, I am writing to apply for the position of …"
click at [87, 637] on input "Unggah resume" at bounding box center [192, 635] width 289 height 23
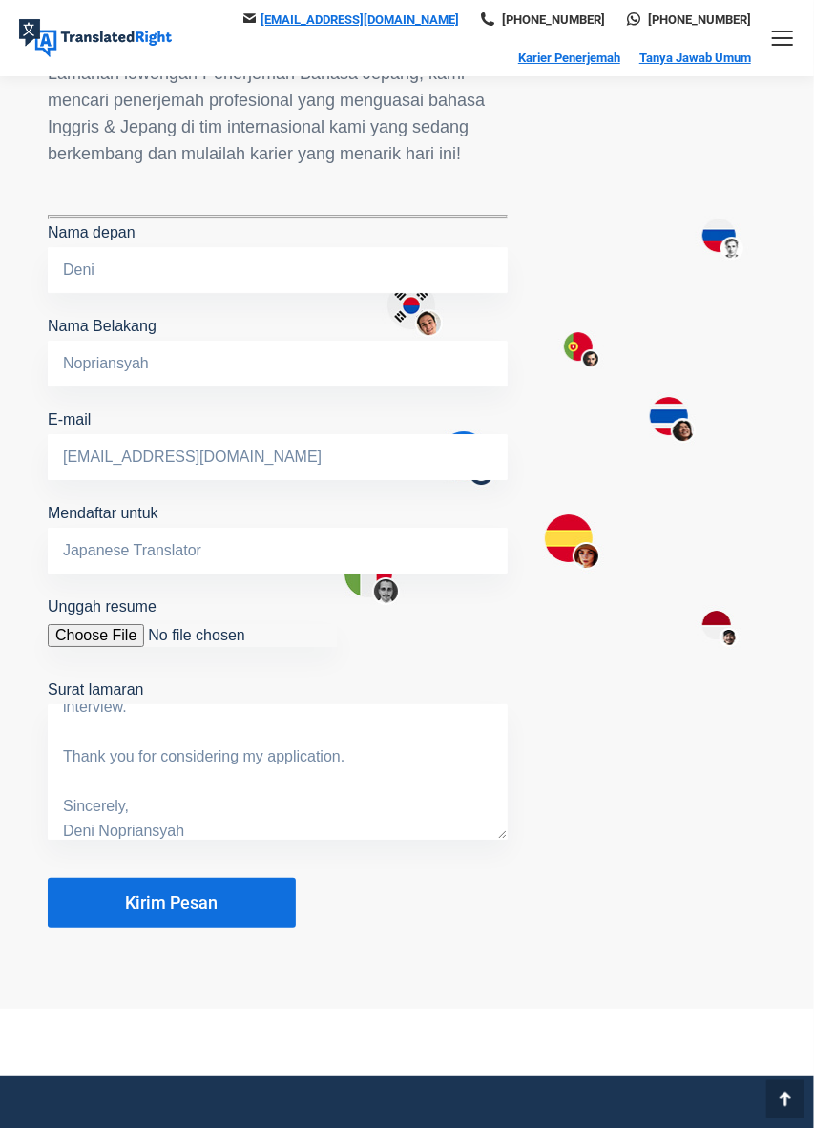
type input "C:\fakepath\CV_Deni_Nopriansyah.pdf"
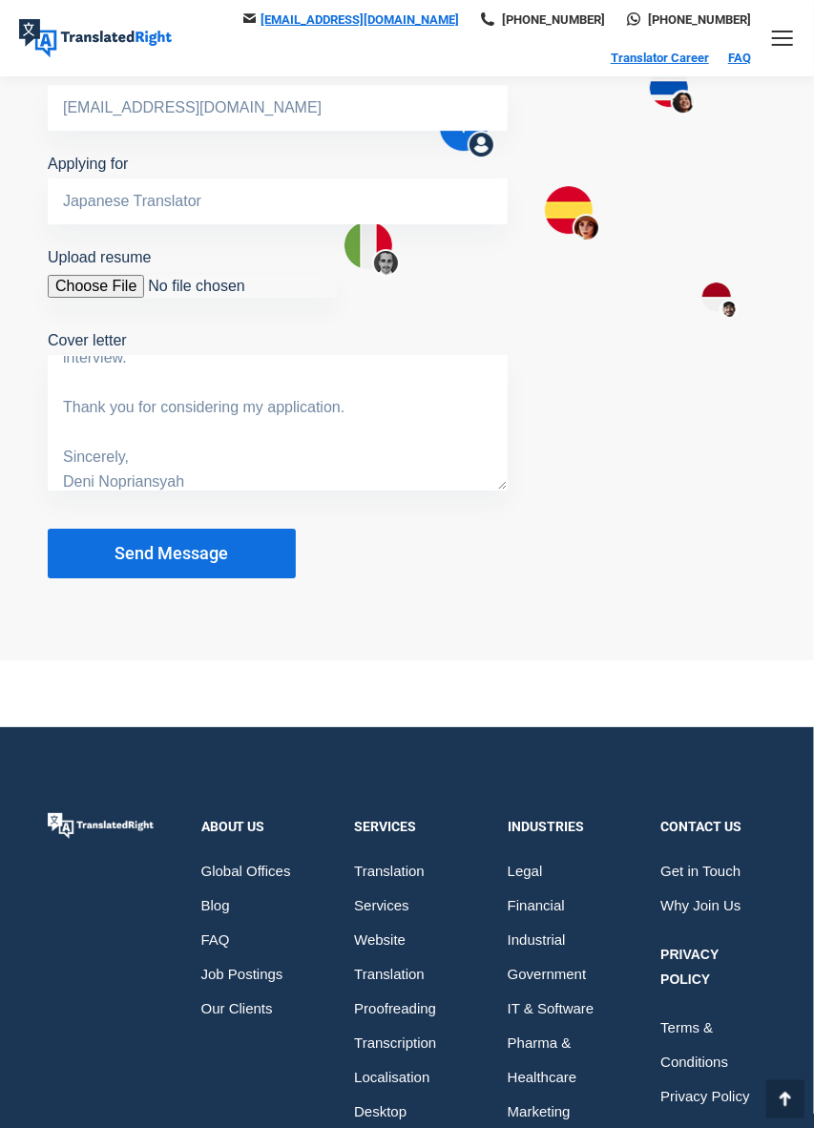
scroll to position [2042, 0]
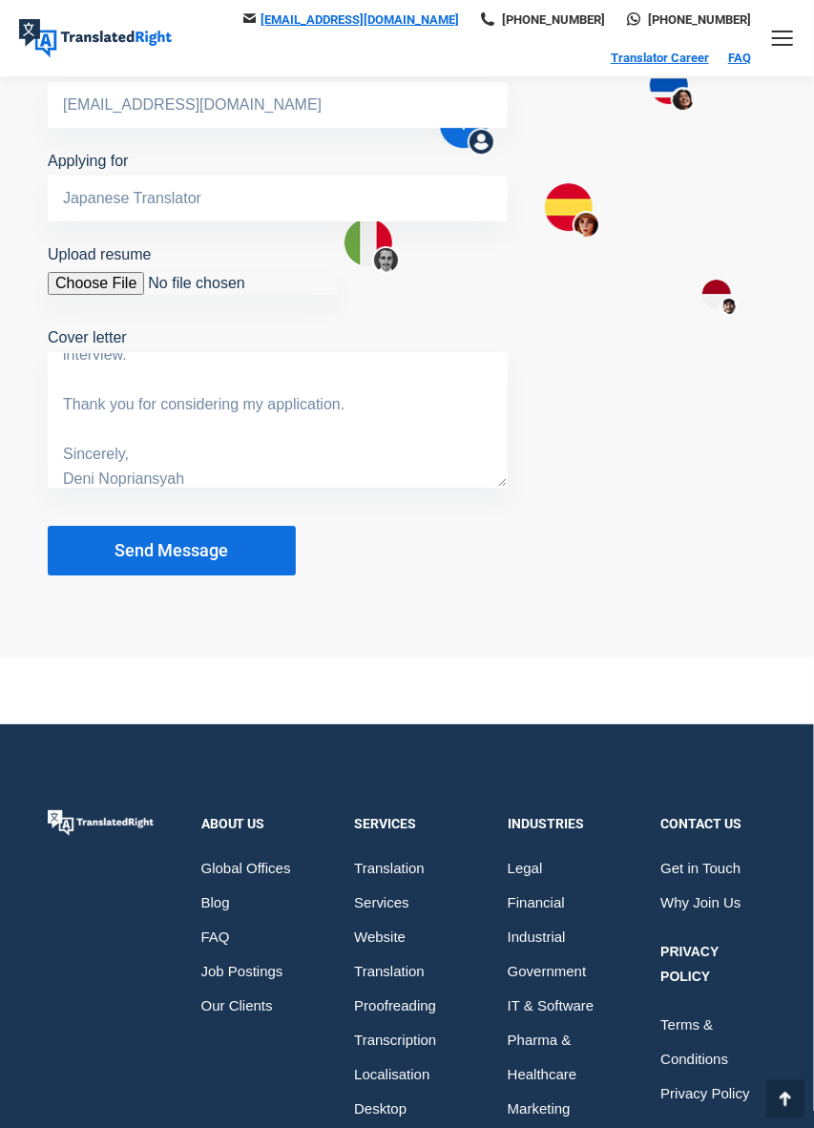
click at [214, 560] on span "Send Message" at bounding box center [172, 550] width 114 height 19
click at [225, 575] on button "Send Message" at bounding box center [172, 551] width 248 height 50
